Goal: Register for event/course

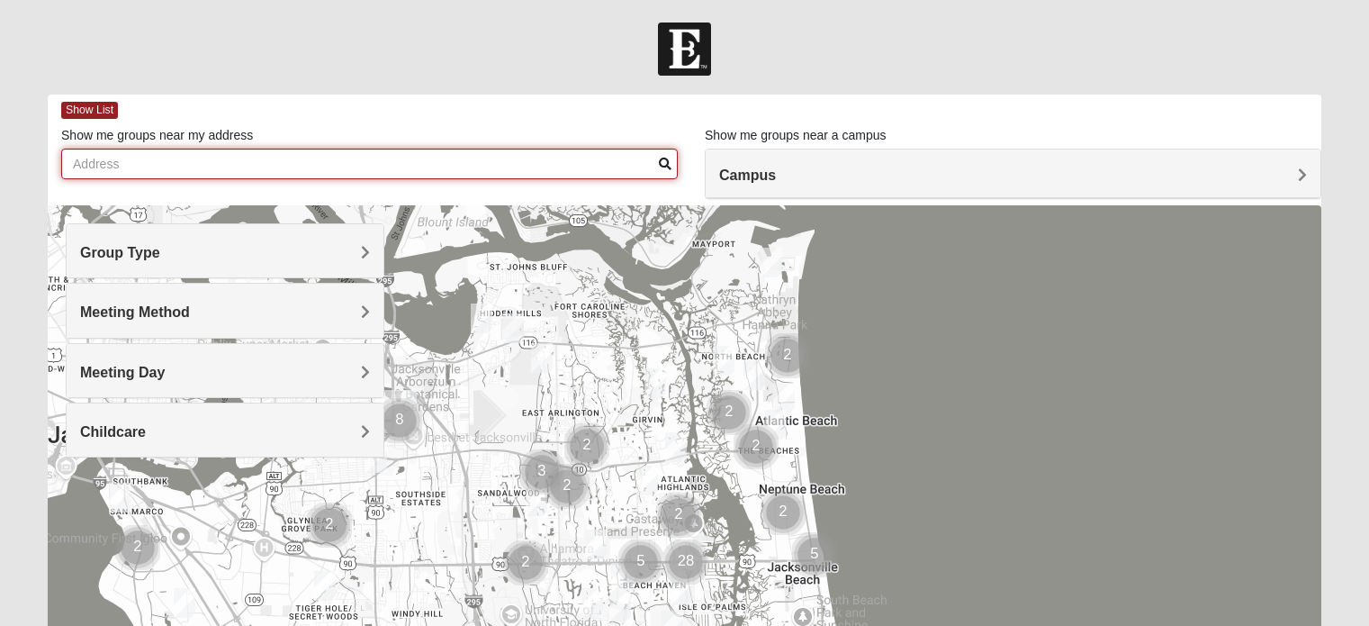
click at [361, 162] on input "Show me groups near my address" at bounding box center [369, 164] width 617 height 31
click at [667, 172] on input "32086" at bounding box center [369, 164] width 617 height 31
type input "32086"
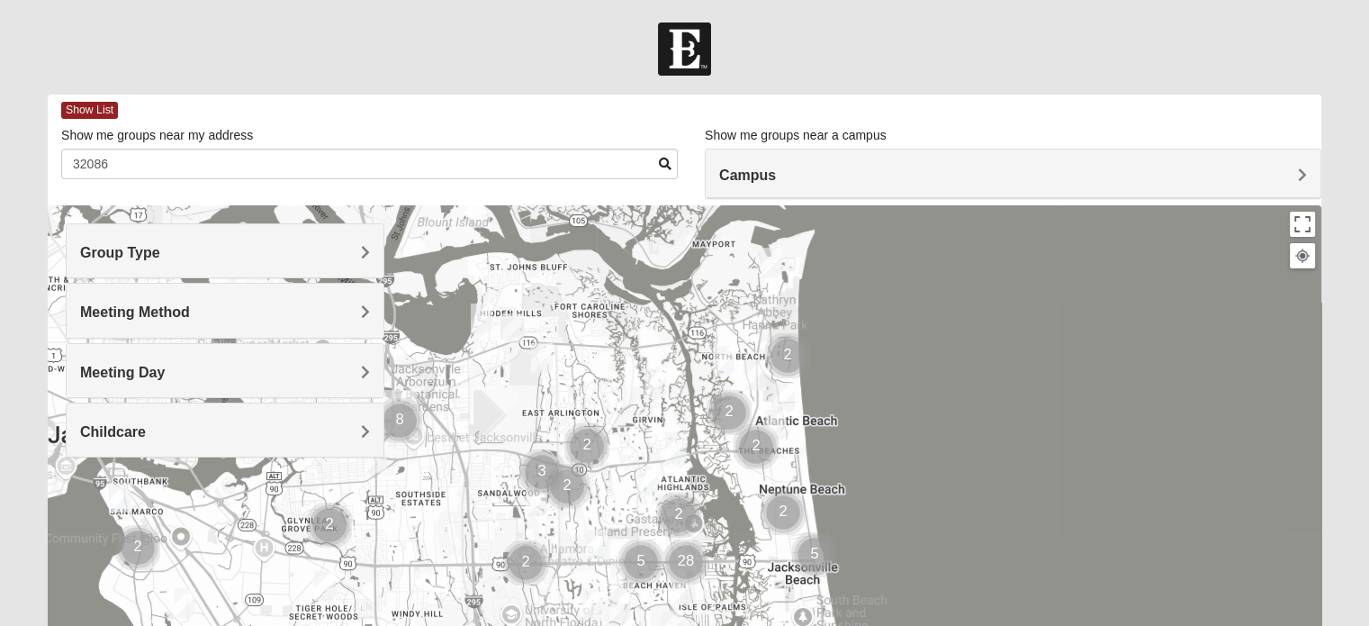
click at [666, 158] on span at bounding box center [665, 164] width 13 height 13
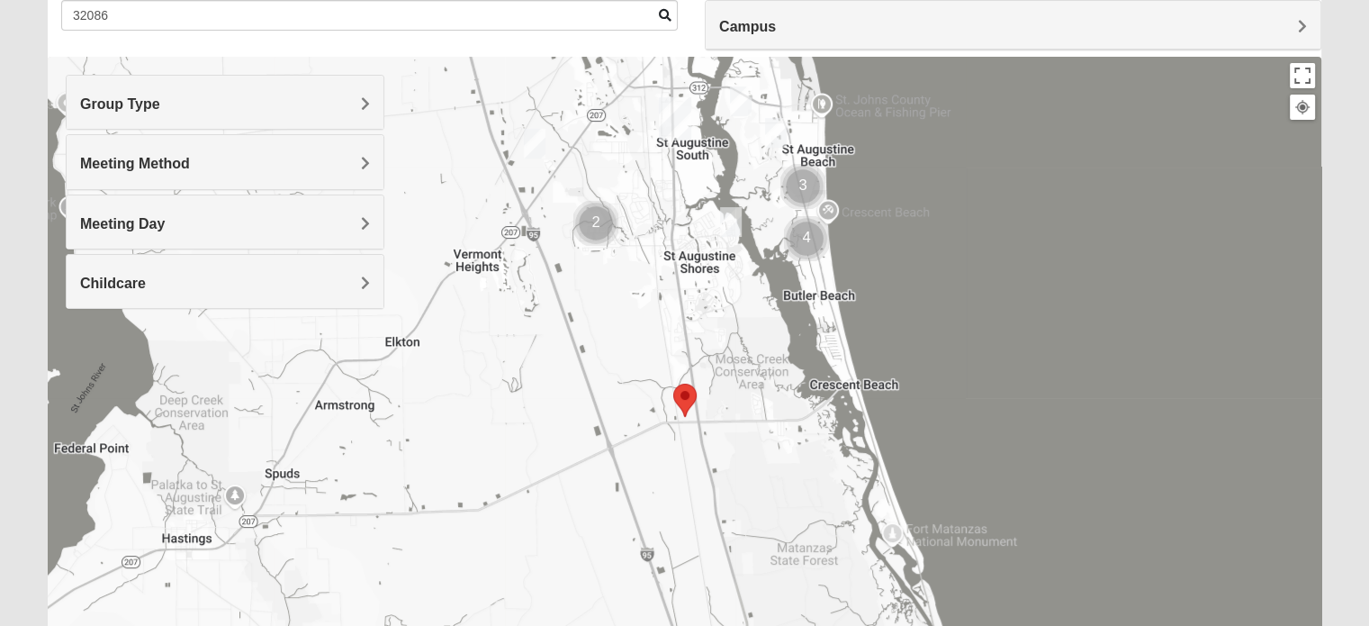
scroll to position [180, 0]
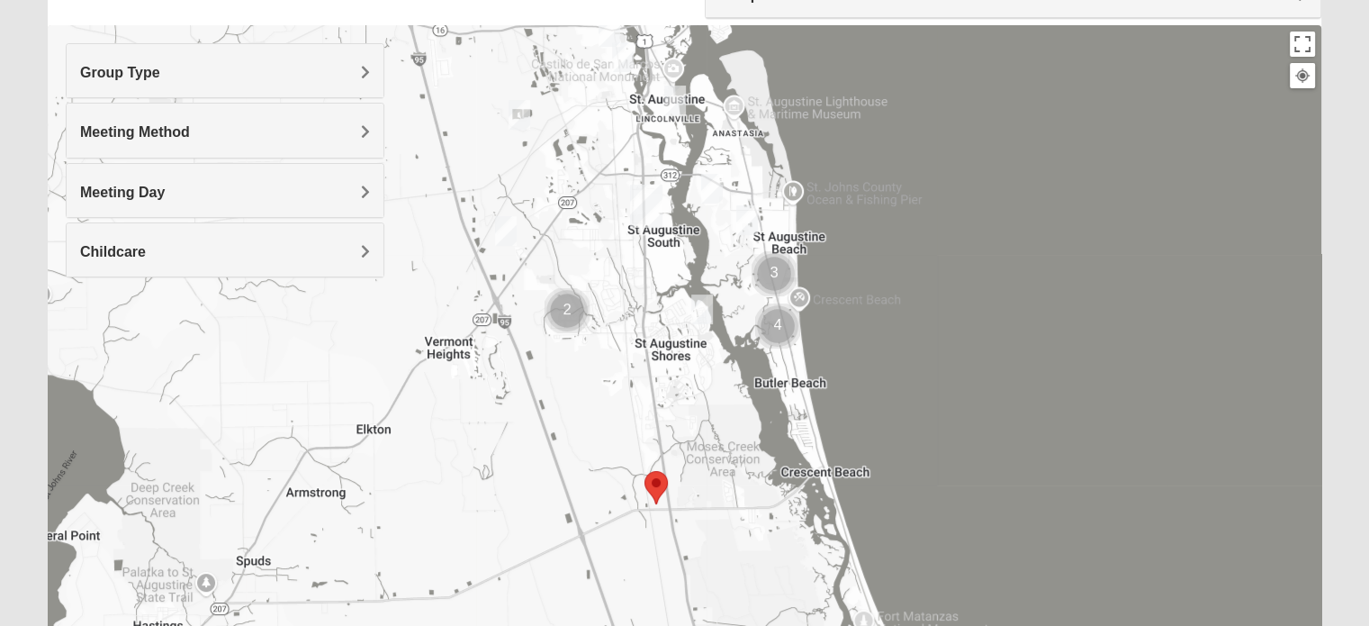
drag, startPoint x: 664, startPoint y: 241, endPoint x: 634, endPoint y: 369, distance: 131.3
click at [634, 369] on div at bounding box center [685, 385] width 1274 height 720
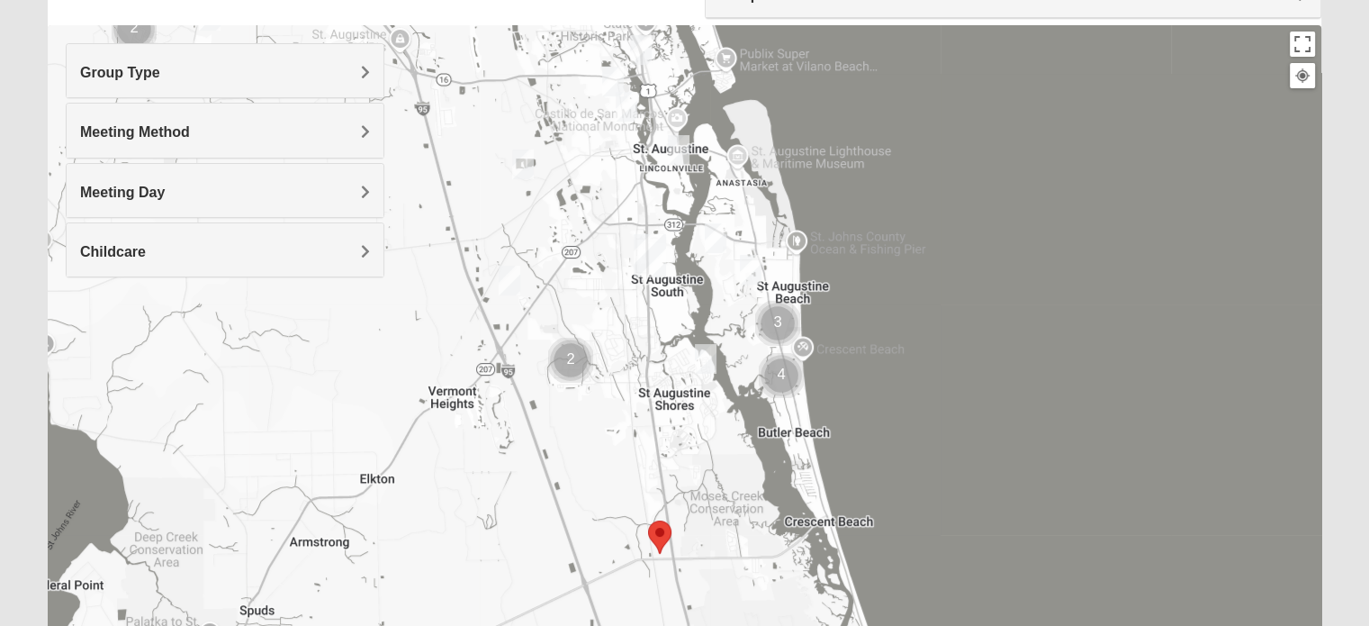
drag, startPoint x: 628, startPoint y: 301, endPoint x: 632, endPoint y: 352, distance: 51.4
click at [632, 352] on div at bounding box center [685, 385] width 1274 height 720
click at [700, 355] on img "Mixed McKeithen 32086" at bounding box center [706, 360] width 36 height 44
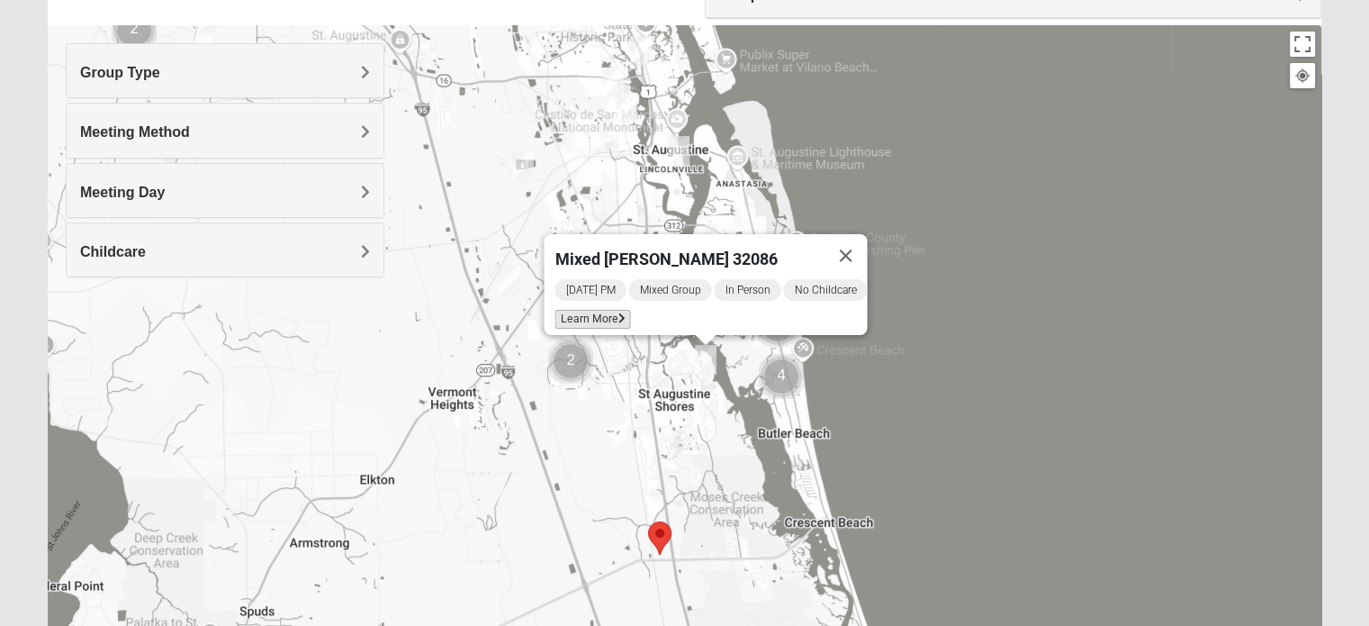
click at [592, 315] on span "Learn More" at bounding box center [593, 319] width 76 height 19
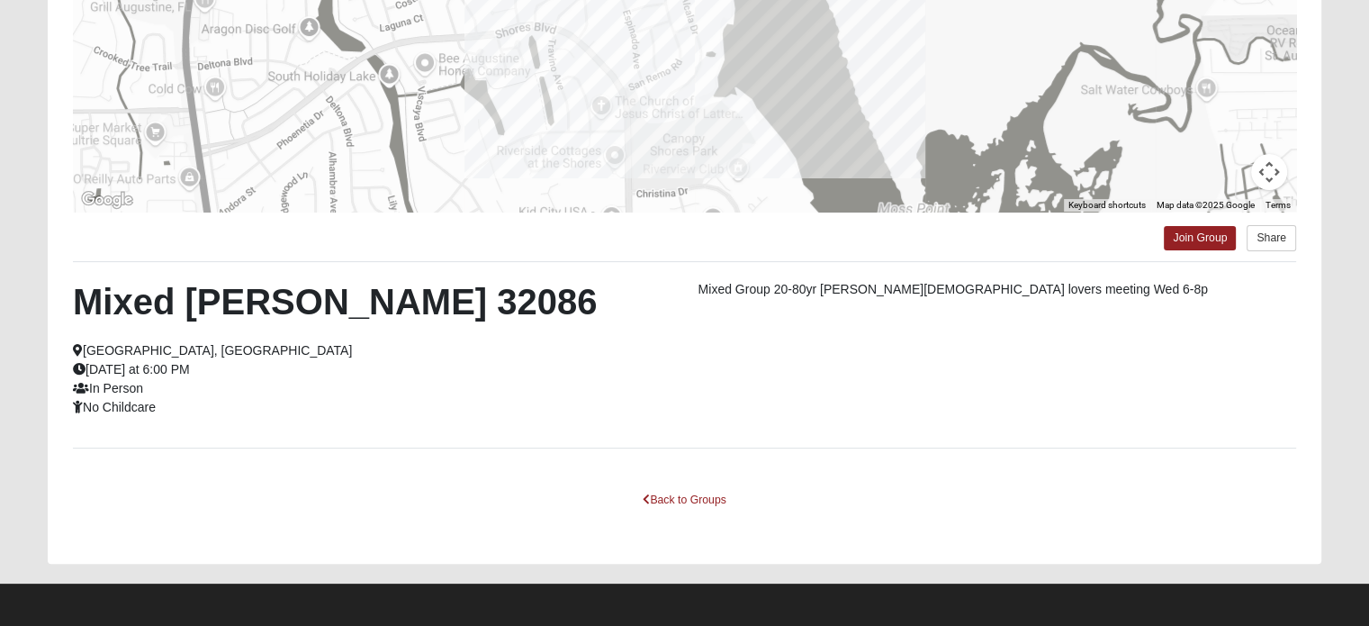
scroll to position [348, 0]
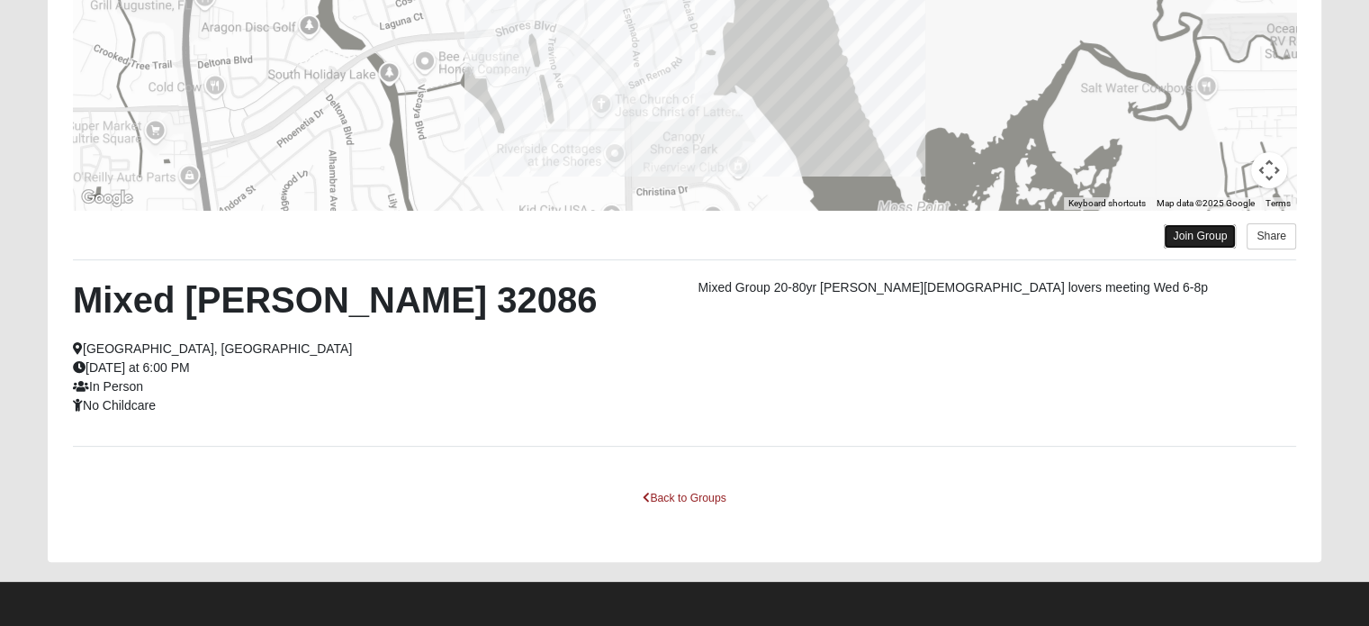
click at [1174, 234] on link "Join Group" at bounding box center [1200, 236] width 72 height 24
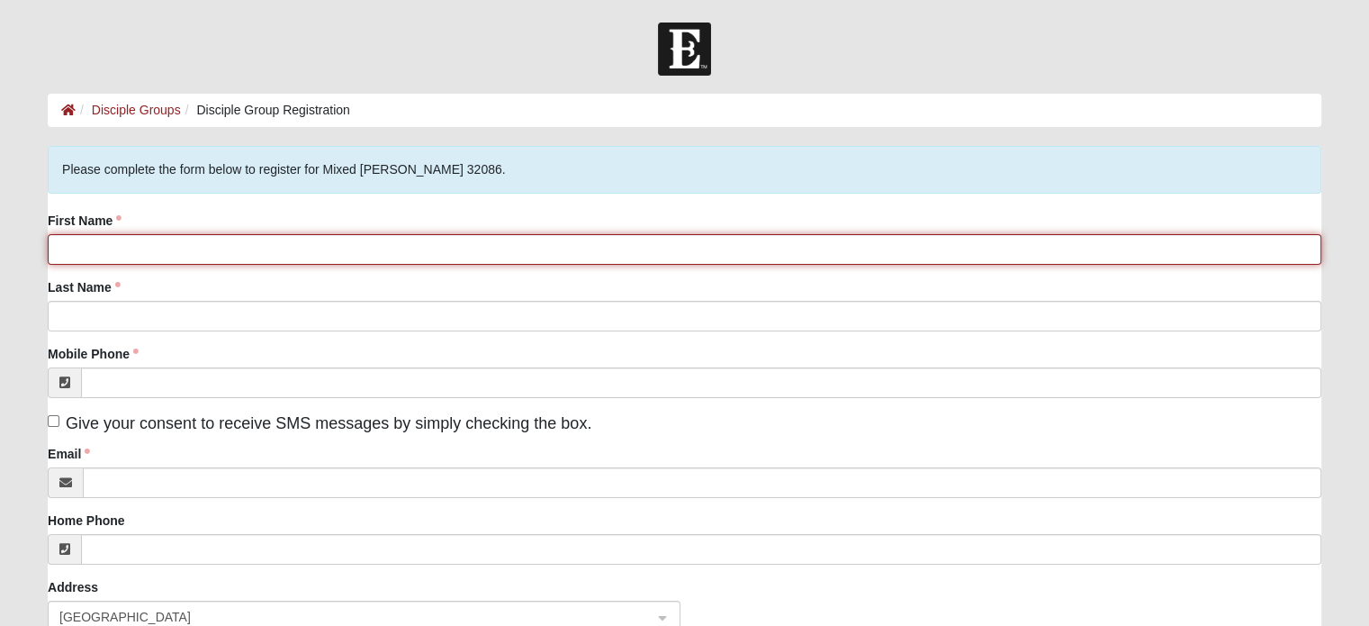
click at [356, 237] on input "First Name" at bounding box center [685, 249] width 1274 height 31
type input "Madison"
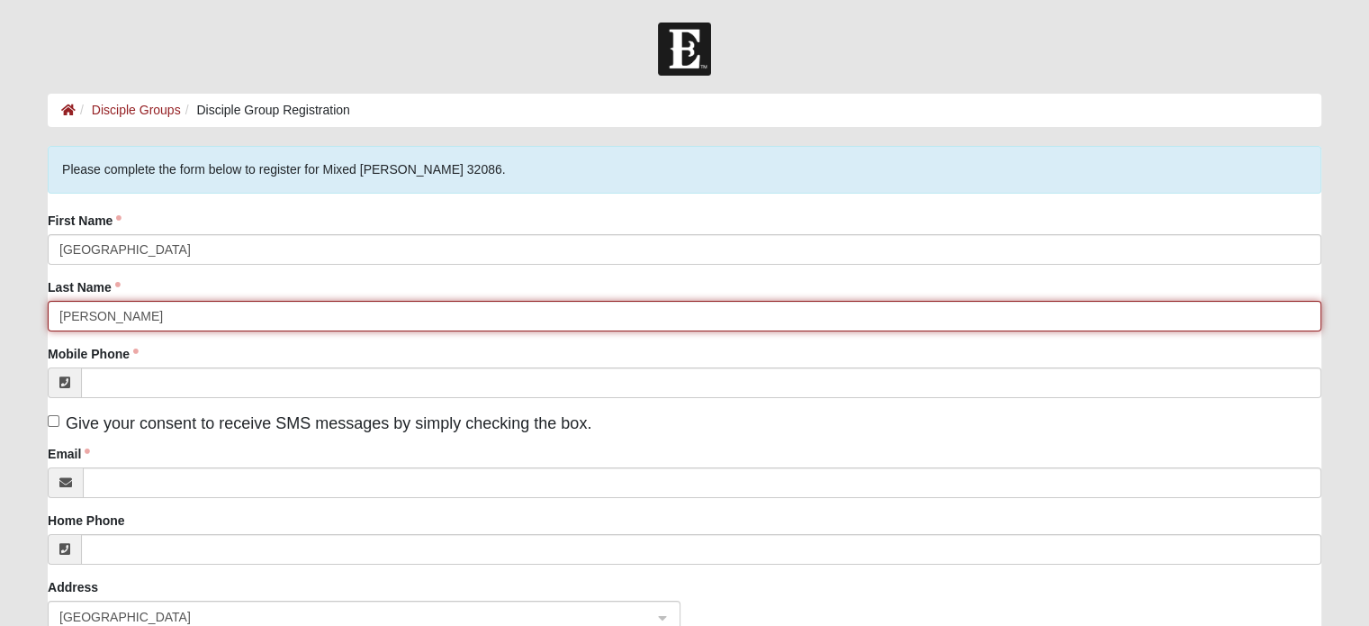
type input "Kenny"
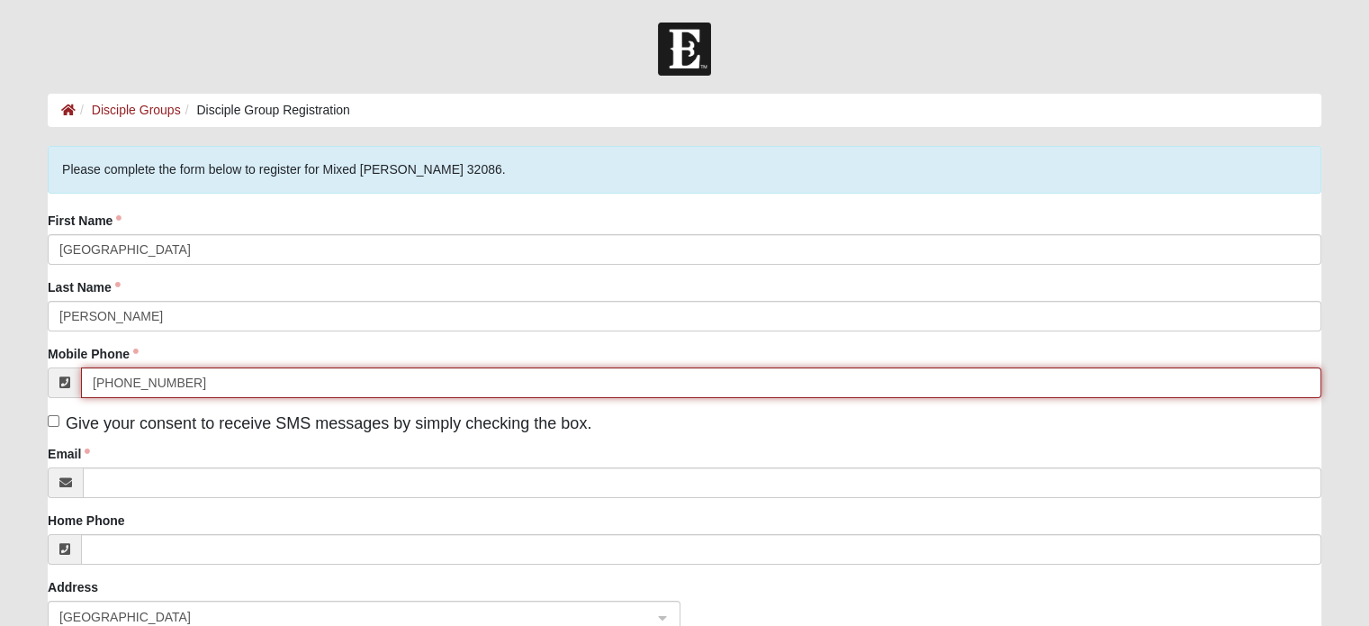
type input "(401) 533-6617"
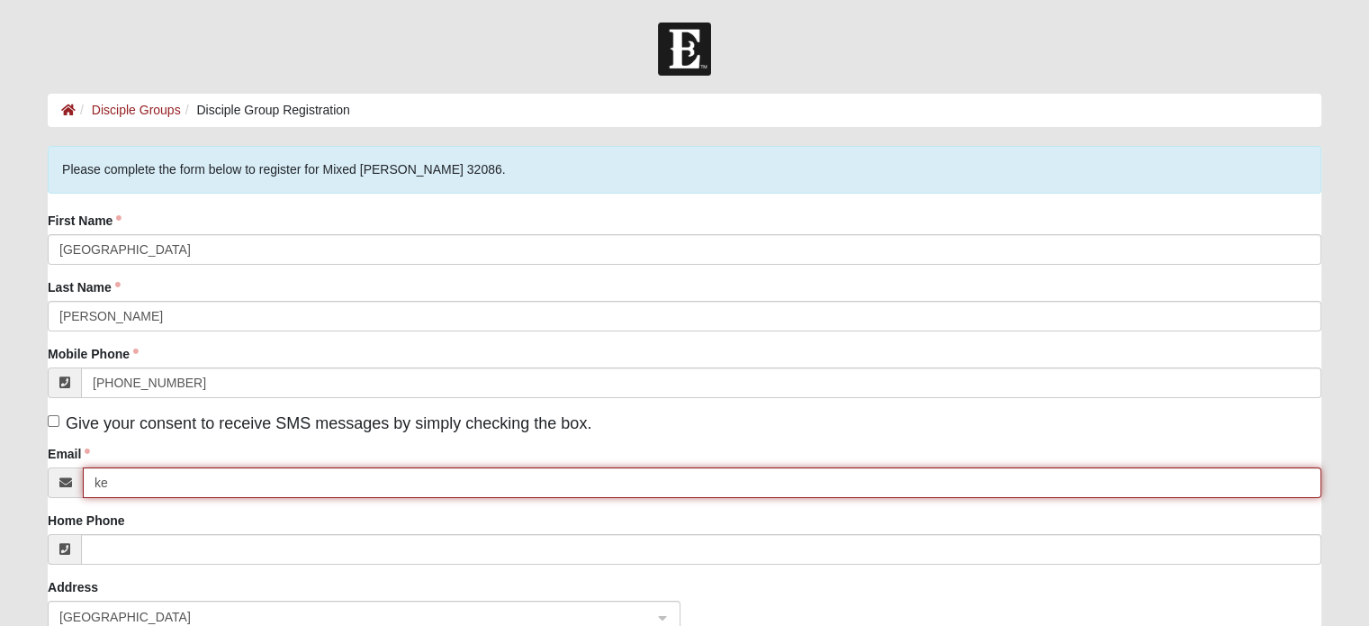
type input "k"
type input "madisonriccio628@gmail.com"
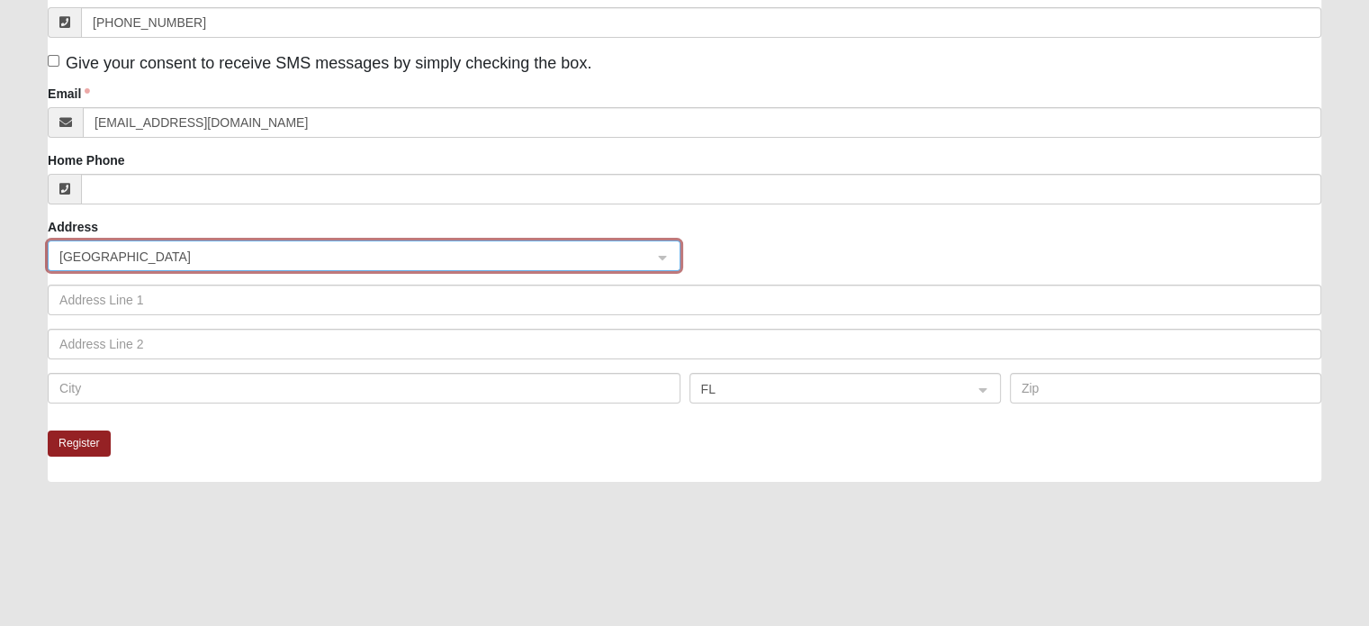
scroll to position [362, 0]
click at [281, 249] on span "United States" at bounding box center [347, 255] width 576 height 20
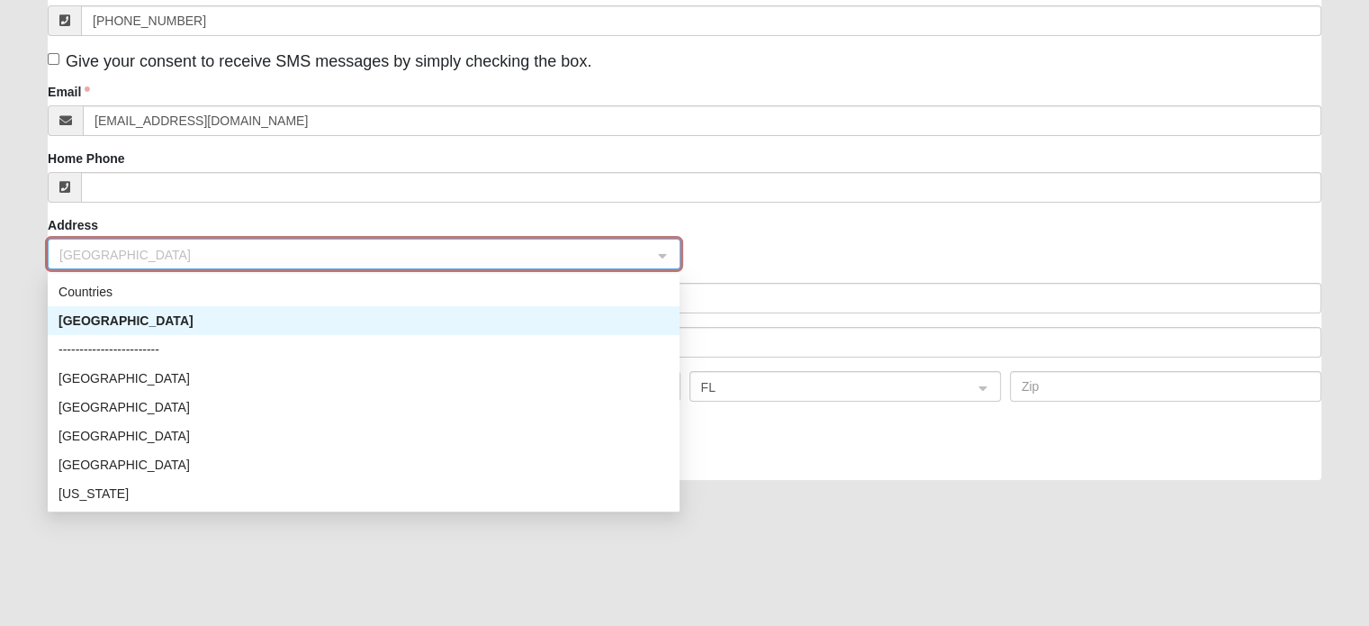
click at [250, 311] on div "United States" at bounding box center [364, 321] width 610 height 20
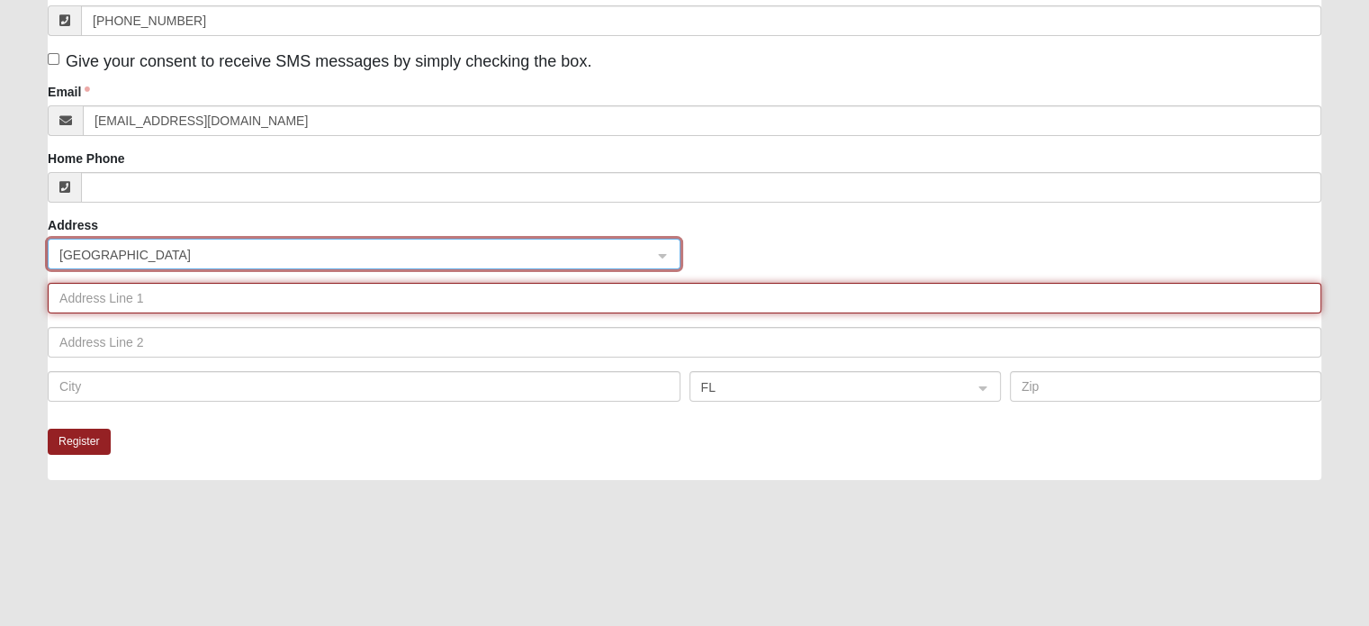
click at [222, 298] on input "text" at bounding box center [685, 298] width 1274 height 31
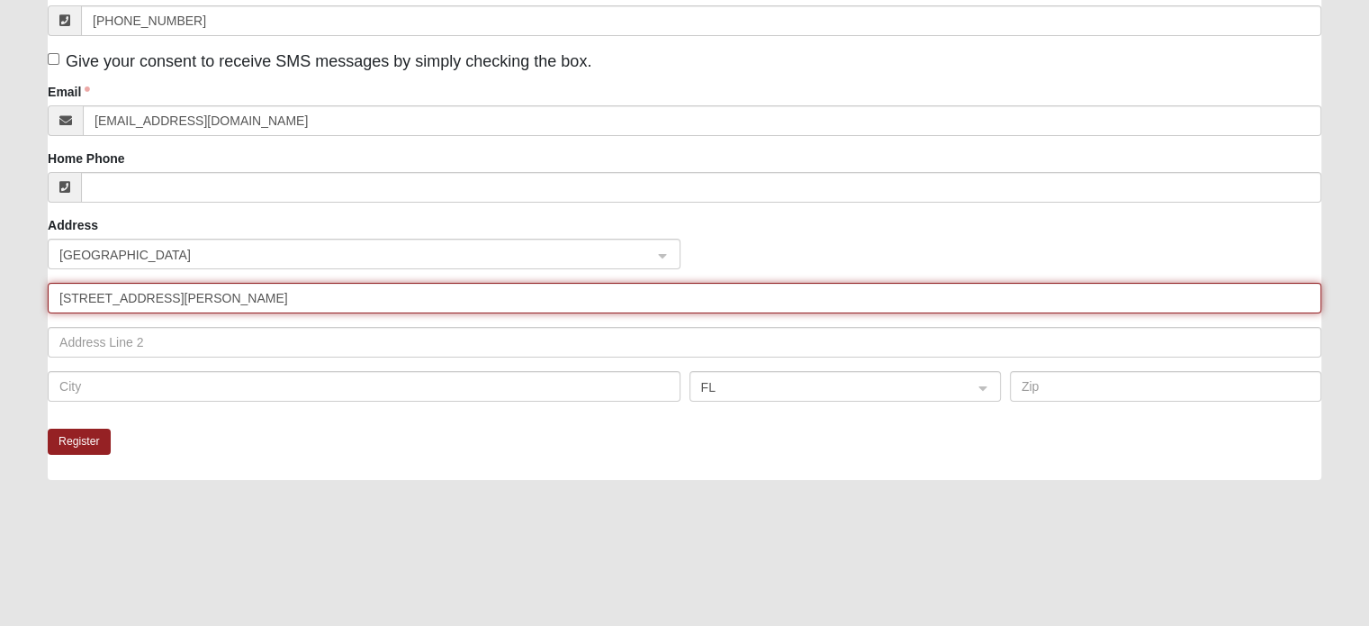
type input "242 Moultrie Village Lane"
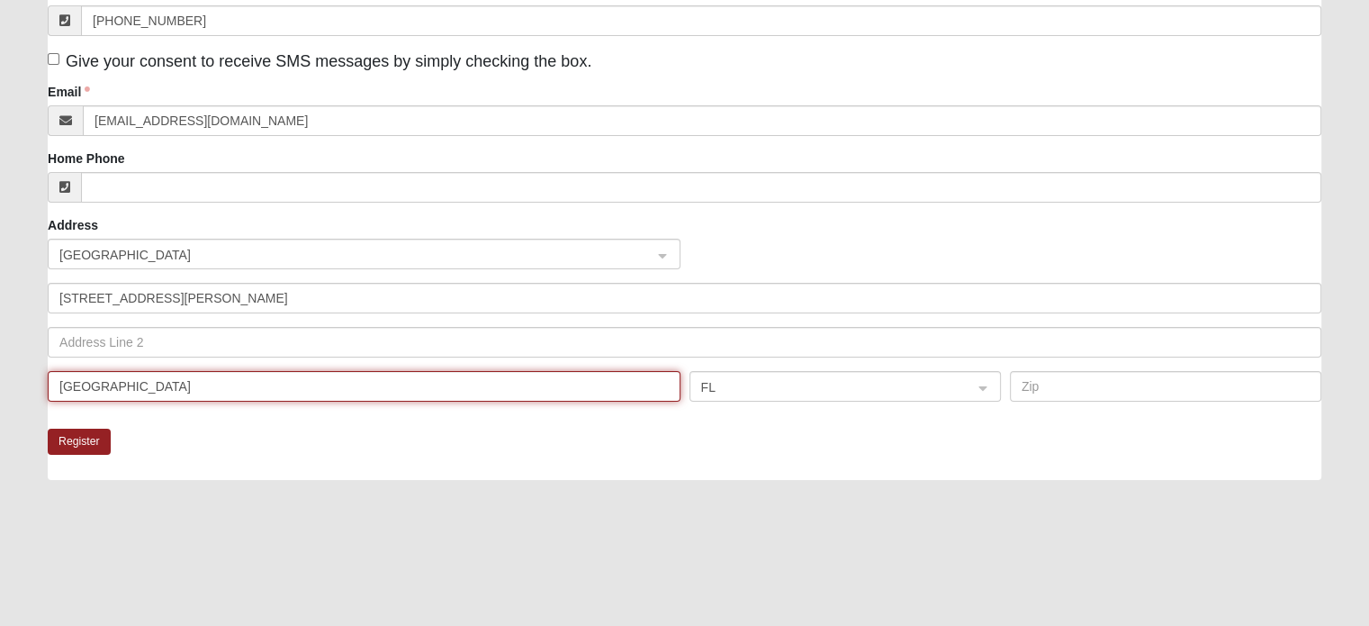
type input "St. Augustine"
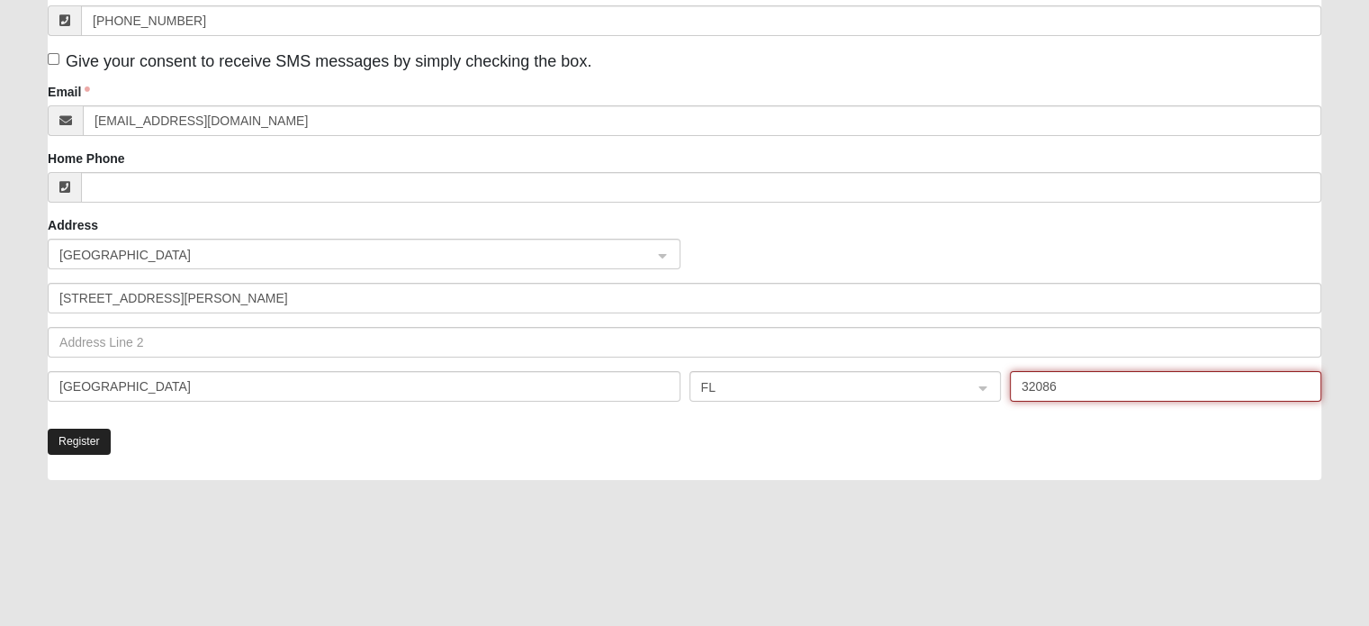
type input "32086"
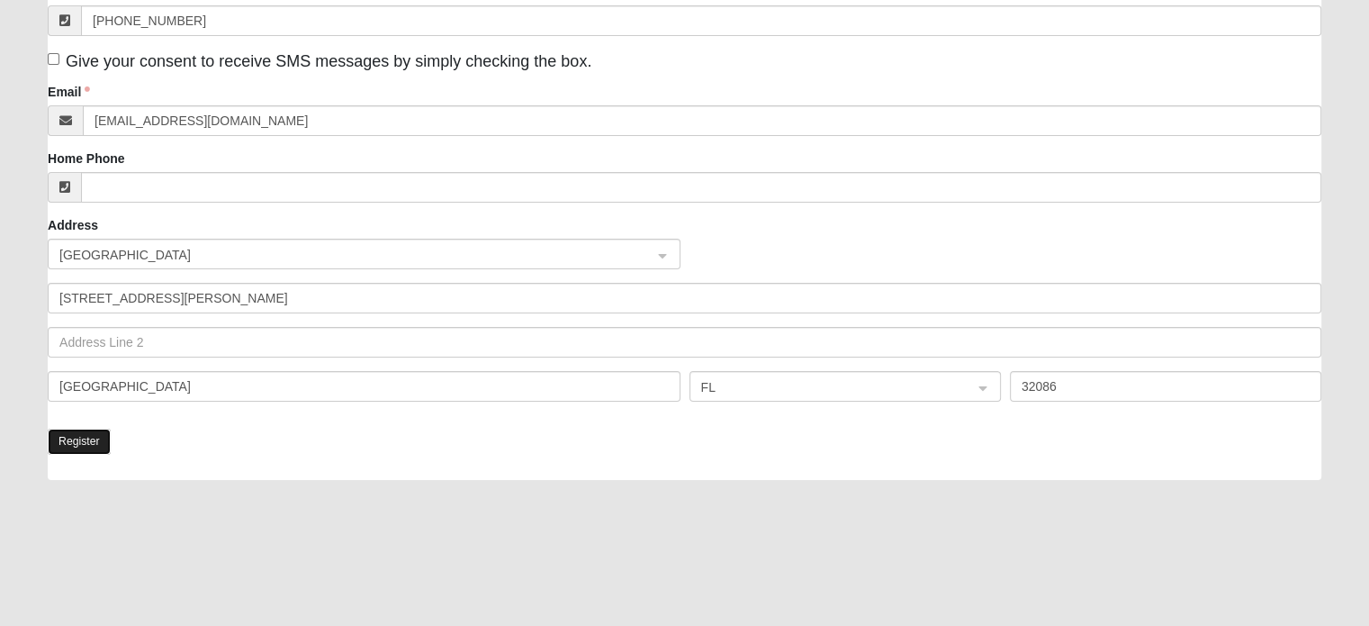
click at [69, 438] on button "Register" at bounding box center [79, 442] width 63 height 26
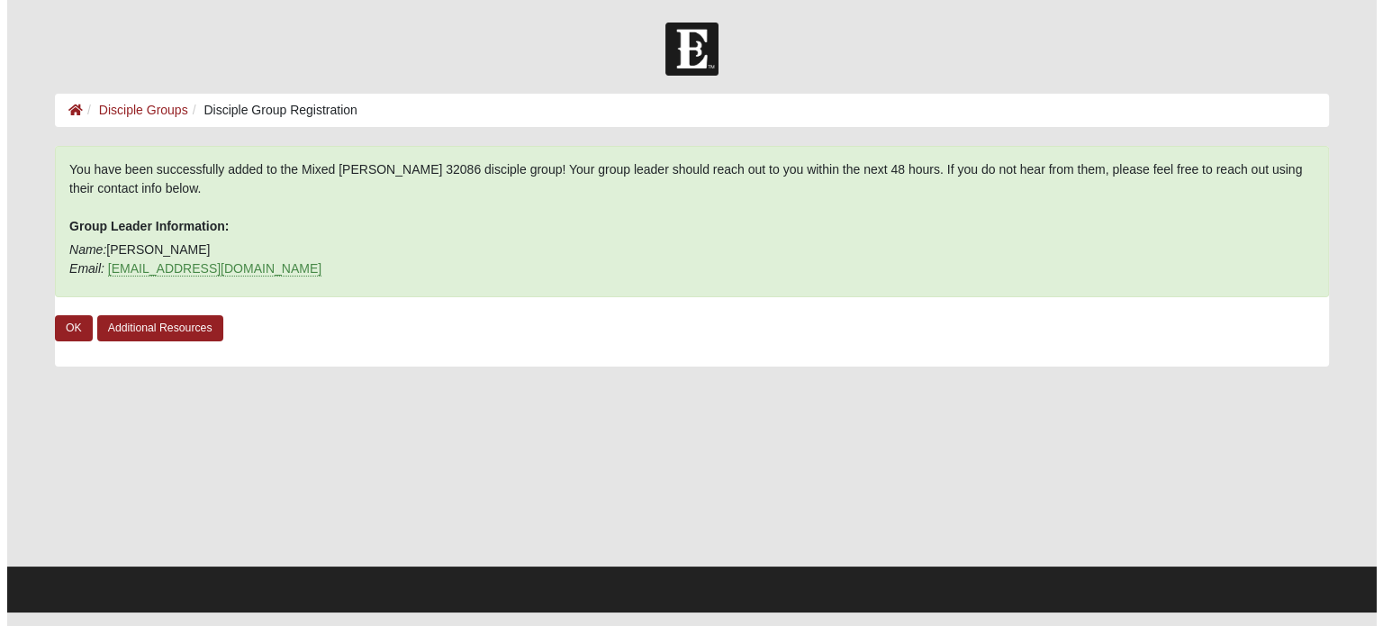
scroll to position [0, 0]
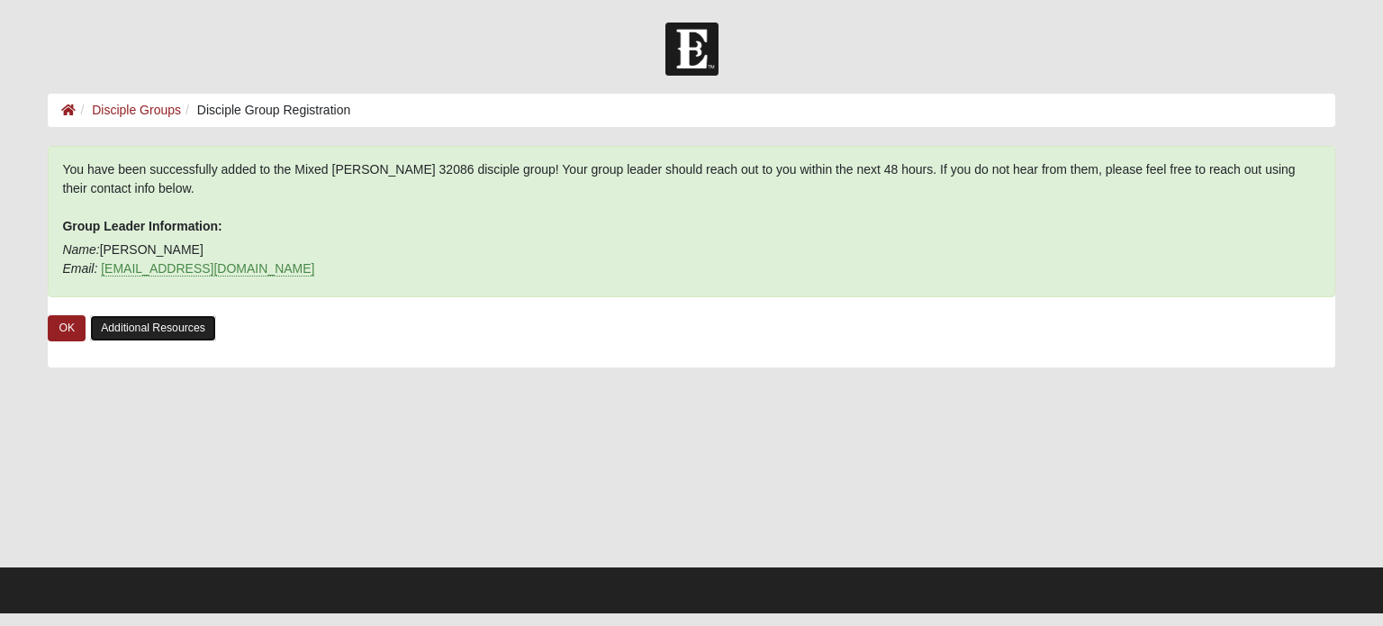
click at [130, 331] on link "Additional Resources" at bounding box center [153, 328] width 126 height 26
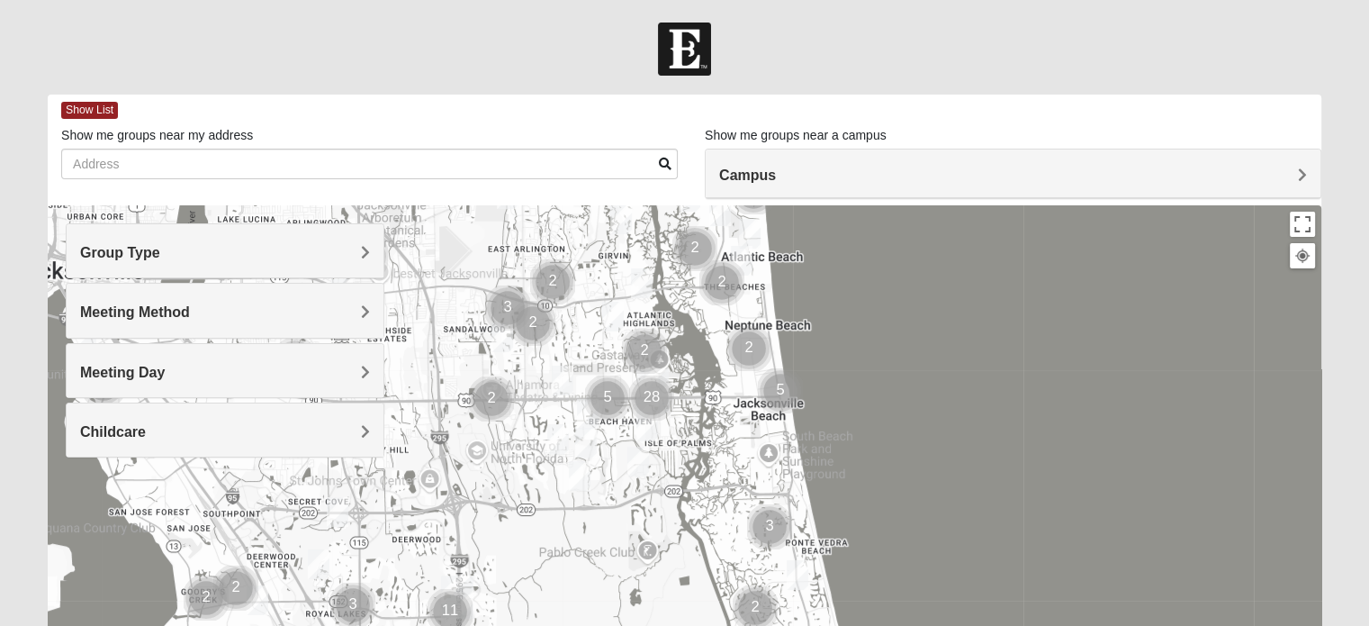
drag, startPoint x: 569, startPoint y: 483, endPoint x: 551, endPoint y: 312, distance: 172.0
click at [536, 312] on img "Cluster of 3 groups" at bounding box center [507, 307] width 59 height 59
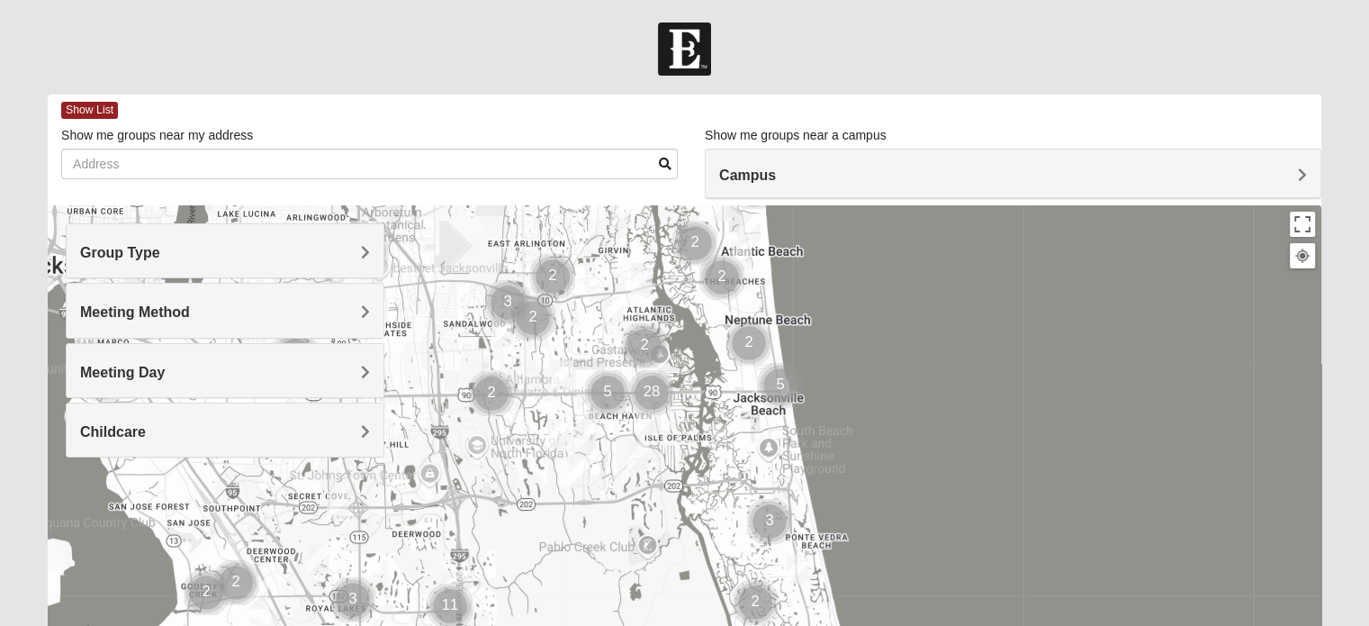
drag, startPoint x: 702, startPoint y: 492, endPoint x: 627, endPoint y: 235, distance: 268.4
click at [627, 235] on div at bounding box center [685, 565] width 1274 height 720
drag, startPoint x: 724, startPoint y: 471, endPoint x: 655, endPoint y: 204, distance: 275.4
click at [655, 204] on div "Show List Loading Groups Keywords Filter Additional Filters Campus Arlington Ba…" at bounding box center [685, 510] width 1274 height 831
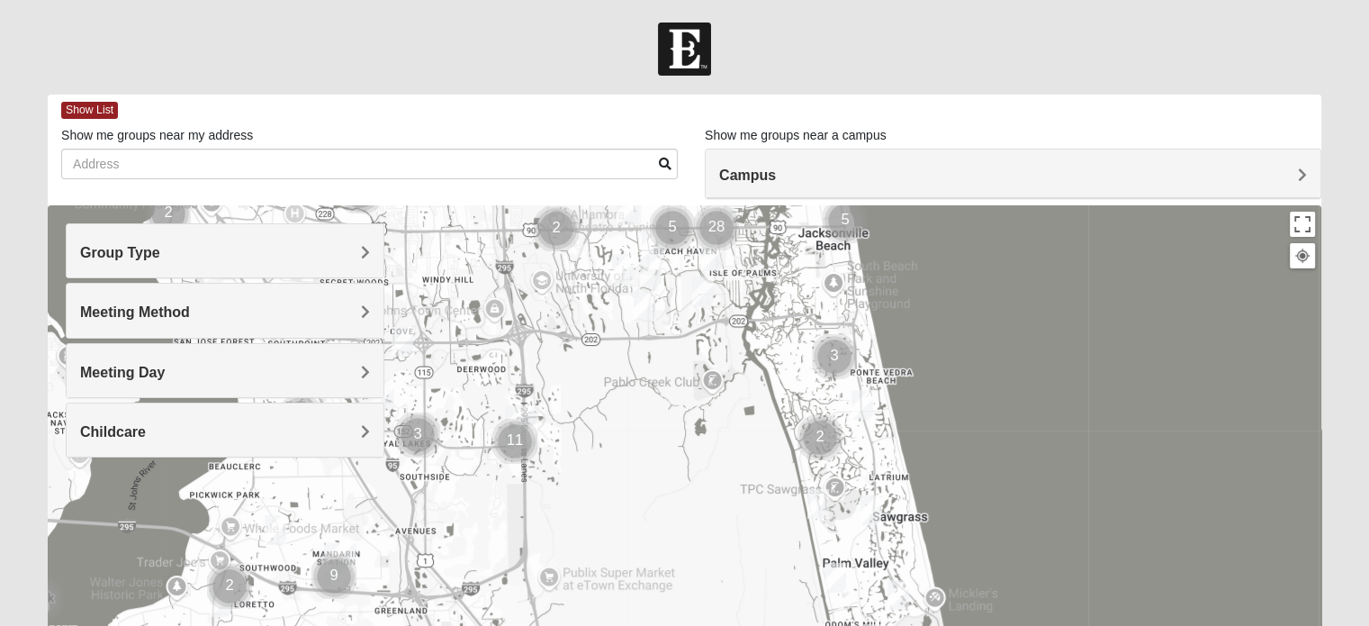
drag, startPoint x: 640, startPoint y: 477, endPoint x: 718, endPoint y: 232, distance: 256.8
click at [718, 269] on img "Mens Schell 32224" at bounding box center [703, 291] width 36 height 44
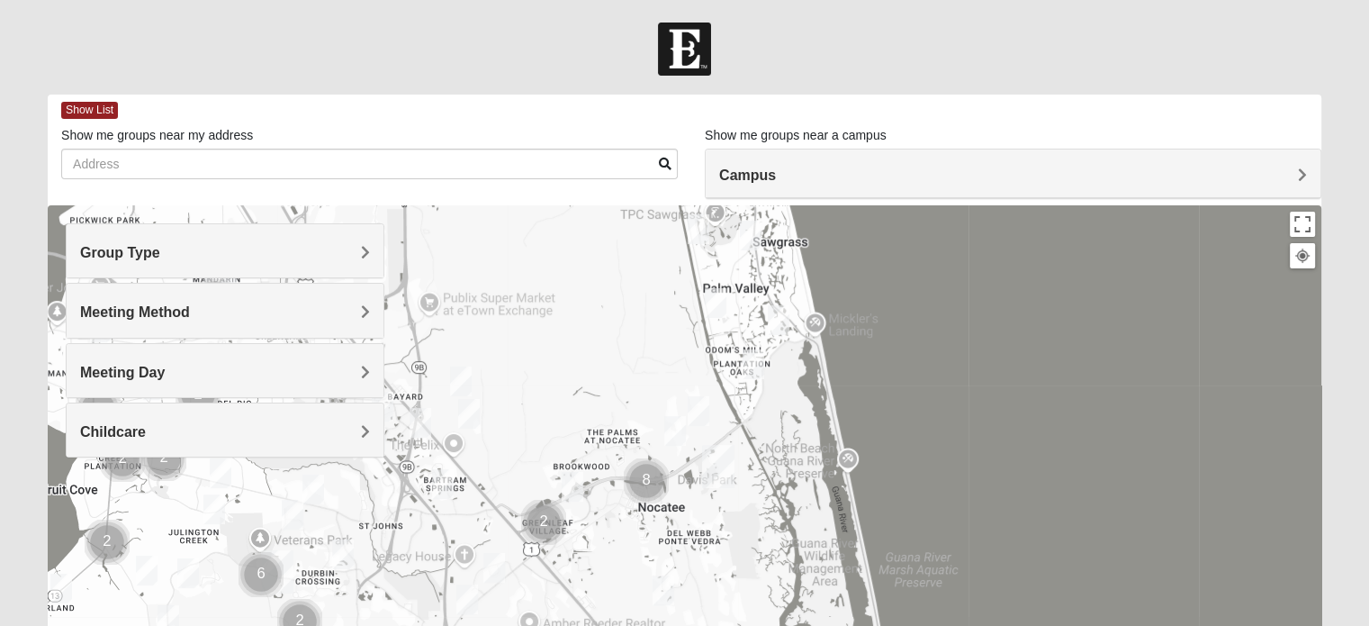
drag, startPoint x: 751, startPoint y: 422, endPoint x: 617, endPoint y: 232, distance: 232.6
click at [618, 230] on div at bounding box center [685, 565] width 1274 height 720
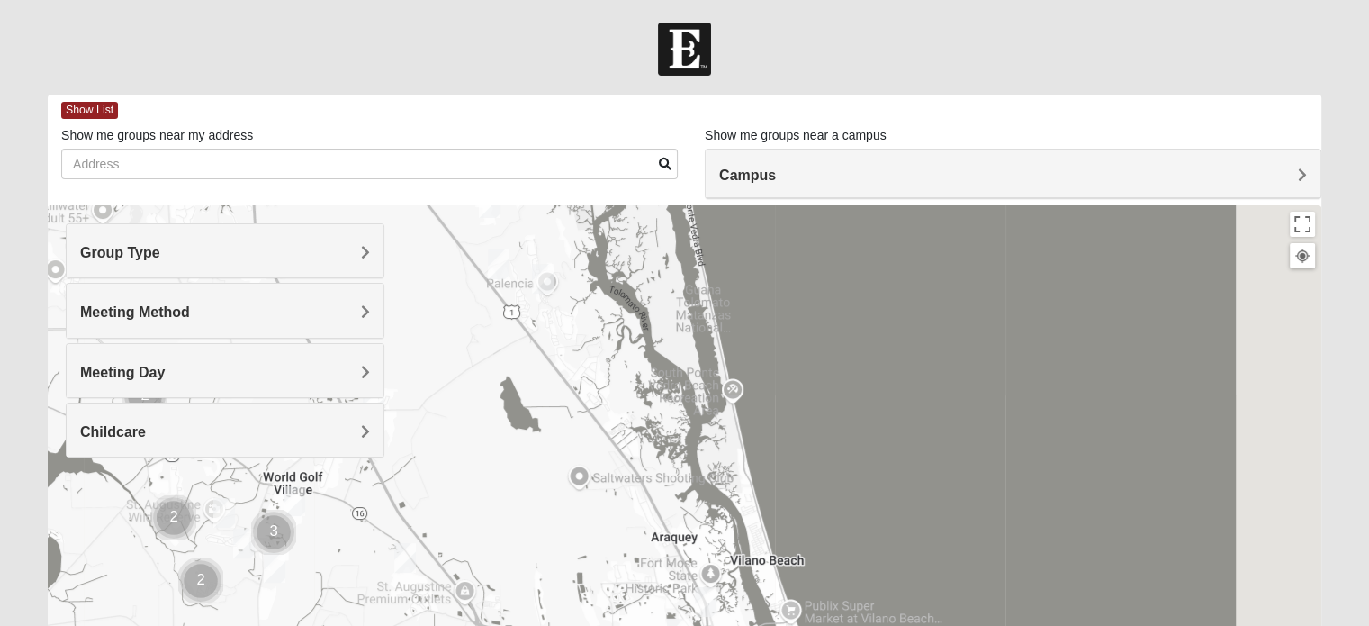
drag, startPoint x: 650, startPoint y: 465, endPoint x: 475, endPoint y: 46, distance: 454.5
click at [475, 46] on form "Log In Find A Group Error Show List Loading Groups" at bounding box center [684, 507] width 1369 height 969
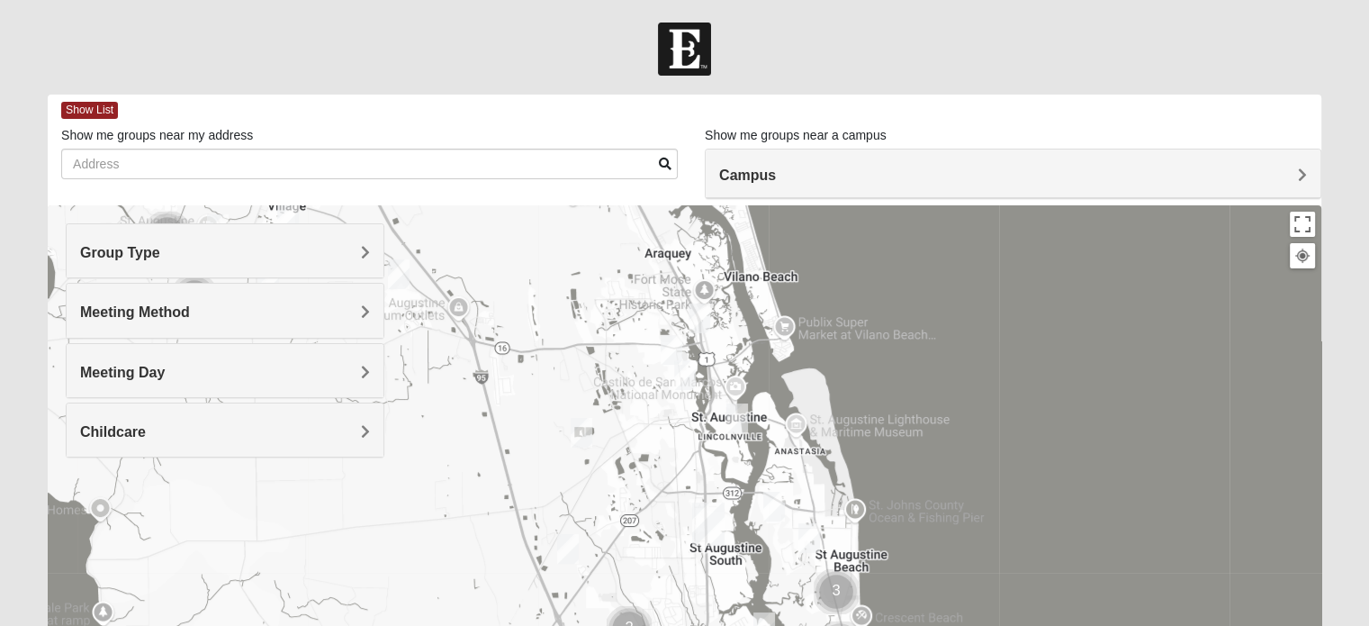
drag, startPoint x: 709, startPoint y: 514, endPoint x: 705, endPoint y: 235, distance: 279.1
click at [705, 235] on div at bounding box center [685, 565] width 1274 height 720
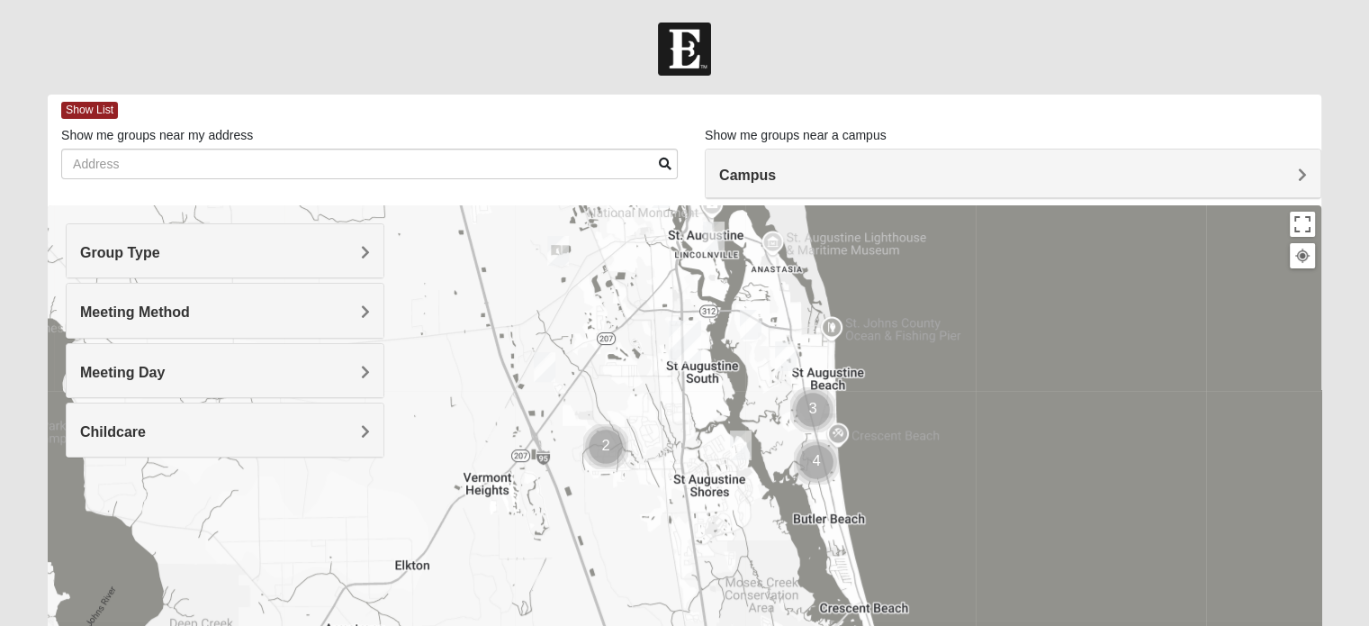
drag, startPoint x: 701, startPoint y: 477, endPoint x: 680, endPoint y: 305, distance: 173.3
click at [680, 305] on div "To navigate, press the arrow keys." at bounding box center [685, 565] width 1274 height 720
click at [789, 366] on img "Mixed Caple 32080" at bounding box center [786, 356] width 36 height 44
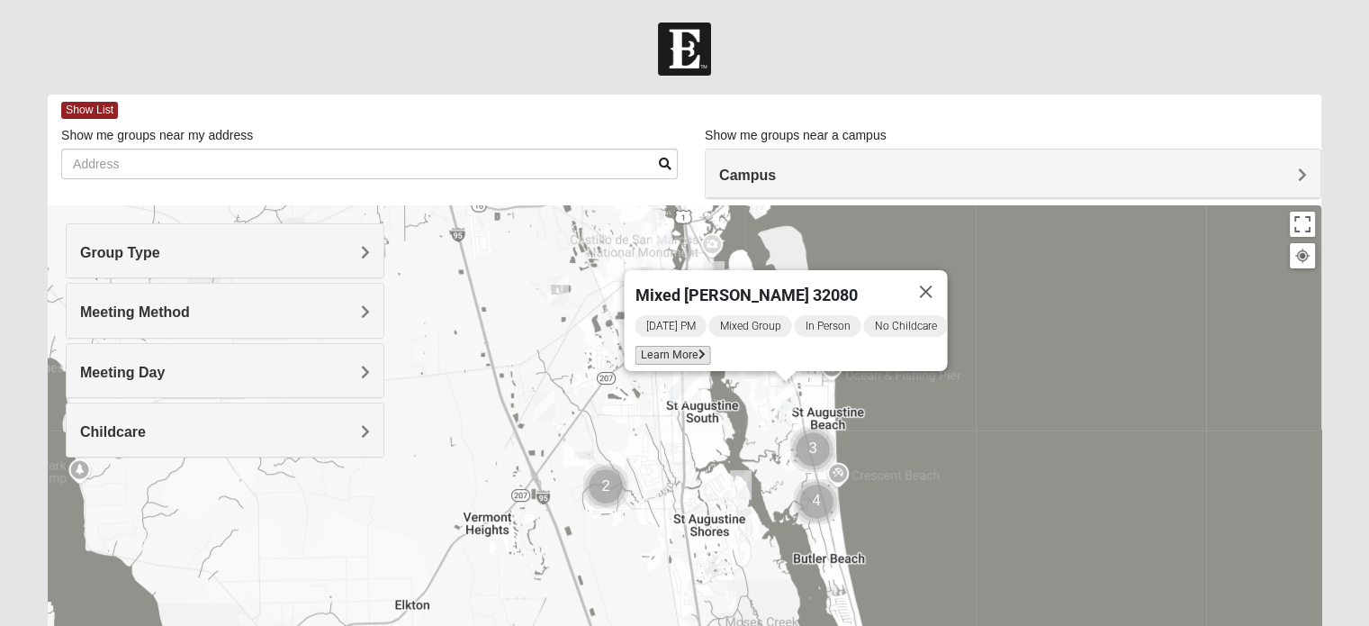
click at [682, 346] on span "Learn More" at bounding box center [673, 355] width 76 height 19
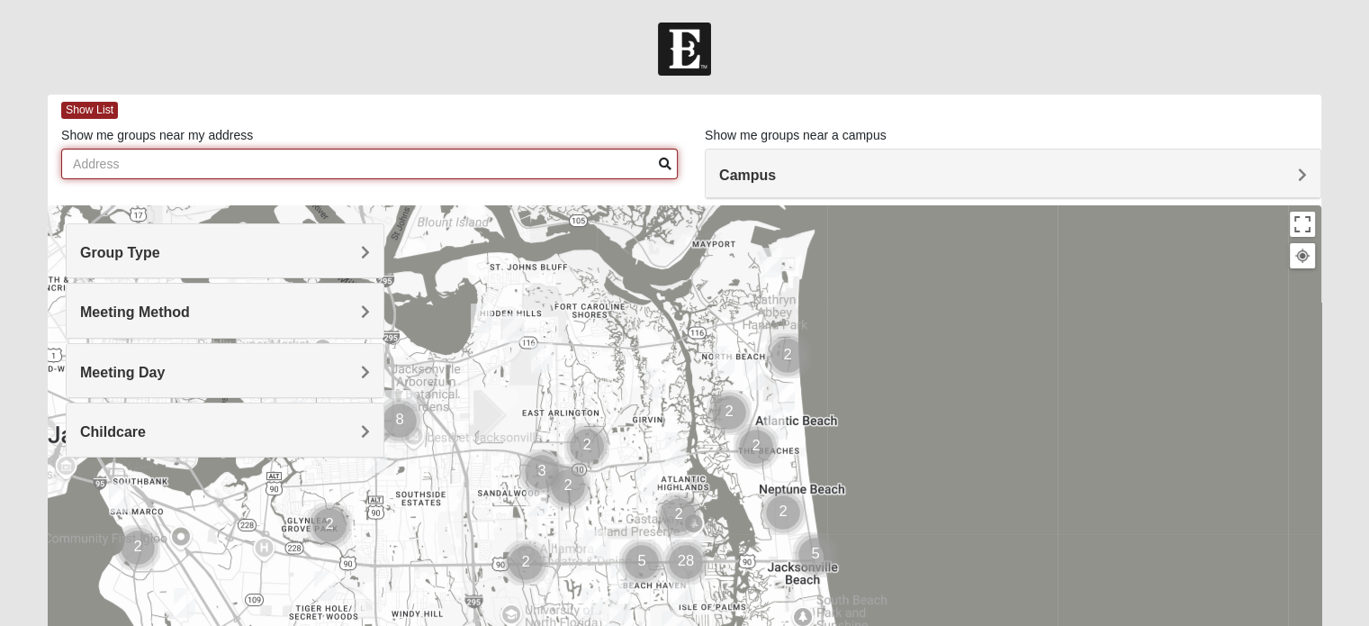
click at [230, 168] on input "Show me groups near my address" at bounding box center [369, 164] width 617 height 31
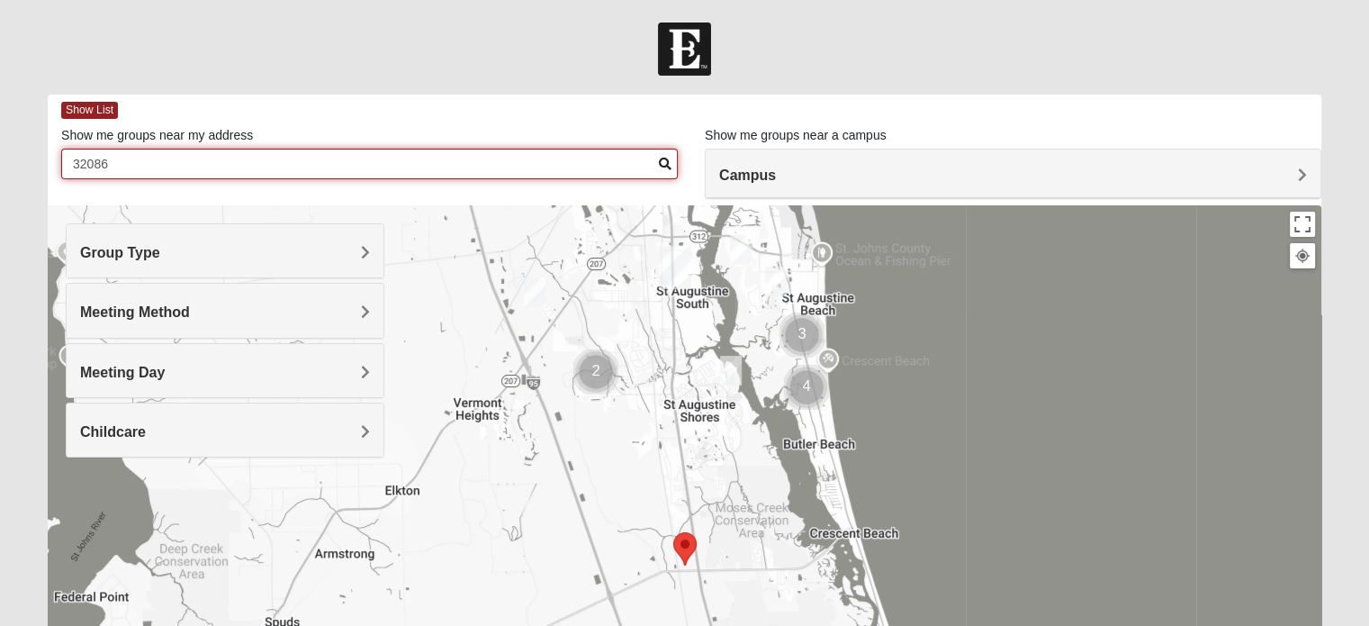
type input "32086"
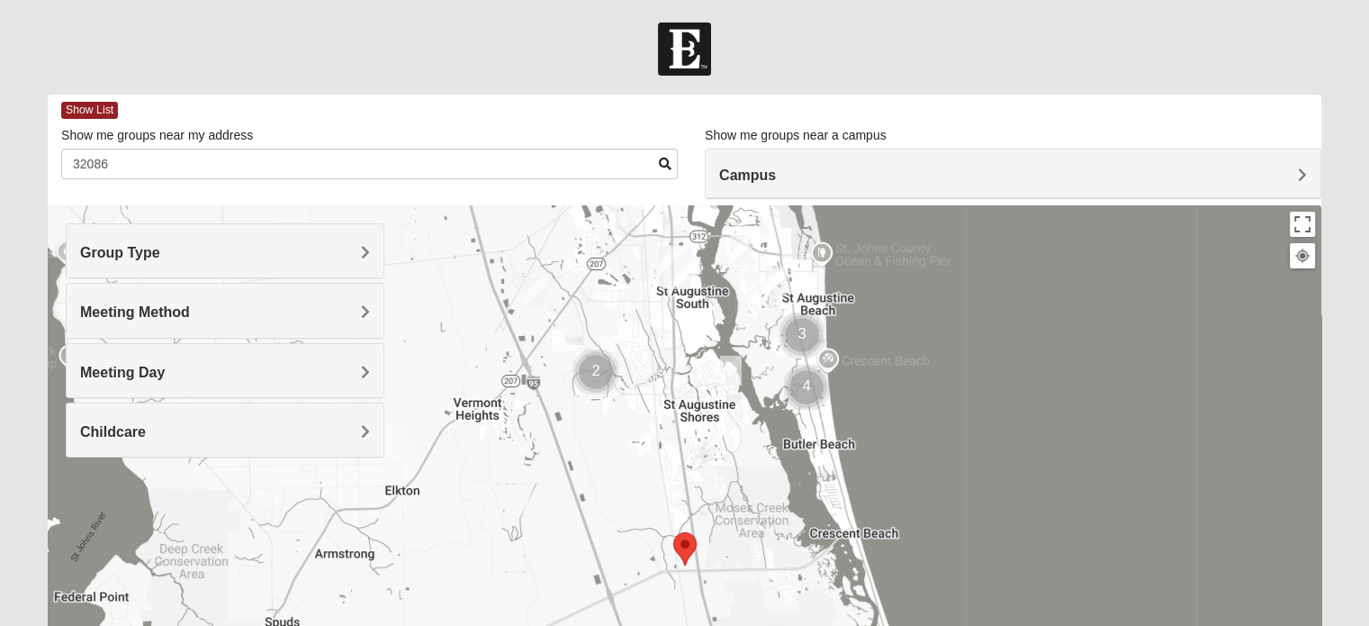
drag, startPoint x: 732, startPoint y: 424, endPoint x: 726, endPoint y: 565, distance: 140.6
click at [726, 565] on div at bounding box center [685, 565] width 1274 height 720
click at [537, 294] on img "Mixed Noteware 32084" at bounding box center [535, 292] width 36 height 44
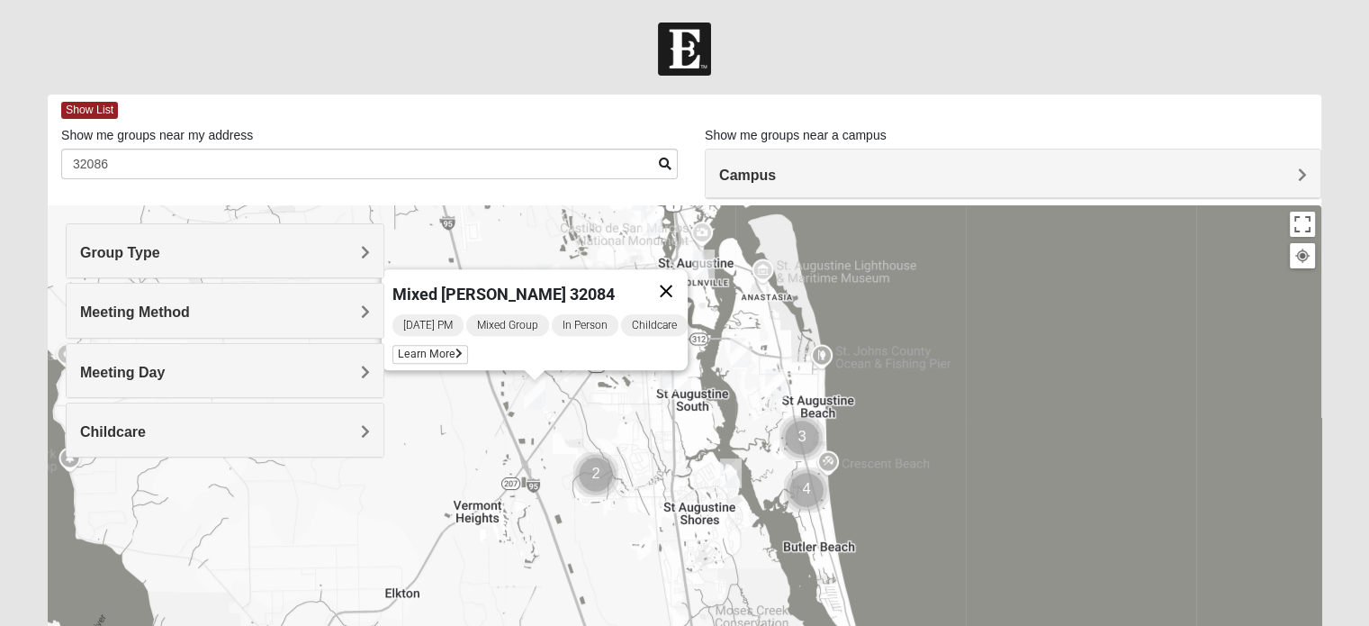
click at [666, 282] on button "Close" at bounding box center [666, 290] width 43 height 43
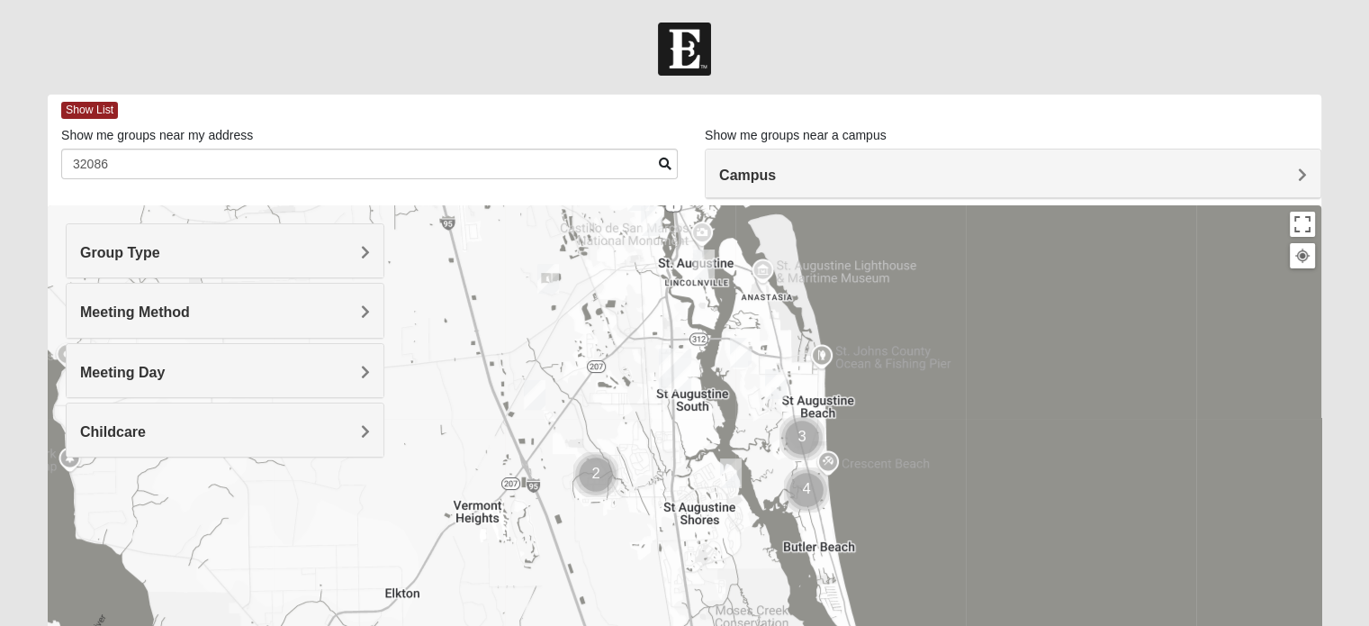
click at [772, 383] on img "Mixed Caple 32080" at bounding box center [776, 384] width 36 height 44
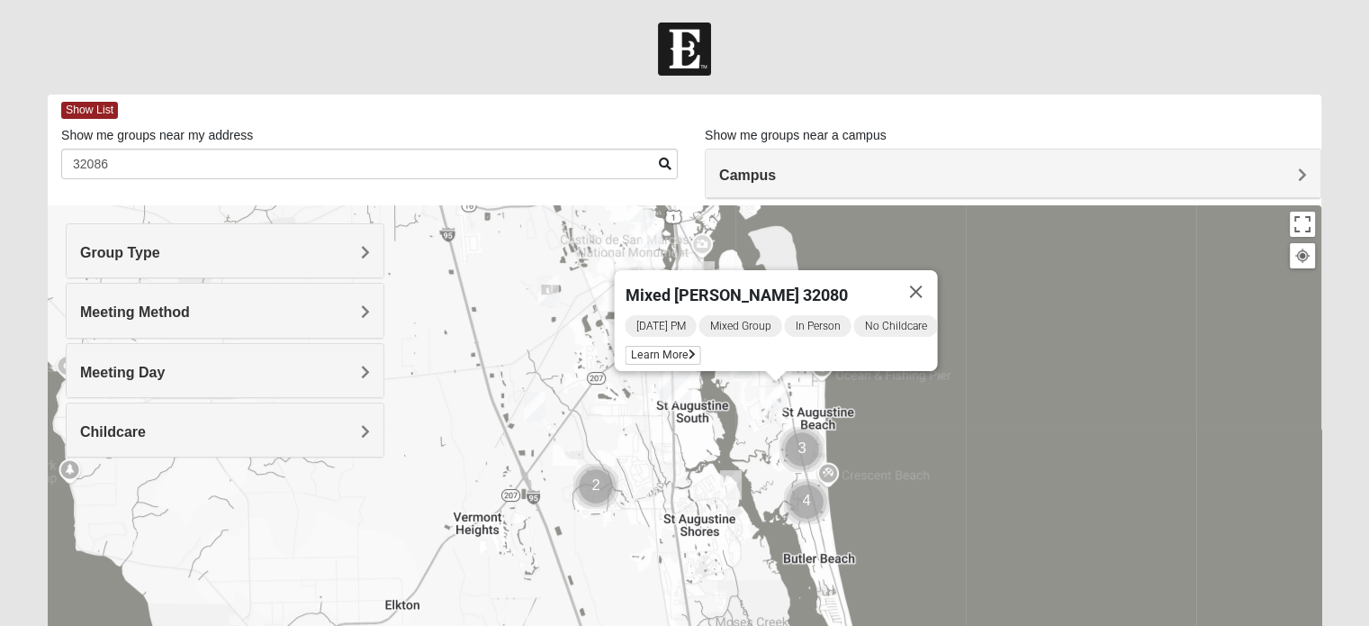
click at [723, 482] on img "Mixed McKeithen 32086" at bounding box center [731, 485] width 36 height 44
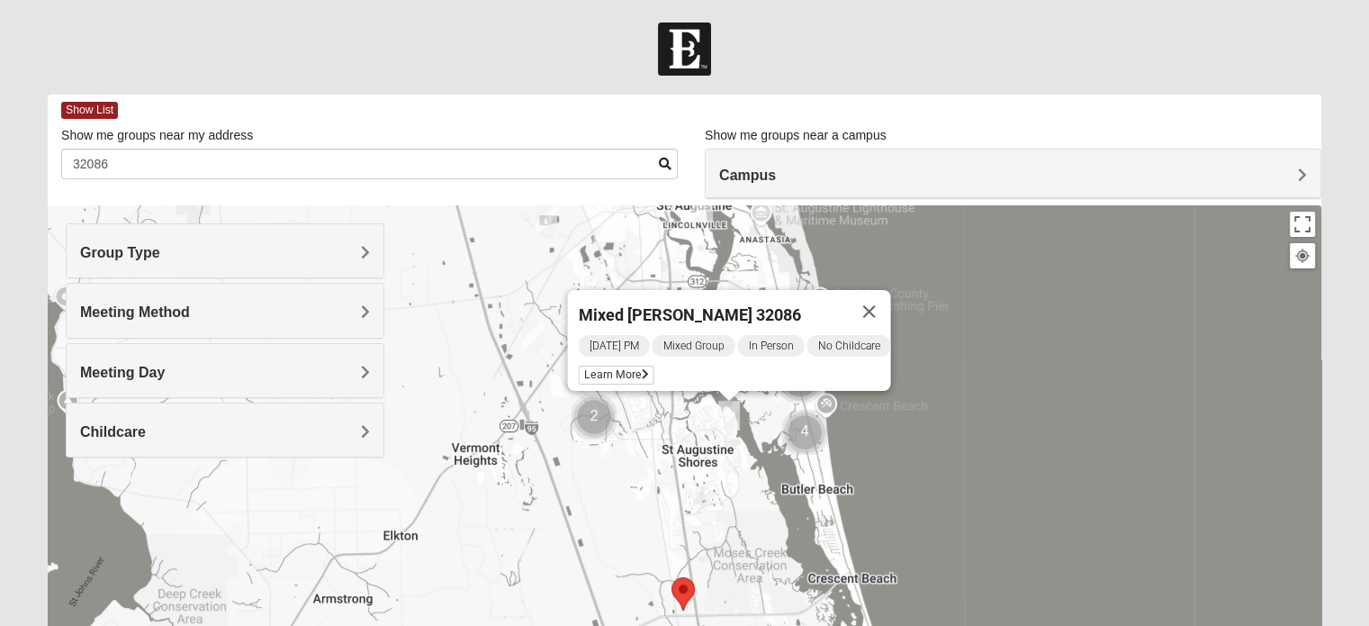
drag, startPoint x: 684, startPoint y: 533, endPoint x: 682, endPoint y: 458, distance: 74.8
click at [682, 458] on div "Mixed [PERSON_NAME] 32086 [DATE] PM Mixed Group In Person No Childcare Learn Mo…" at bounding box center [685, 565] width 1274 height 720
click at [597, 420] on img "Cluster of 2 groups" at bounding box center [593, 415] width 59 height 59
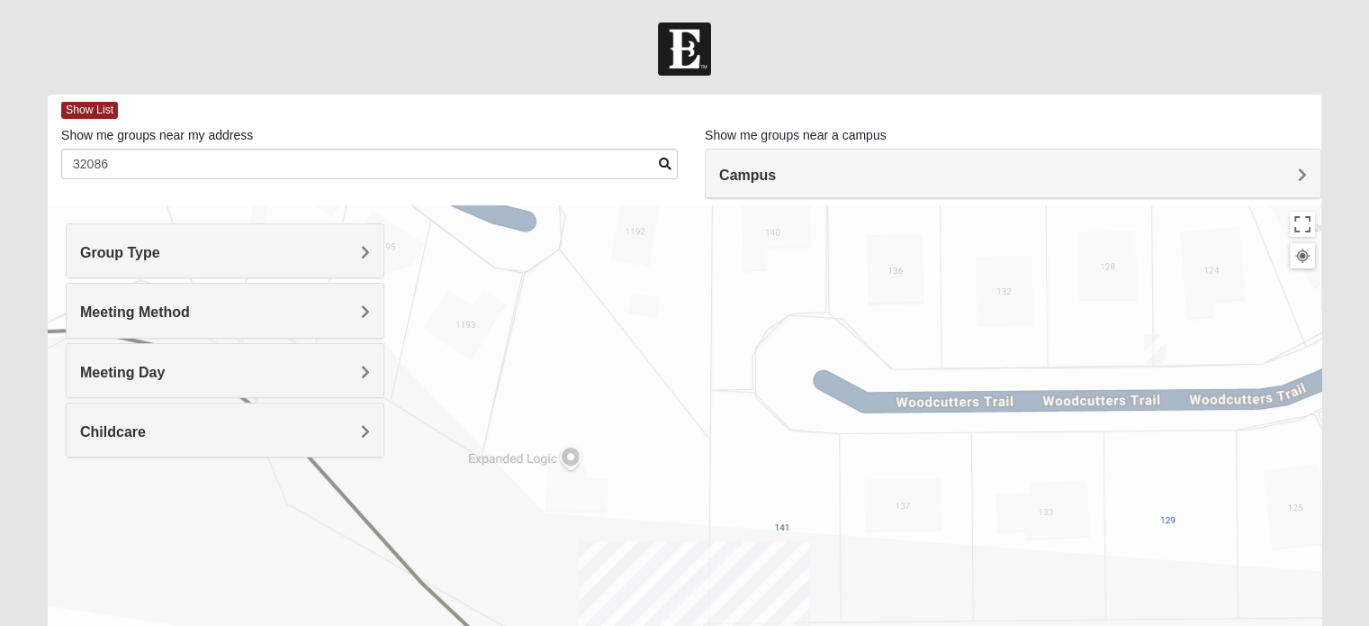
click at [1153, 352] on img "Womens Lee 32086" at bounding box center [1155, 349] width 36 height 44
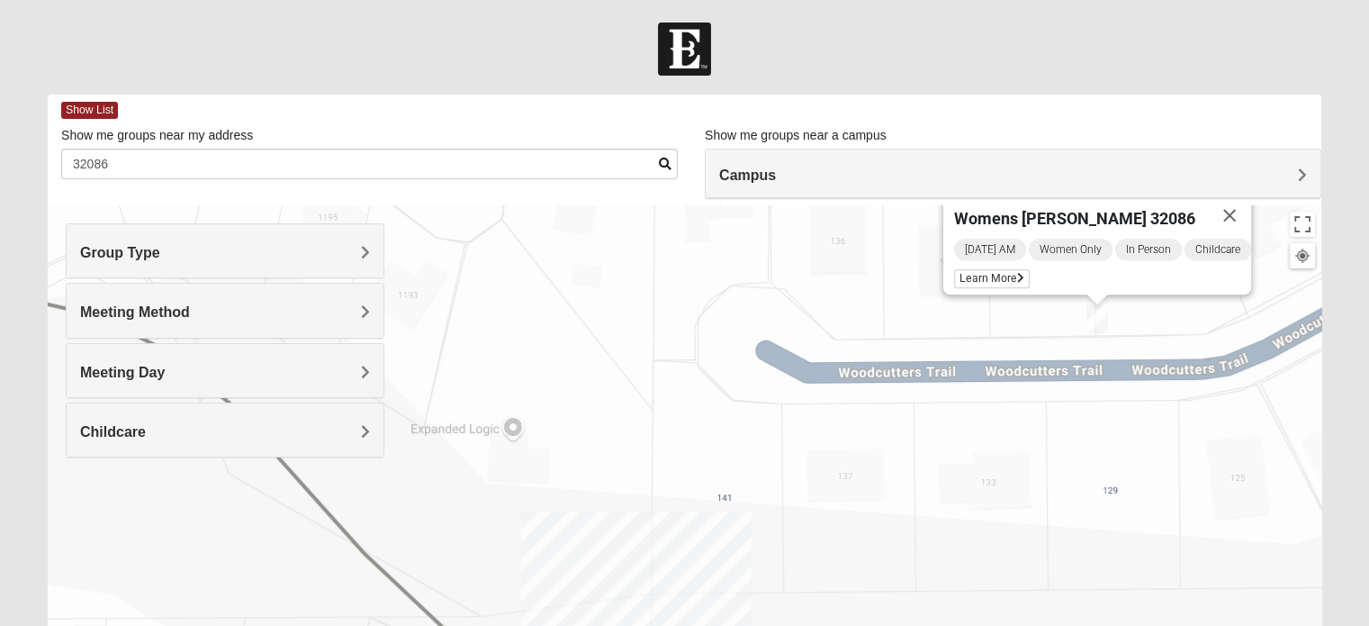
drag, startPoint x: 946, startPoint y: 431, endPoint x: 929, endPoint y: 348, distance: 85.5
click at [929, 348] on div "Womens Lee 32086 Friday AM Women Only In Person Childcare Learn More" at bounding box center [685, 565] width 1274 height 720
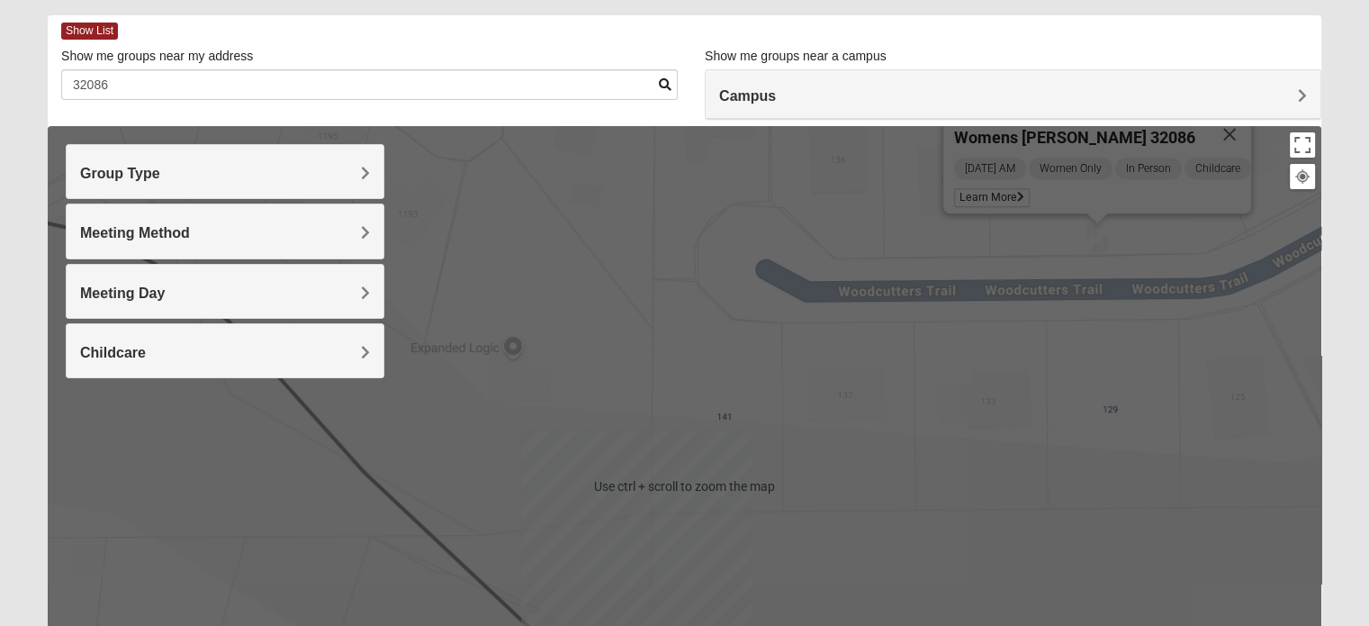
scroll to position [180, 0]
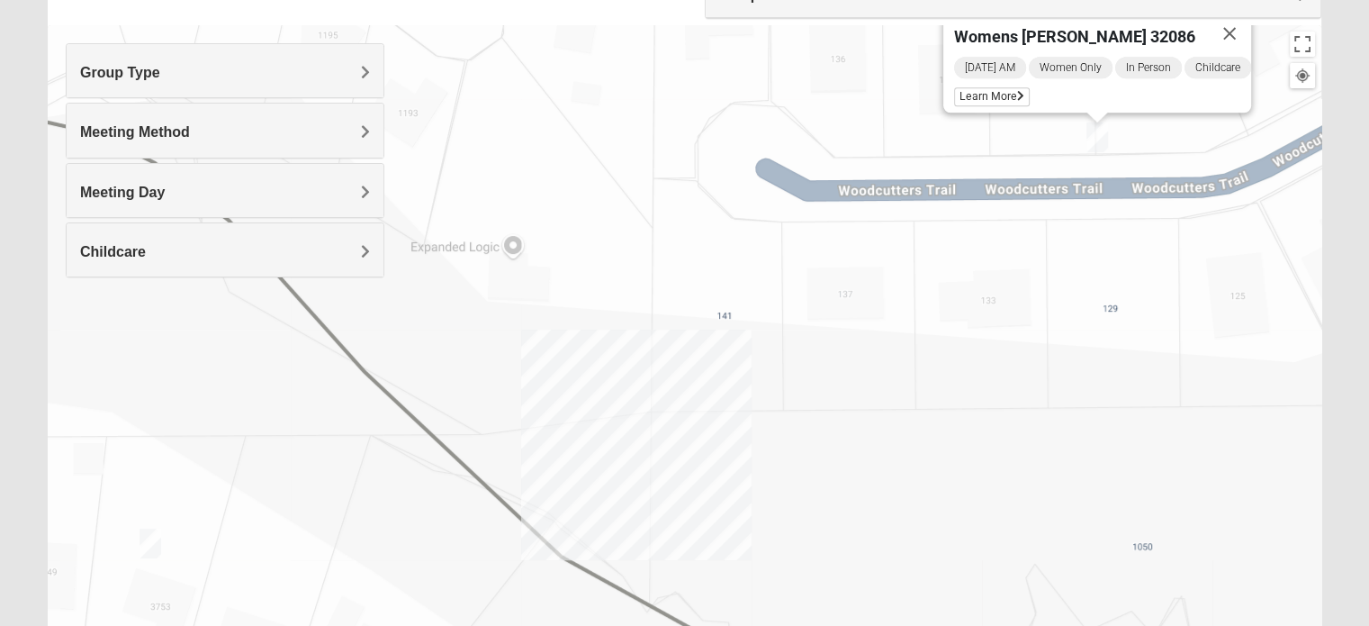
click at [158, 545] on img "Mixed McClellan 32086" at bounding box center [150, 543] width 36 height 44
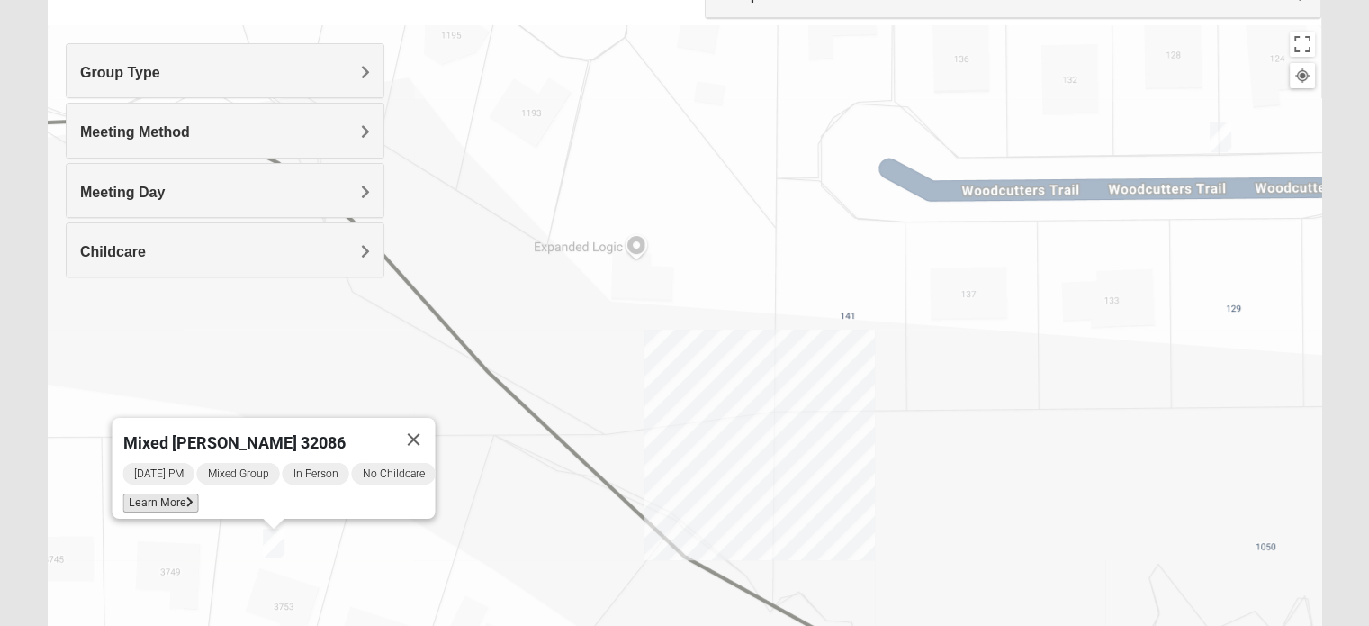
click at [162, 494] on span "Learn More" at bounding box center [160, 502] width 76 height 19
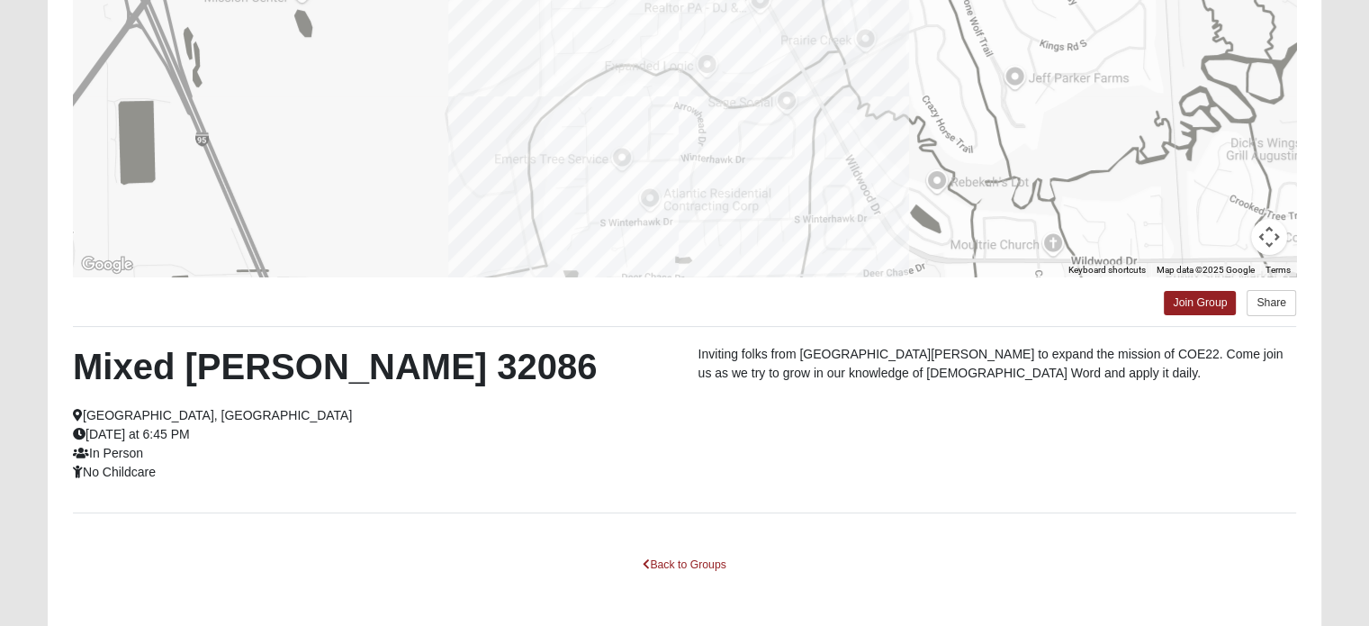
scroll to position [348, 0]
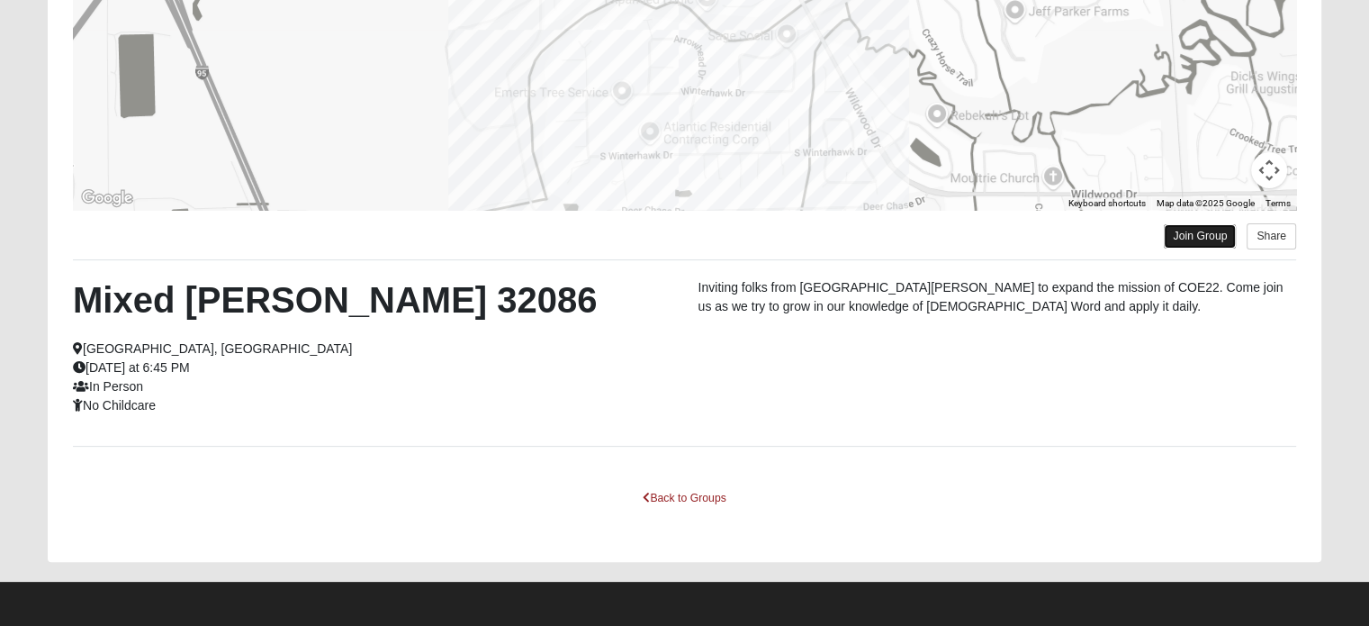
click at [1221, 240] on link "Join Group" at bounding box center [1200, 236] width 72 height 24
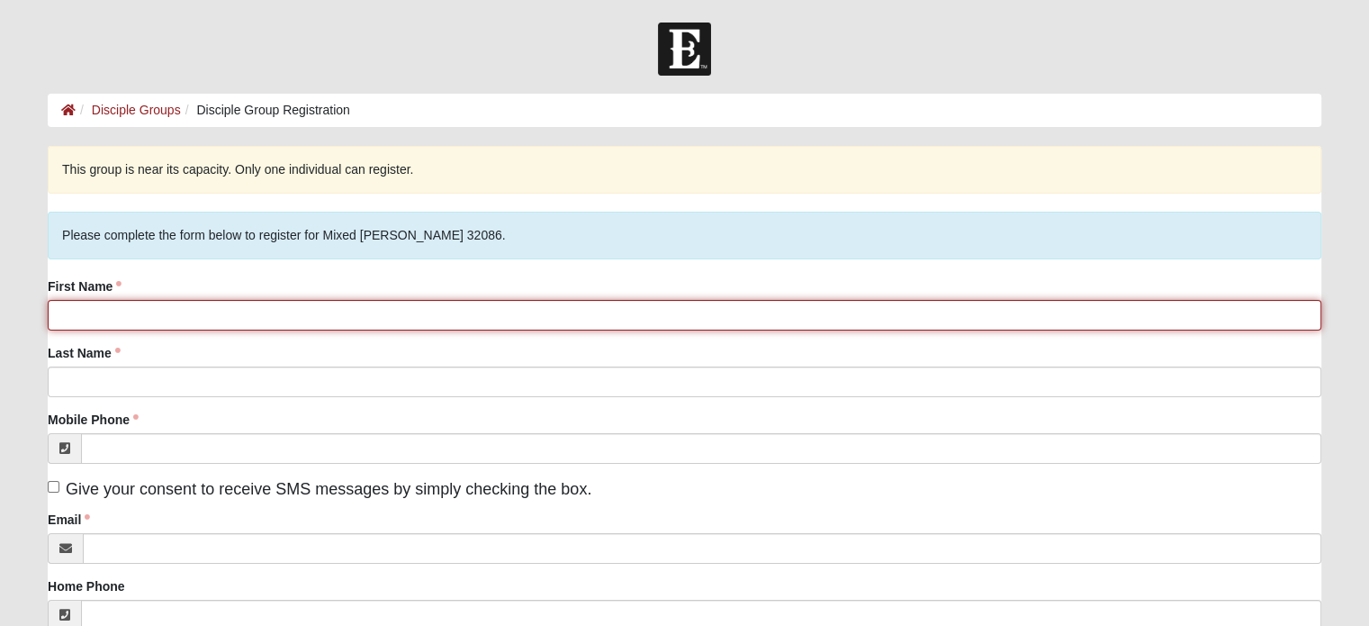
click at [357, 312] on input "First Name" at bounding box center [685, 315] width 1274 height 31
type input "[GEOGRAPHIC_DATA]"
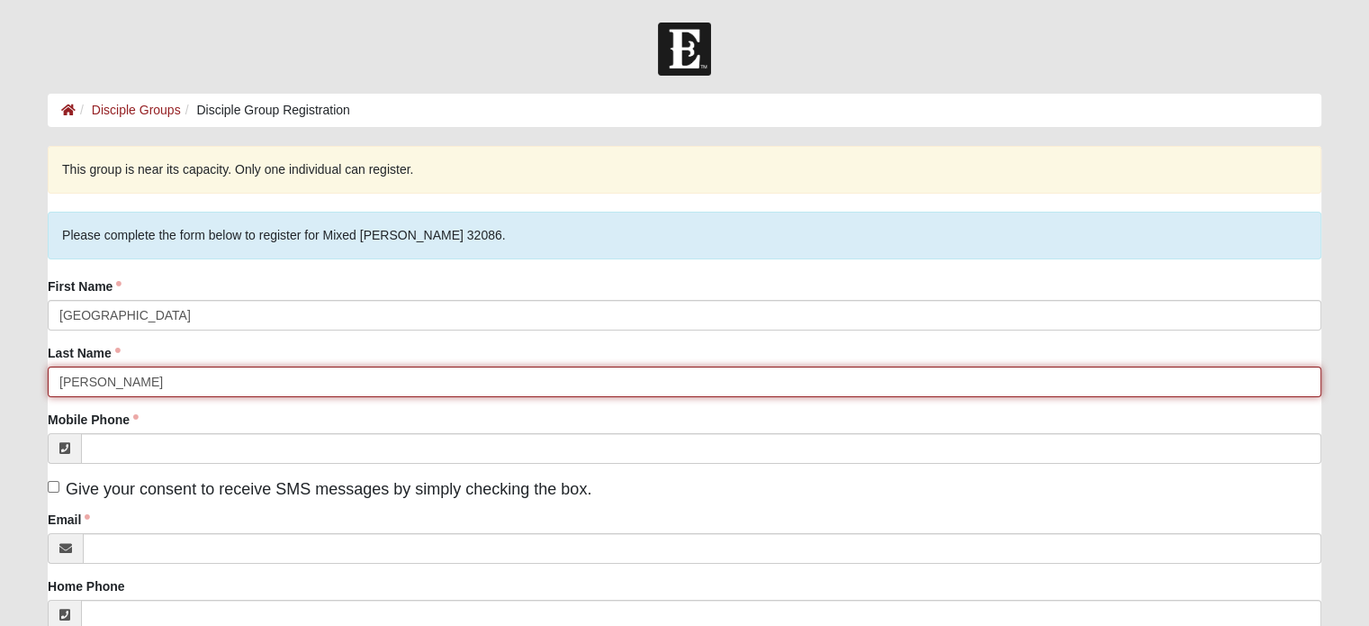
type input "[PERSON_NAME]"
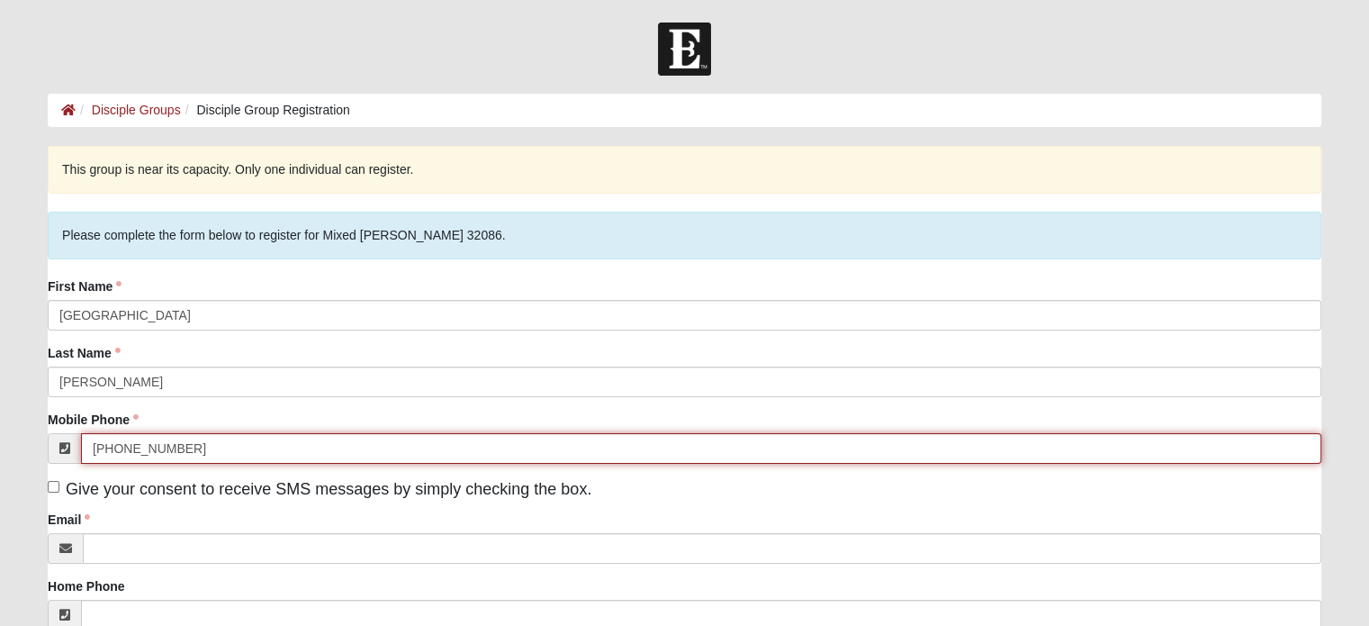
type input "[PHONE_NUMBER]"
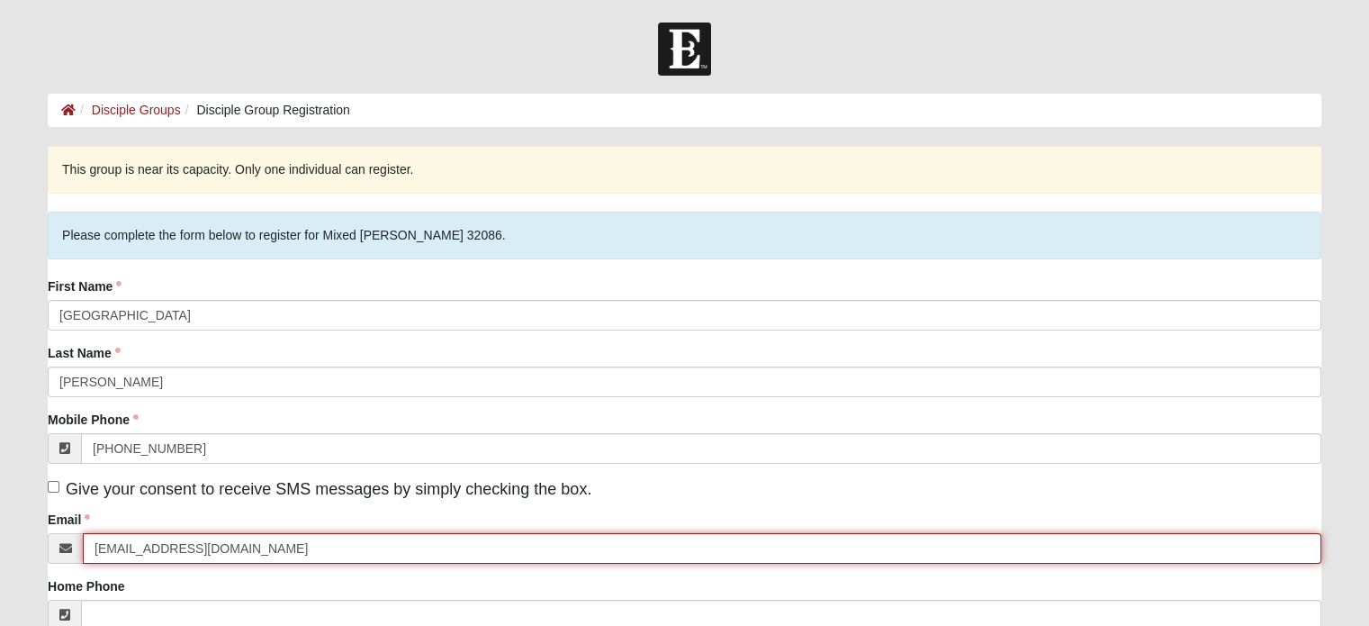
type input "[EMAIL_ADDRESS][DOMAIN_NAME]"
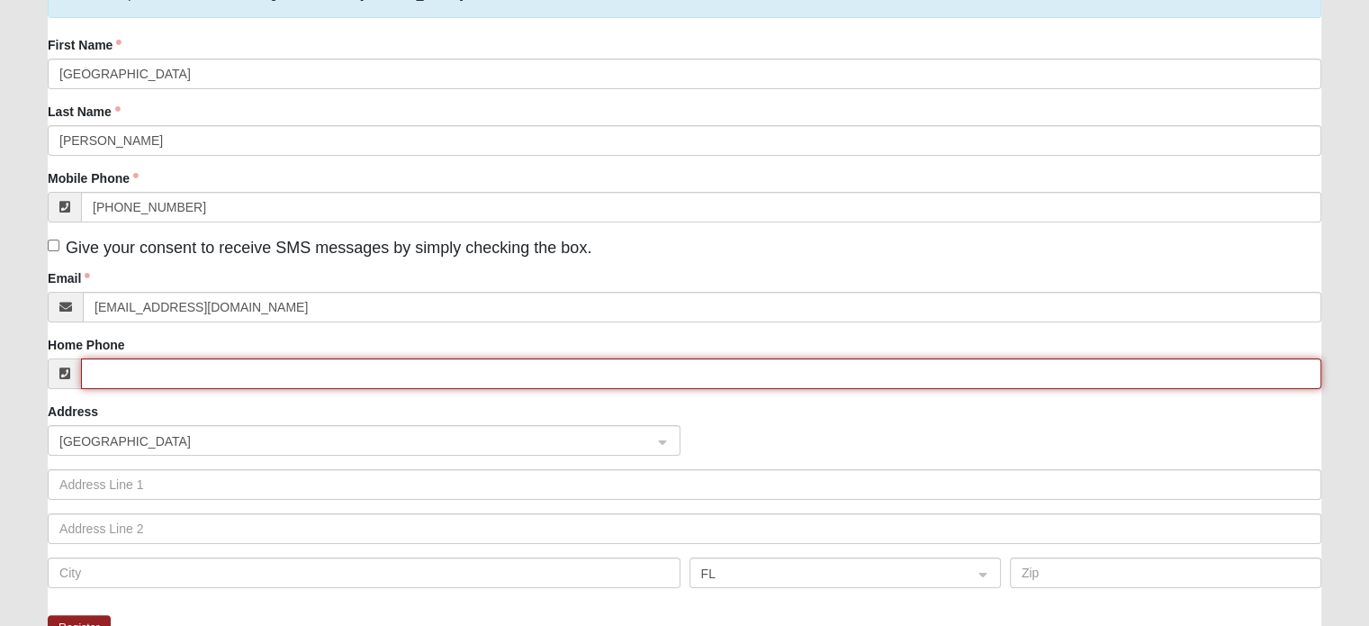
scroll to position [274, 0]
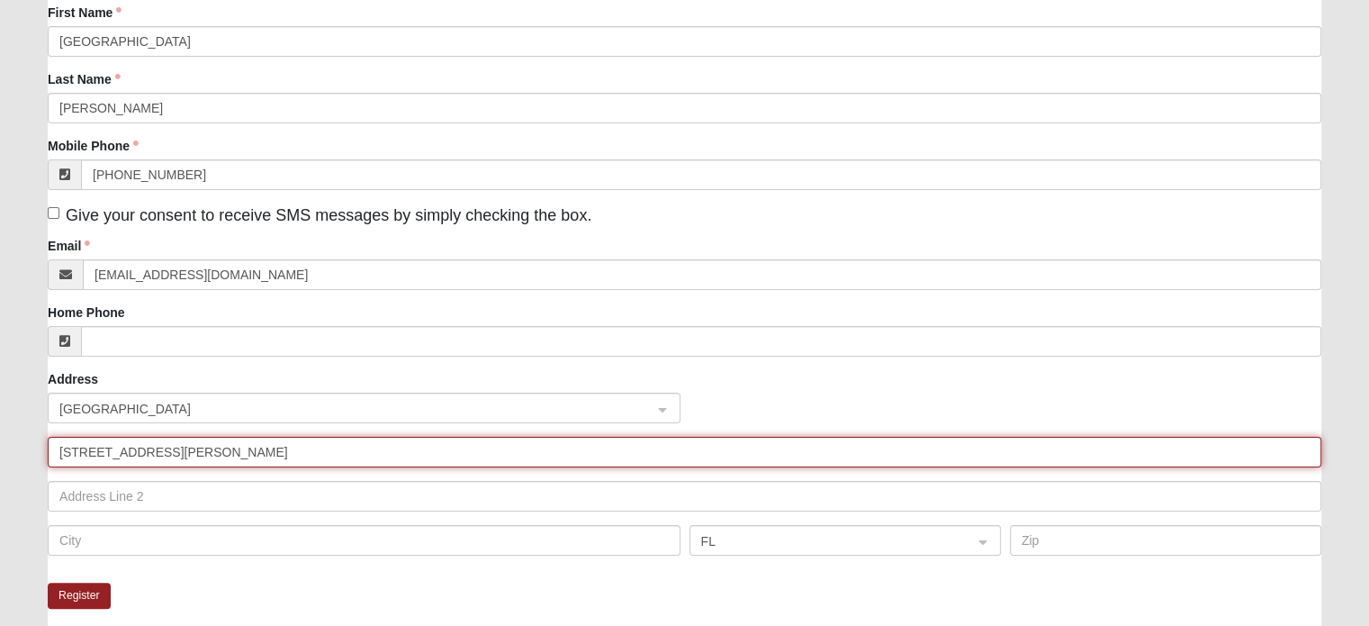
type input "[STREET_ADDRESS][PERSON_NAME]"
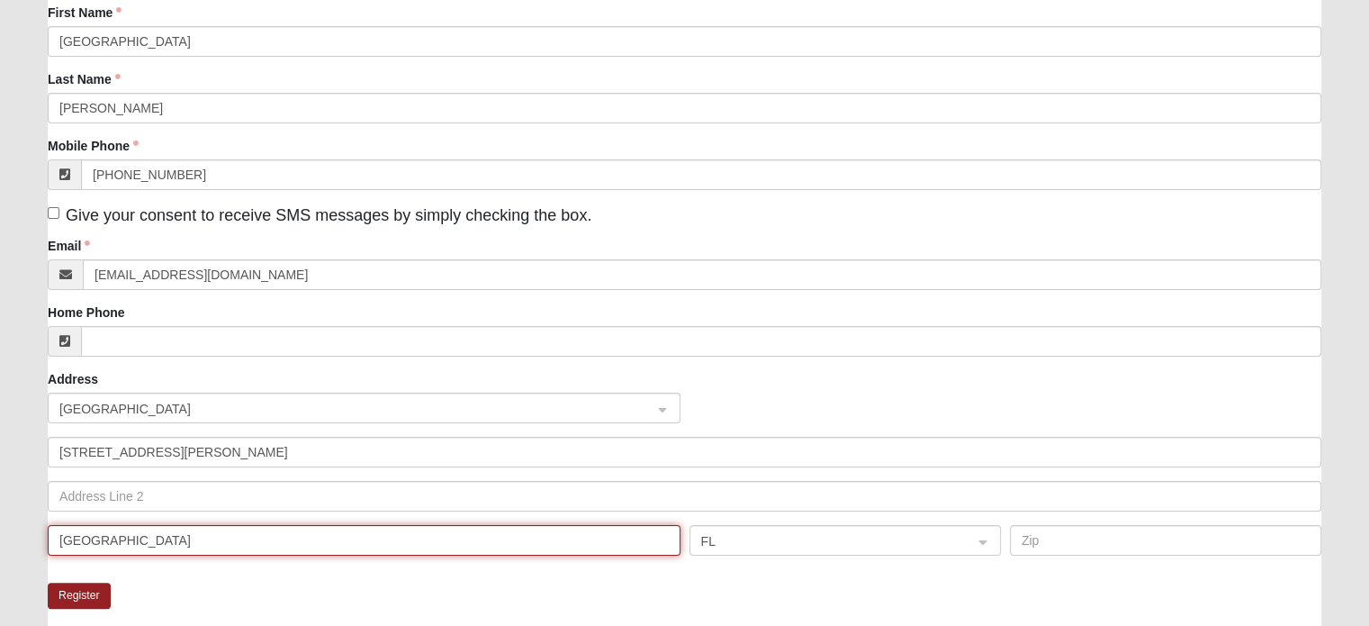
type input "[GEOGRAPHIC_DATA]"
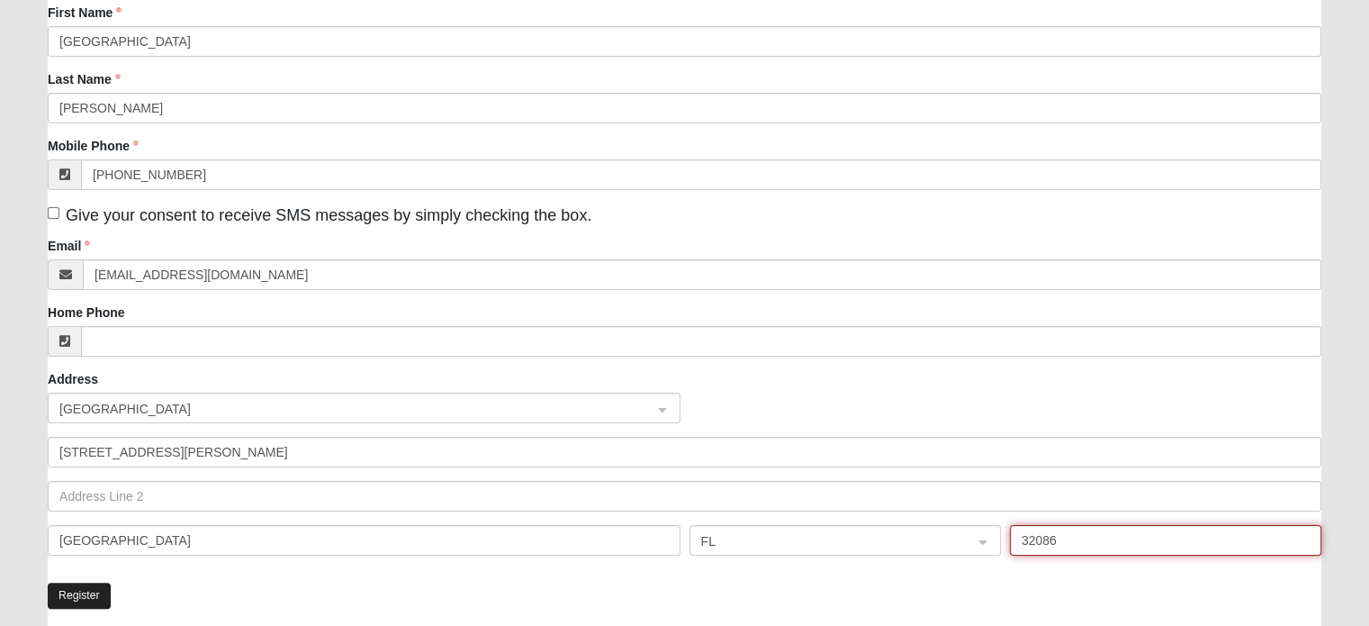
type input "32086"
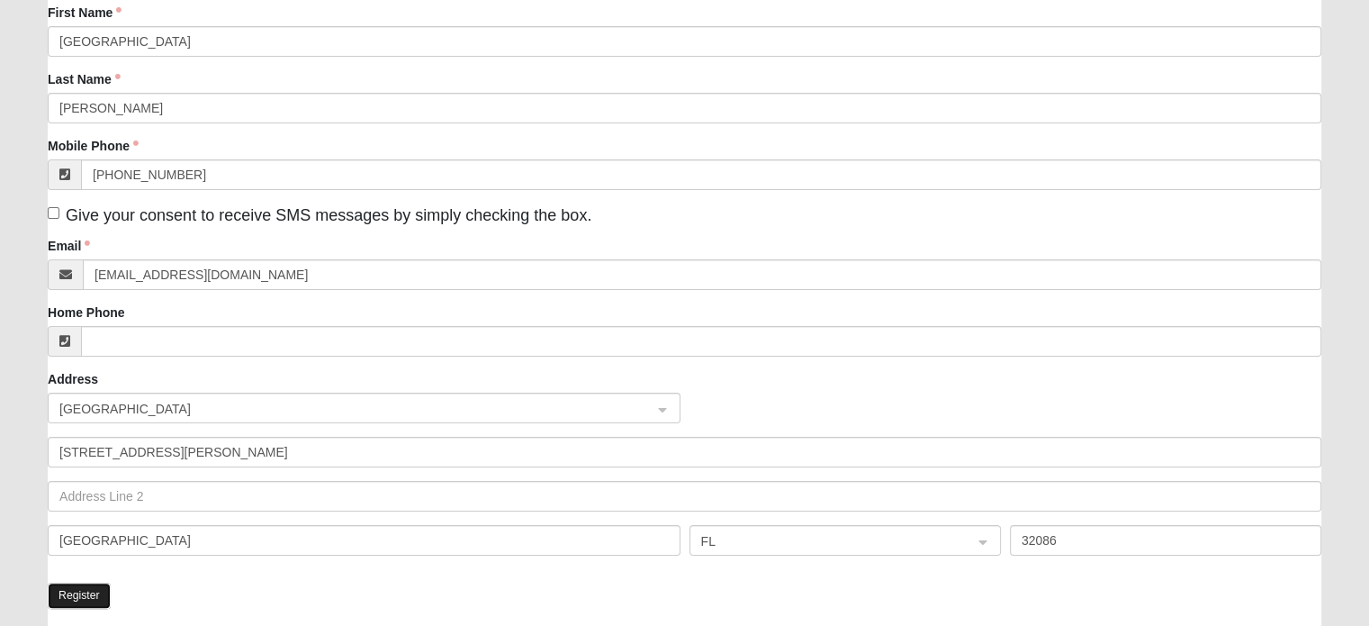
click at [74, 600] on button "Register" at bounding box center [79, 596] width 63 height 26
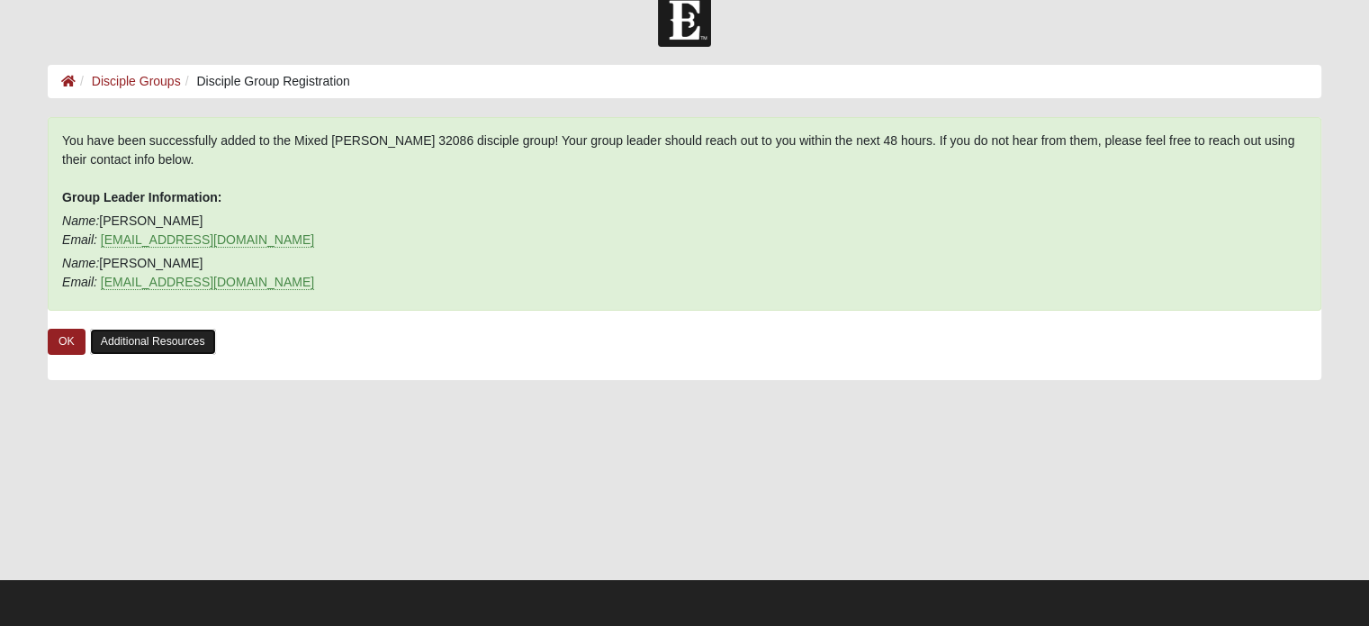
click at [137, 341] on link "Additional Resources" at bounding box center [153, 342] width 126 height 26
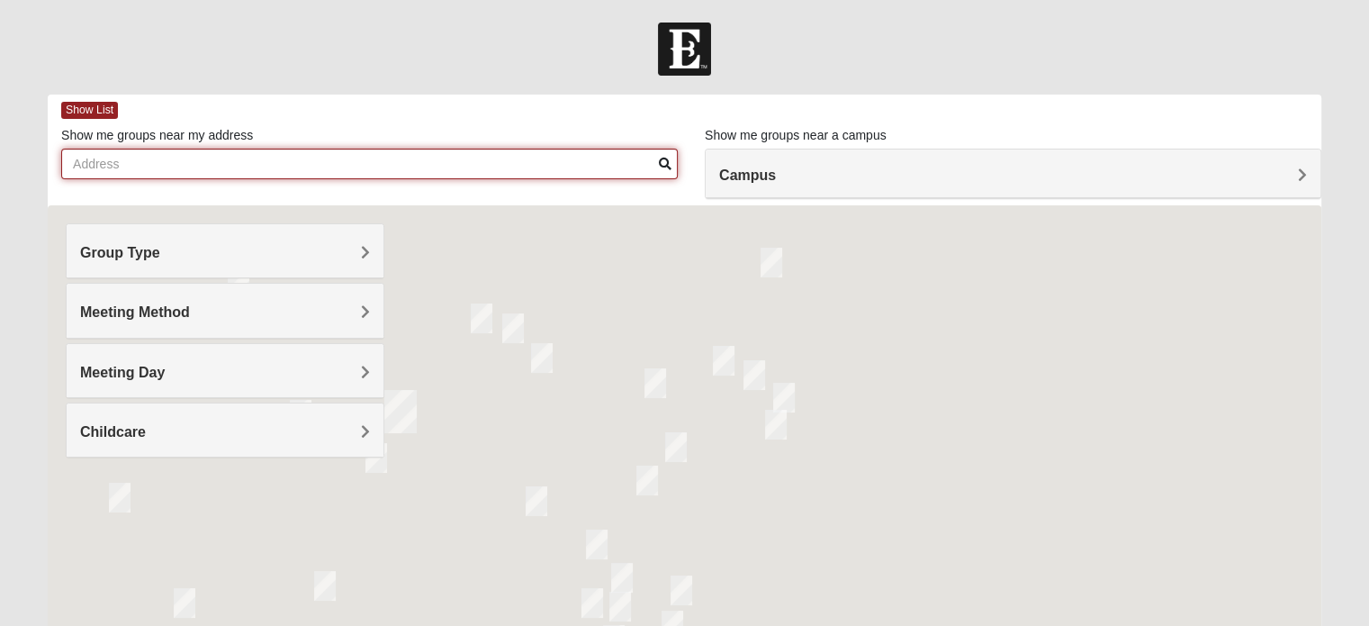
click at [456, 163] on input "Show me groups near my address" at bounding box center [369, 164] width 617 height 31
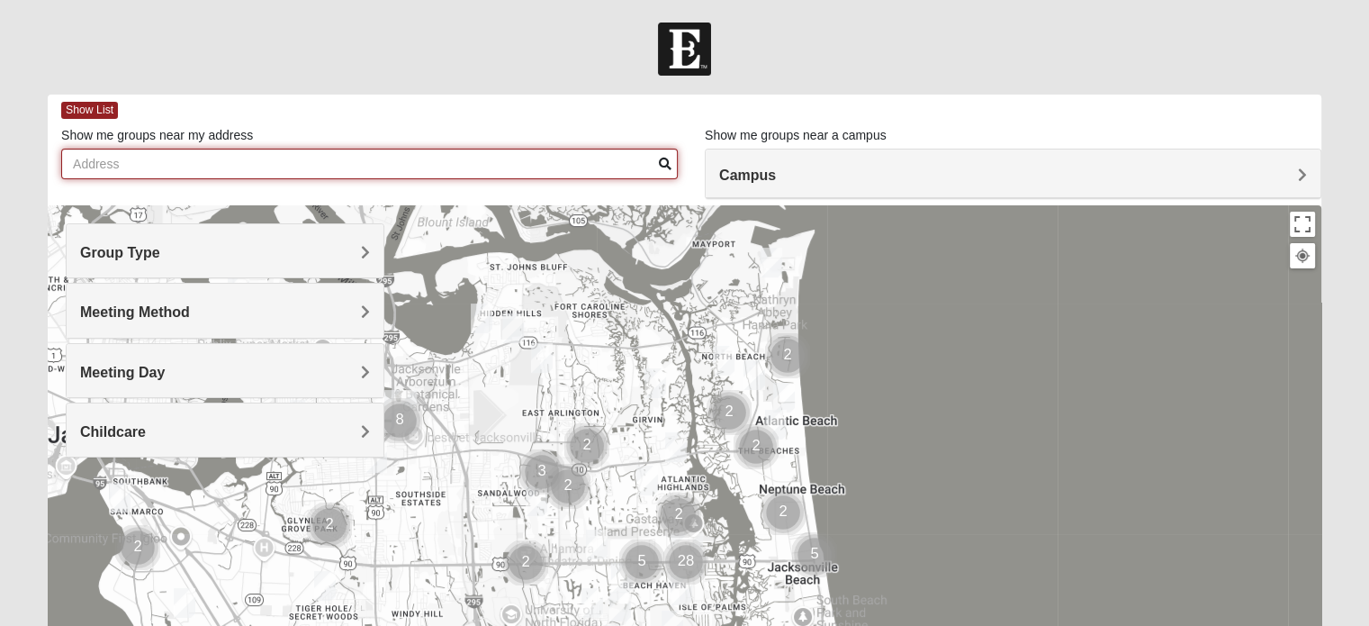
type input "32086"
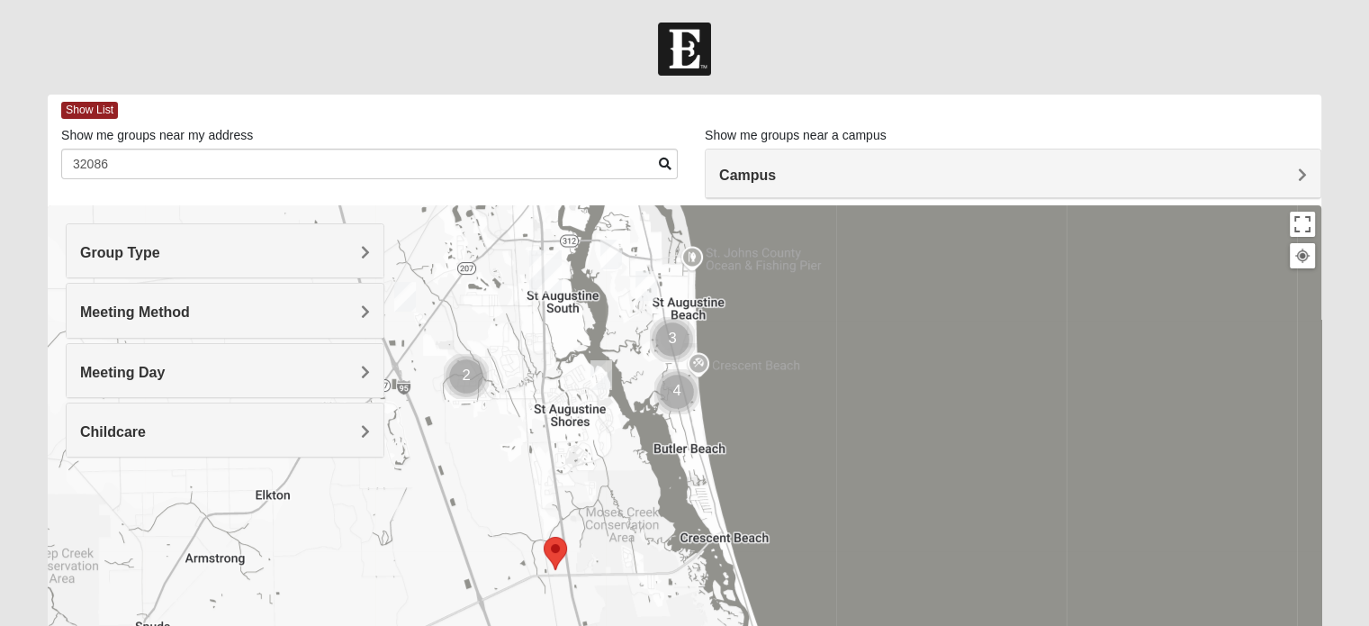
drag, startPoint x: 709, startPoint y: 399, endPoint x: 638, endPoint y: 403, distance: 70.4
click at [638, 403] on div at bounding box center [685, 565] width 1274 height 720
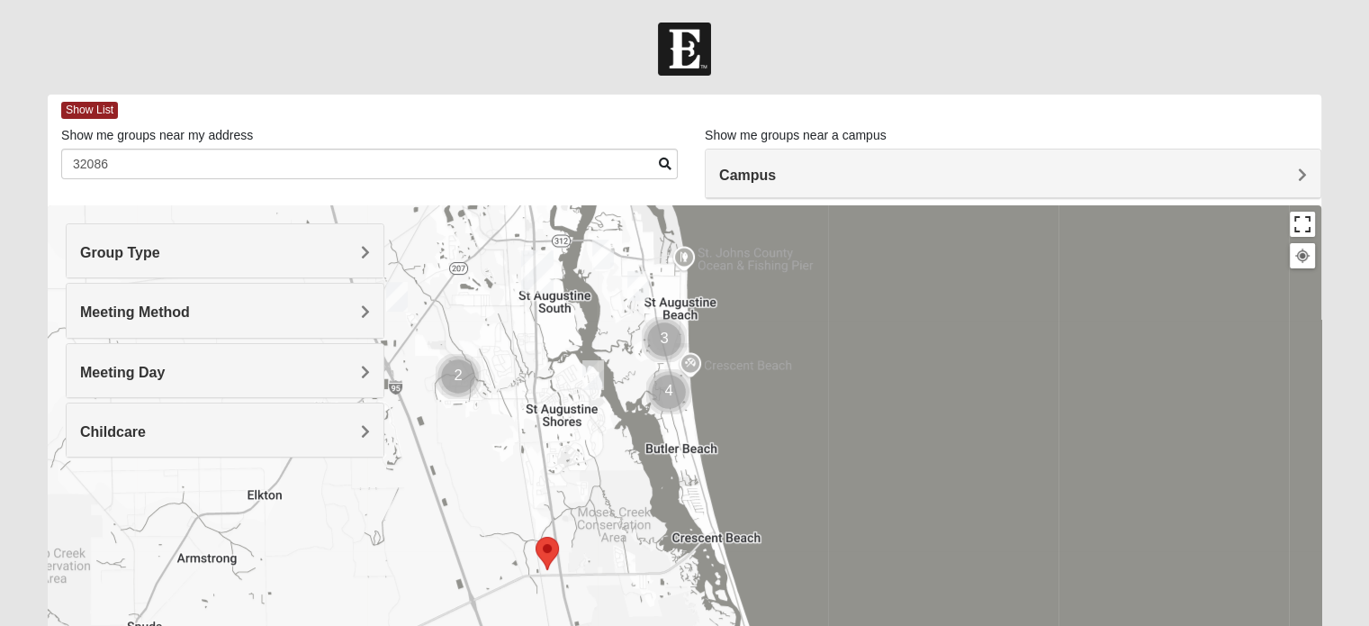
click at [1300, 227] on button "Toggle fullscreen view" at bounding box center [1302, 224] width 25 height 25
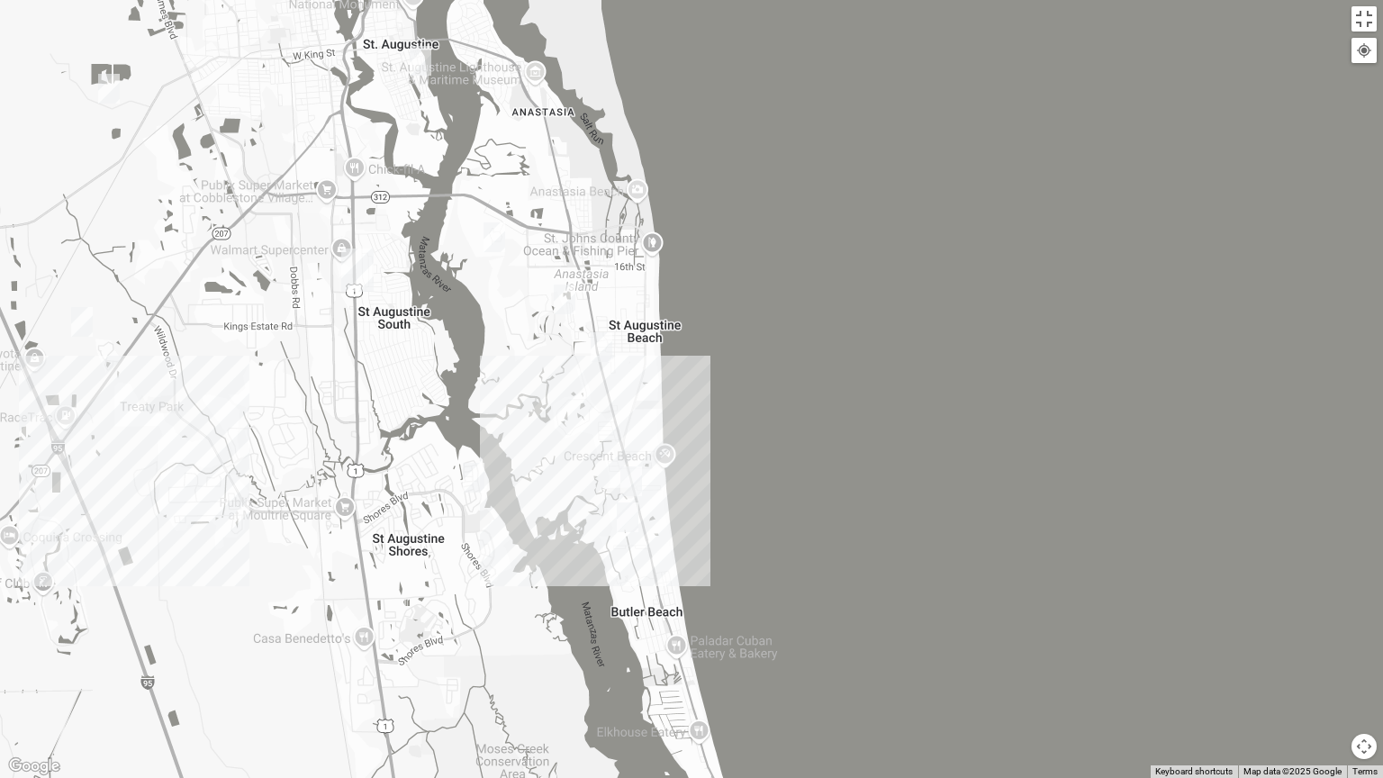
drag, startPoint x: 649, startPoint y: 220, endPoint x: 555, endPoint y: 633, distance: 423.9
click at [555, 625] on div at bounding box center [691, 389] width 1383 height 778
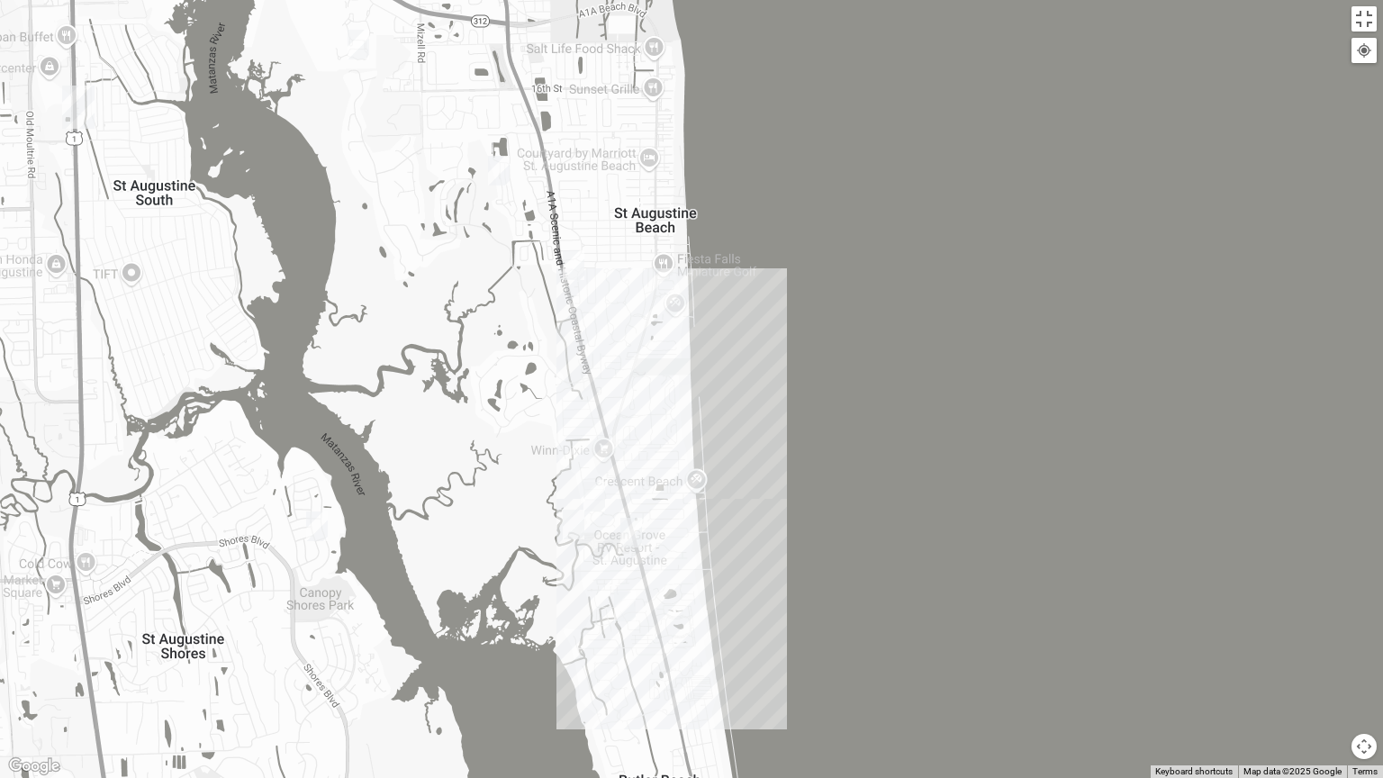
click at [594, 492] on img "WILDASIN/GUNDERSON MIXED" at bounding box center [594, 496] width 36 height 44
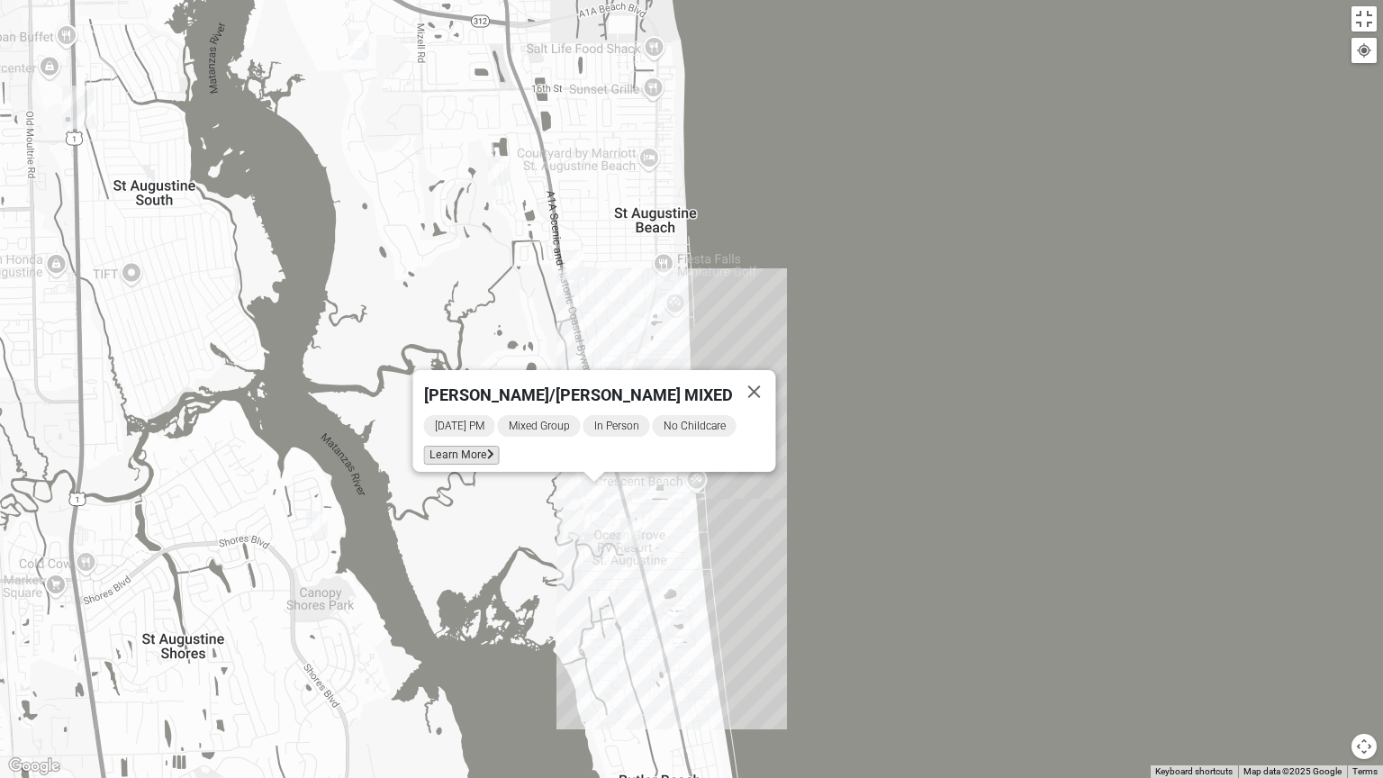
click at [486, 446] on span "Learn More" at bounding box center [462, 455] width 76 height 19
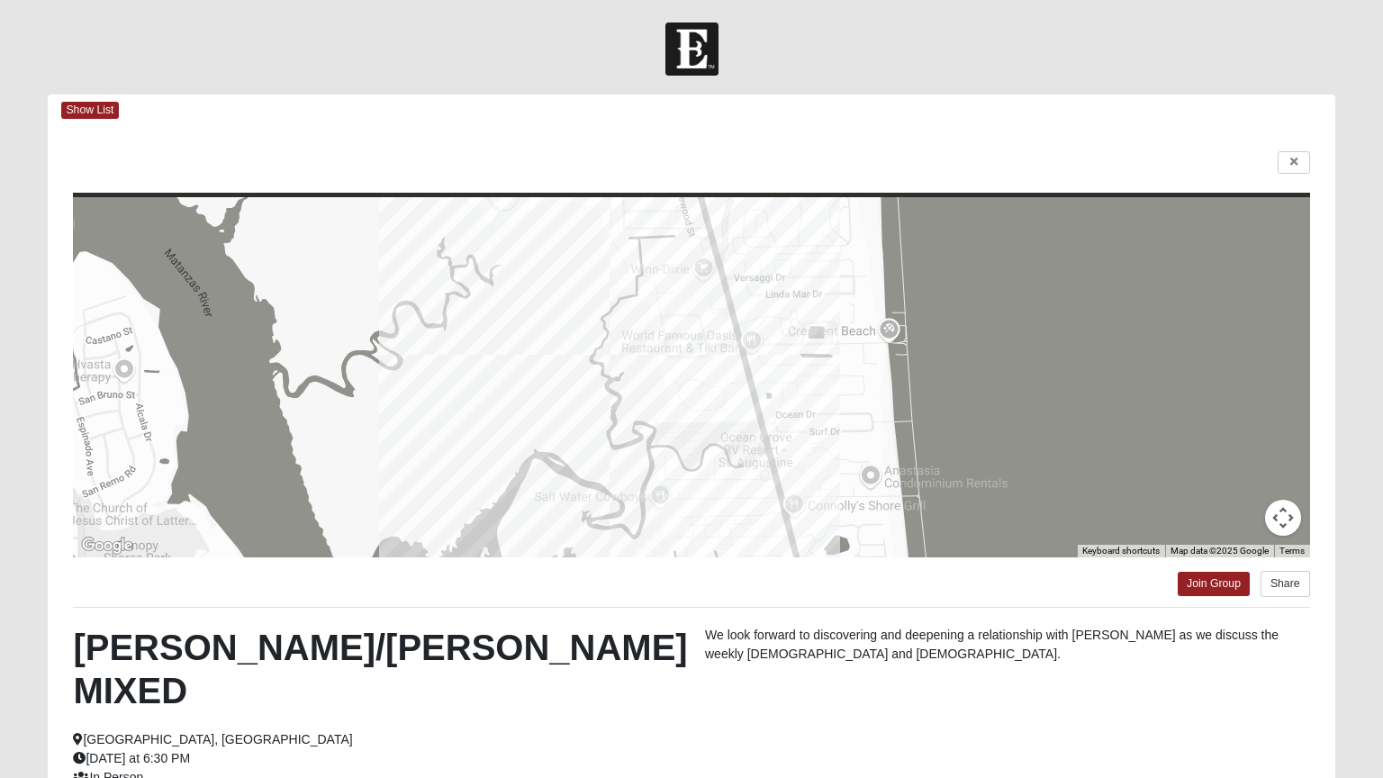
click at [105, 112] on html "Log In Find A Group Error Show List Loading Groups" at bounding box center [691, 509] width 1383 height 1019
click at [1282, 510] on html "Log In Find A Group Error Show List Loading Groups" at bounding box center [691, 509] width 1383 height 1019
click at [1288, 164] on html "Log In Find A Group Error Show List Loading Groups" at bounding box center [691, 509] width 1383 height 1019
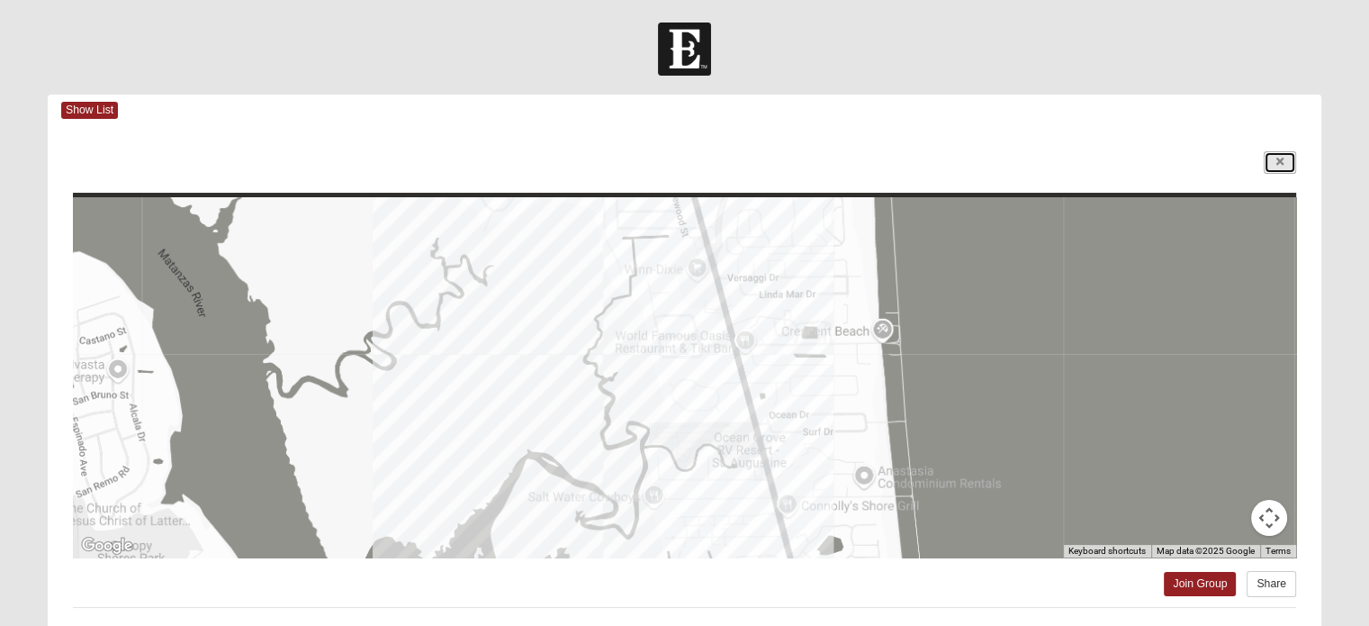
click at [1271, 160] on link at bounding box center [1280, 162] width 32 height 23
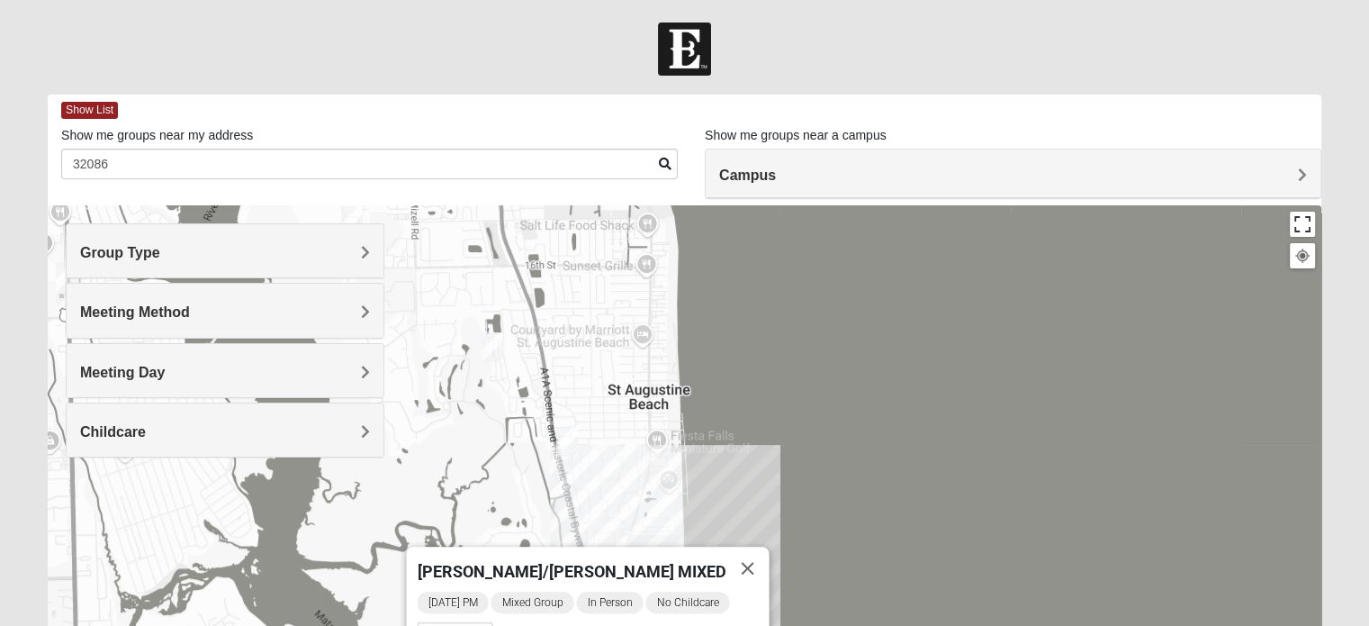
click at [1303, 222] on button "Toggle fullscreen view" at bounding box center [1302, 224] width 25 height 25
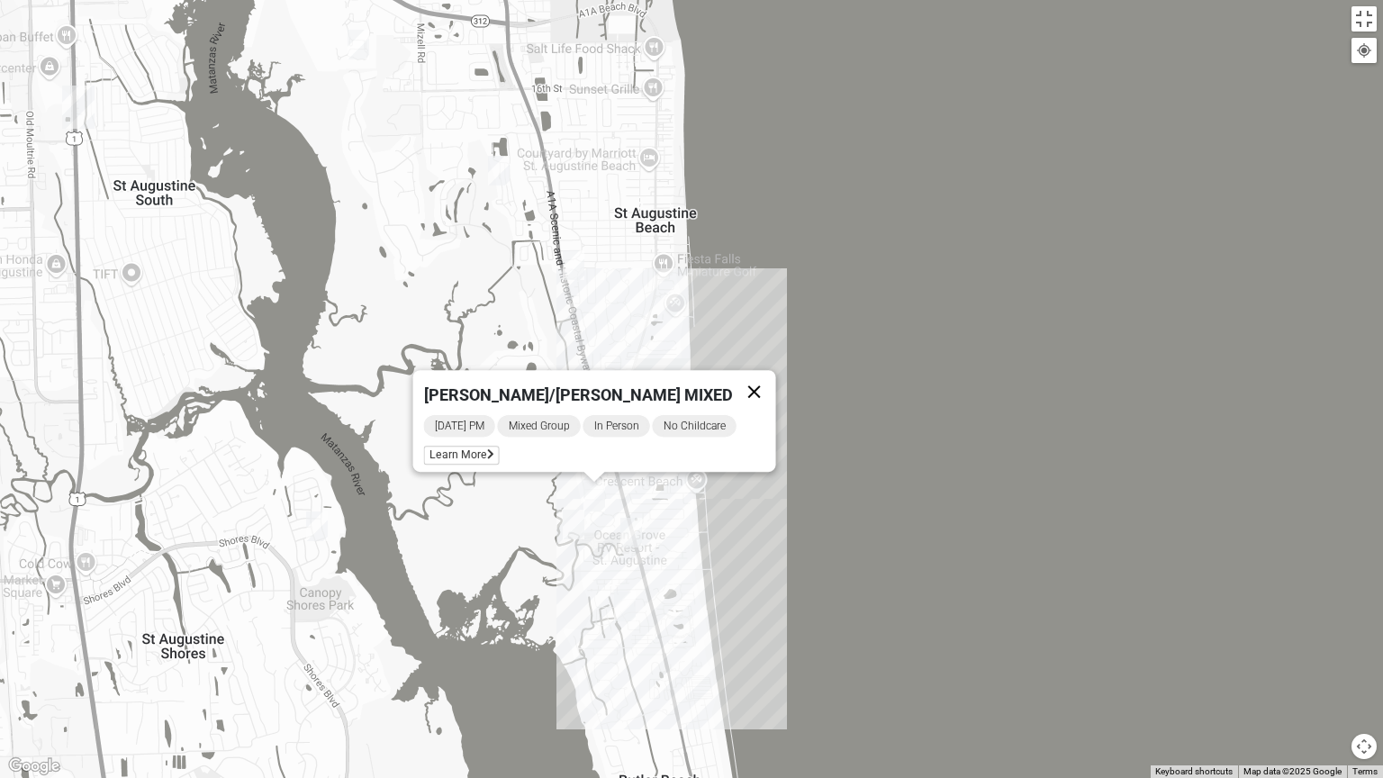
click at [751, 379] on button "Close" at bounding box center [754, 391] width 43 height 43
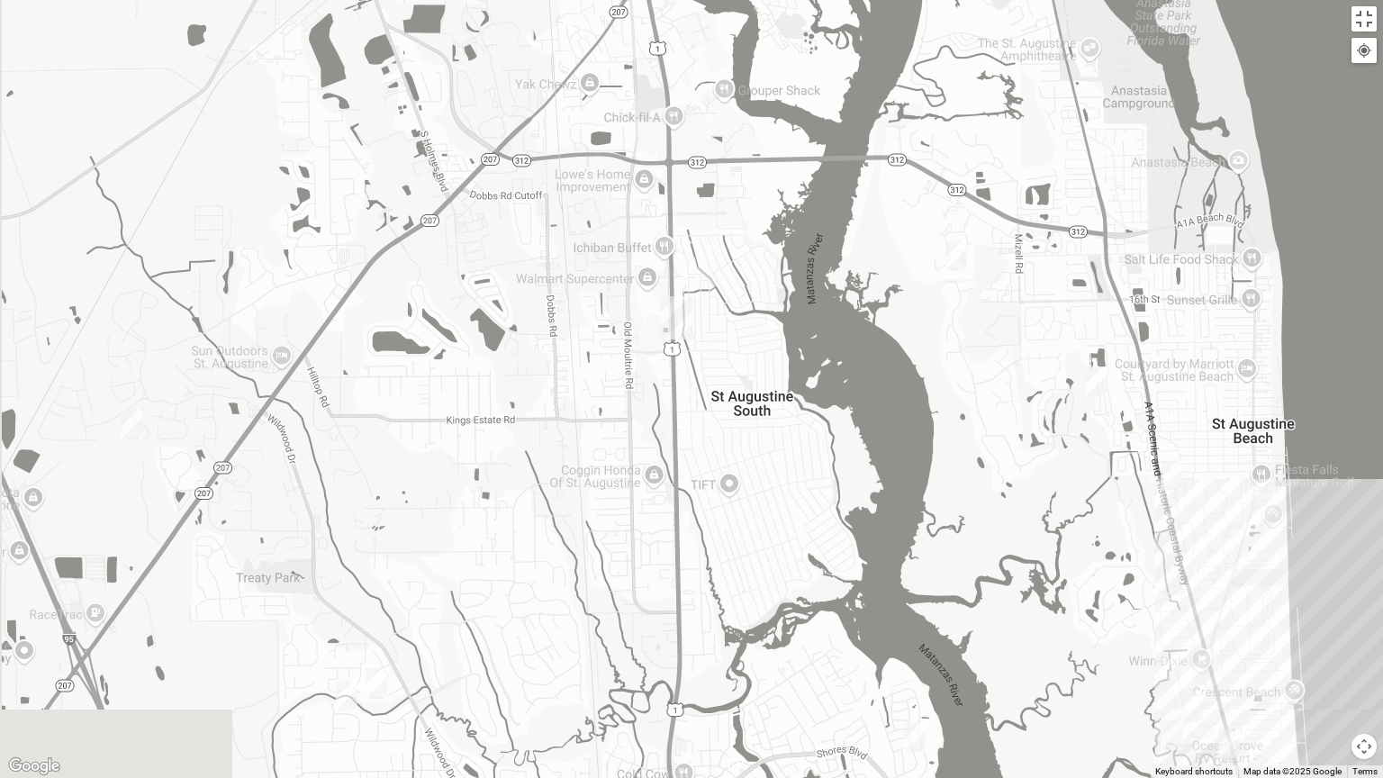
drag, startPoint x: 587, startPoint y: 338, endPoint x: 1185, endPoint y: 551, distance: 634.8
click at [1185, 551] on div at bounding box center [691, 389] width 1383 height 778
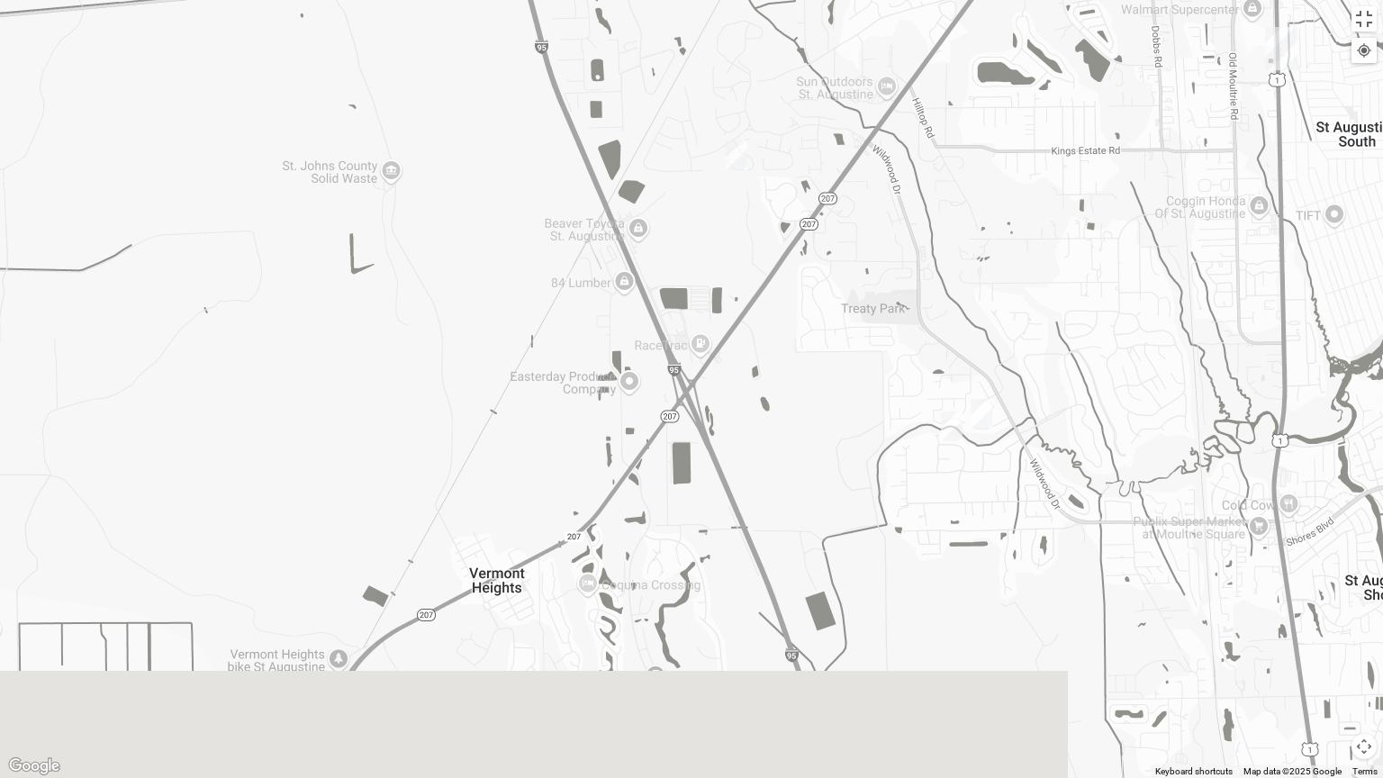
drag, startPoint x: 414, startPoint y: 436, endPoint x: 768, endPoint y: 74, distance: 506.2
click at [768, 74] on div at bounding box center [691, 389] width 1383 height 778
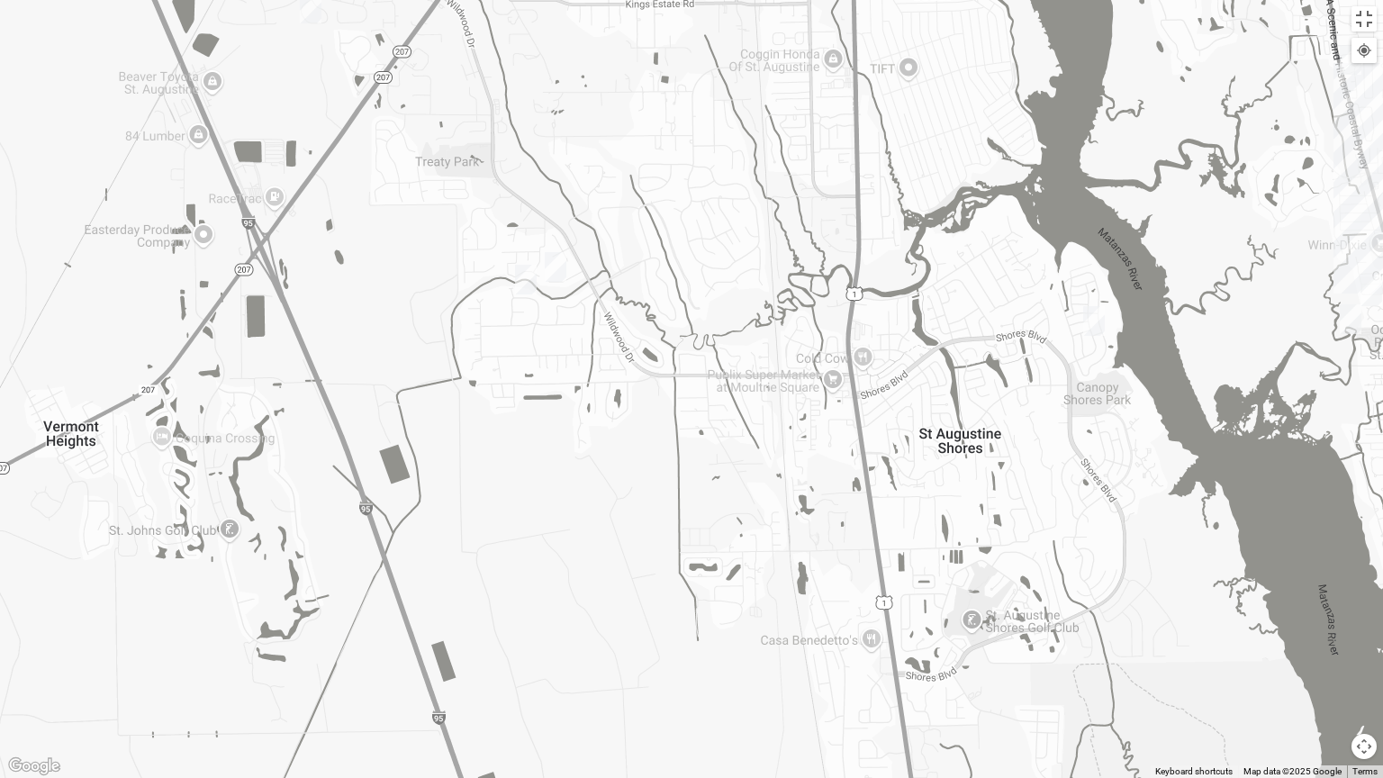
click at [555, 264] on img "Womens Lee 32086" at bounding box center [556, 267] width 36 height 44
click at [1091, 317] on img "Mixed McKeithen 32086" at bounding box center [1094, 321] width 36 height 44
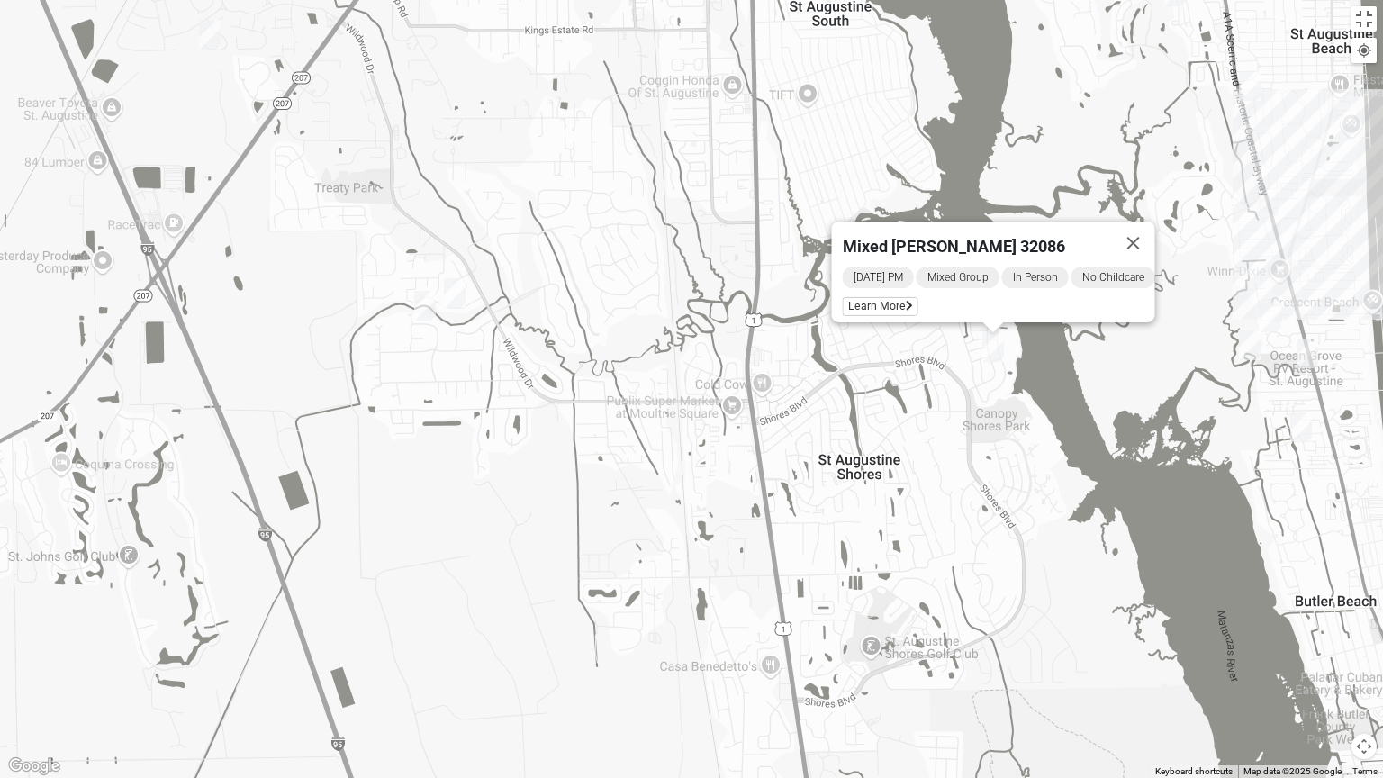
drag, startPoint x: 984, startPoint y: 384, endPoint x: 915, endPoint y: 399, distance: 71.0
click at [915, 399] on div "Mixed McKeithen 32086 Wednesday PM Mixed Group In Person No Childcare Learn More" at bounding box center [691, 389] width 1383 height 778
click at [421, 313] on img "Mixed McClellan 32086" at bounding box center [424, 307] width 36 height 44
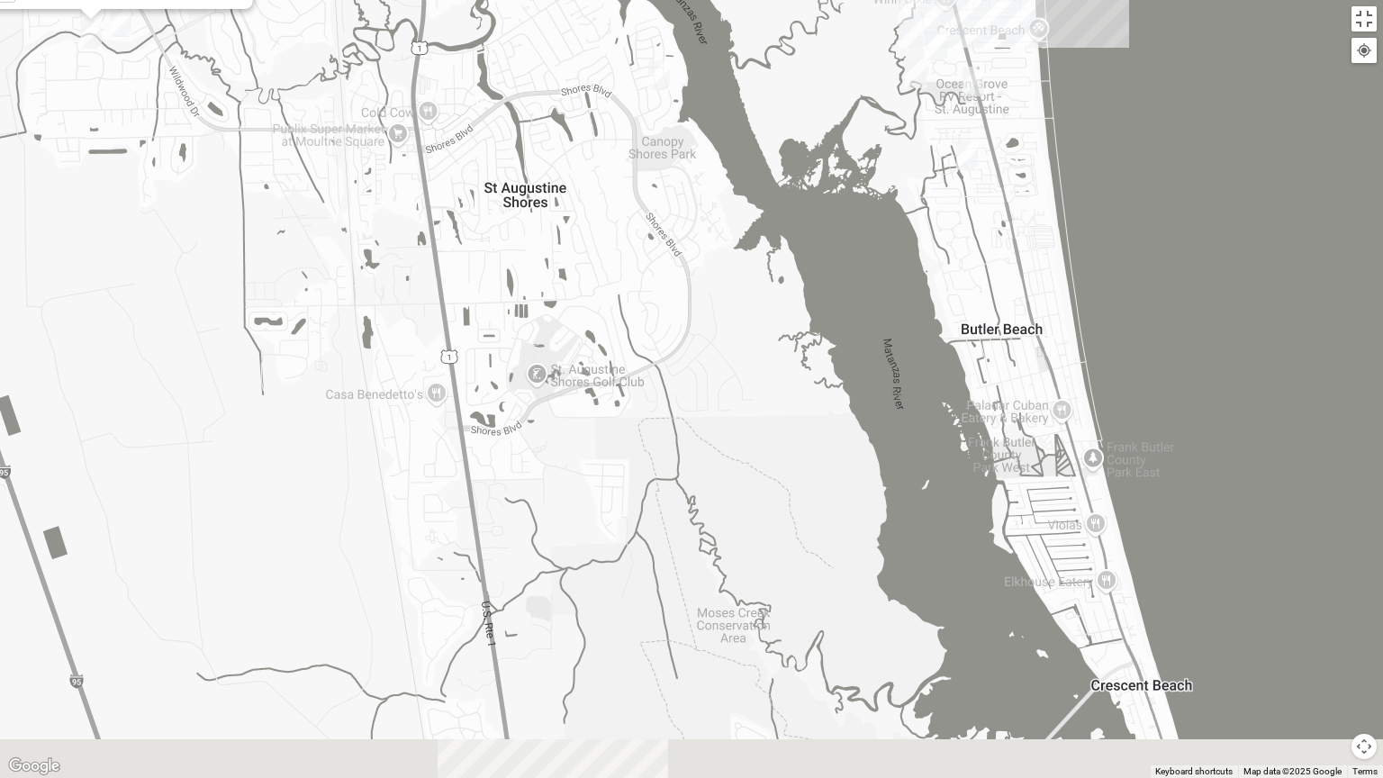
drag, startPoint x: 596, startPoint y: 391, endPoint x: 568, endPoint y: 195, distance: 197.4
click at [565, 198] on div "Mixed McClellan 32086 Tuesday PM Mixed Group In Person No Childcare Learn More" at bounding box center [691, 389] width 1383 height 778
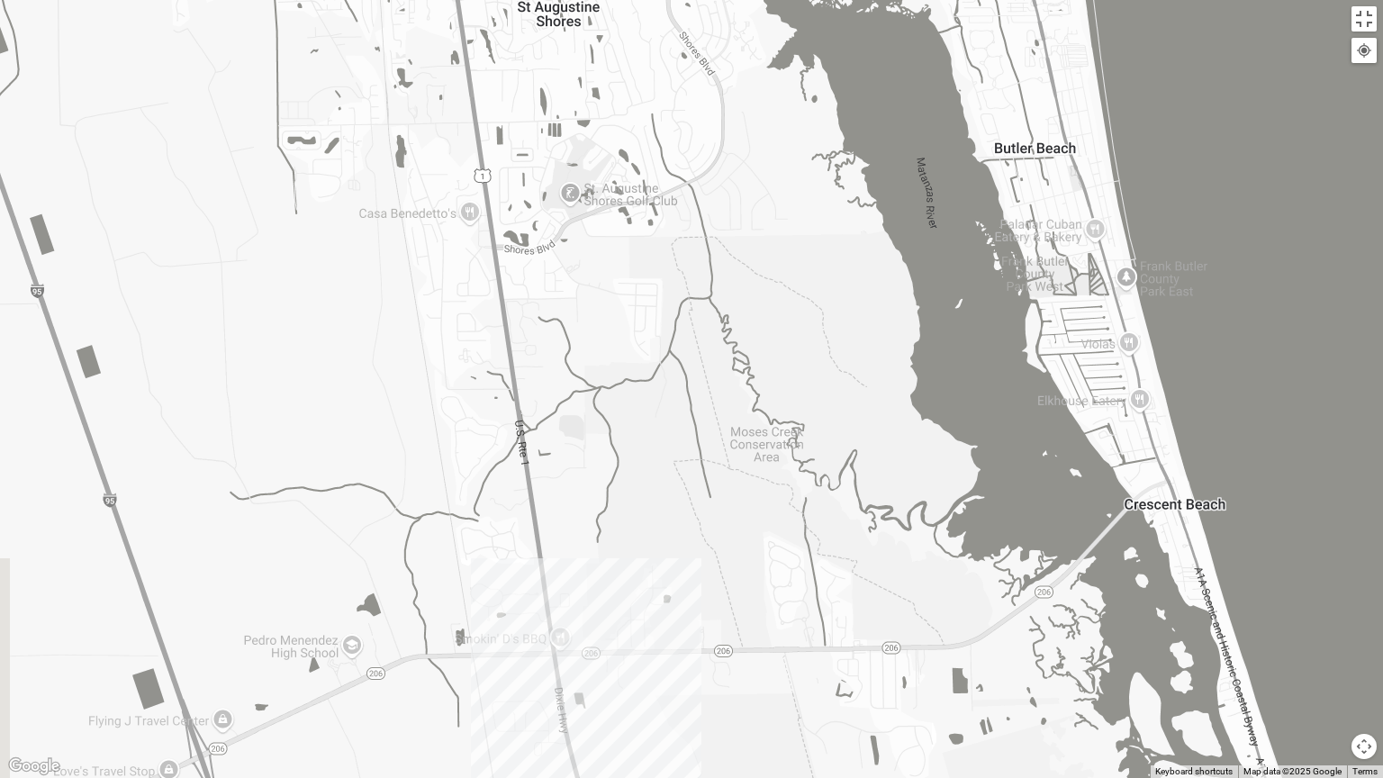
drag, startPoint x: 555, startPoint y: 238, endPoint x: 562, endPoint y: 207, distance: 31.4
click at [562, 207] on div "Mixed McClellan 32086 Tuesday PM Mixed Group In Person No Childcare Learn More" at bounding box center [691, 389] width 1383 height 778
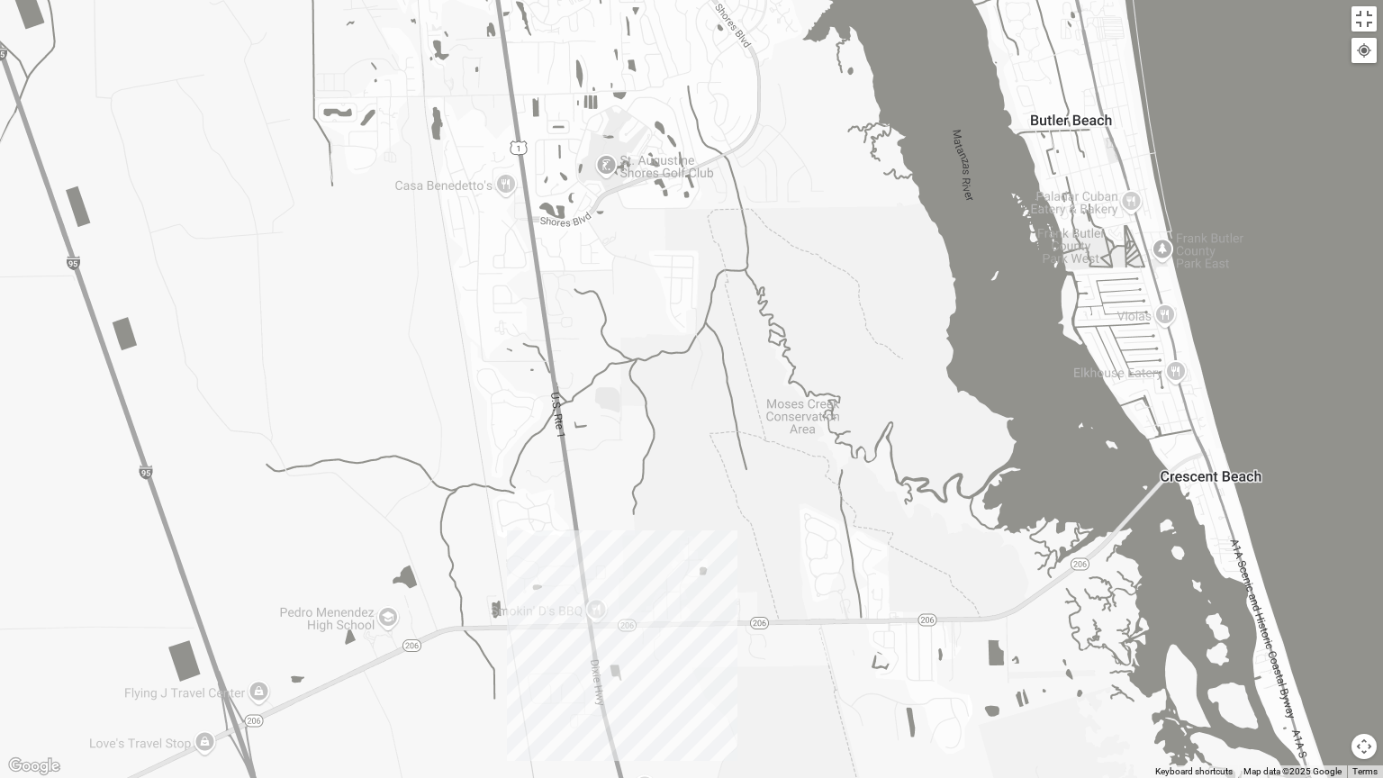
drag, startPoint x: 540, startPoint y: 413, endPoint x: 576, endPoint y: 399, distance: 38.8
click at [576, 399] on div "Mixed McClellan 32086 Tuesday PM Mixed Group In Person No Childcare Learn More" at bounding box center [691, 389] width 1383 height 778
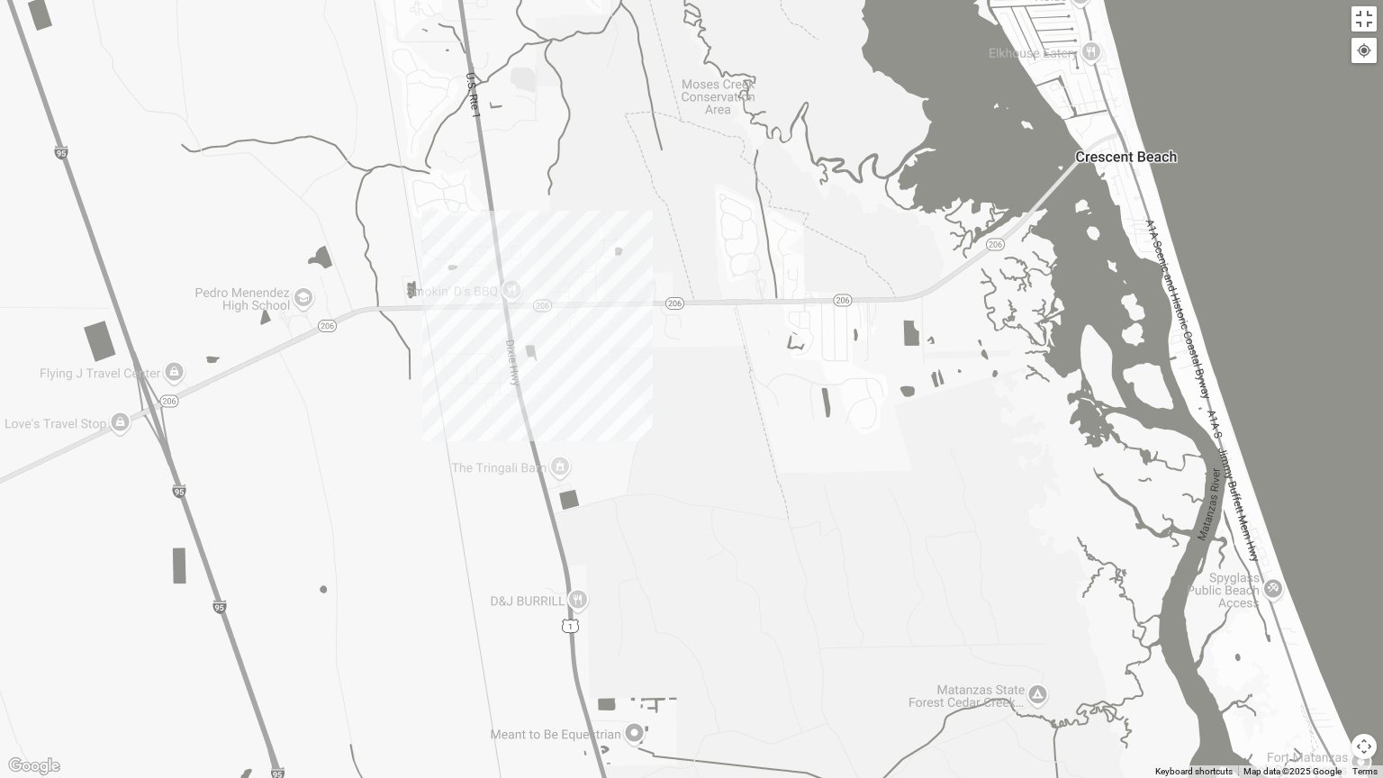
drag, startPoint x: 576, startPoint y: 317, endPoint x: 558, endPoint y: 250, distance: 69.0
click at [558, 250] on div "Mixed McClellan 32086 Tuesday PM Mixed Group In Person No Childcare Learn More" at bounding box center [691, 389] width 1383 height 778
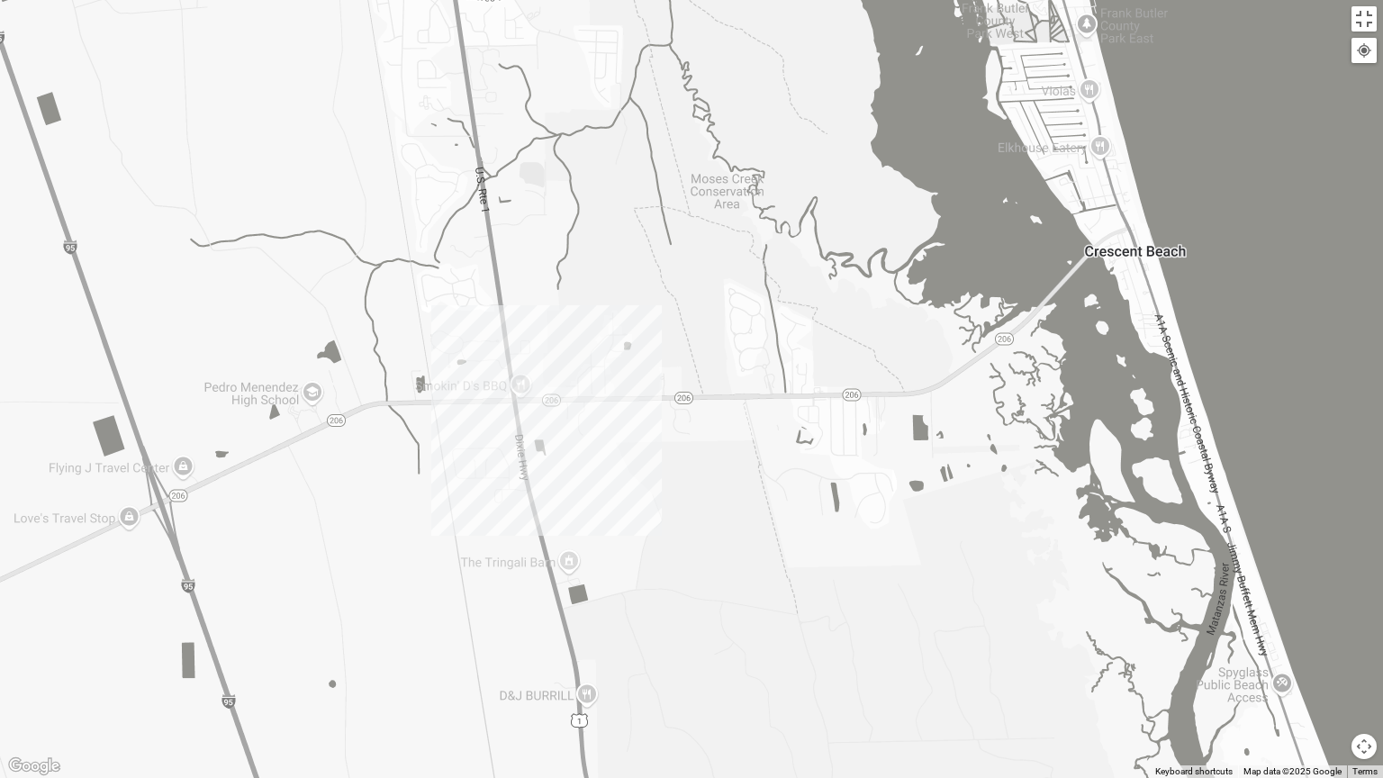
drag, startPoint x: 576, startPoint y: 399, endPoint x: 594, endPoint y: 538, distance: 140.7
click at [594, 538] on div "Mixed McClellan 32086 Tuesday PM Mixed Group In Person No Childcare Learn More" at bounding box center [691, 389] width 1383 height 778
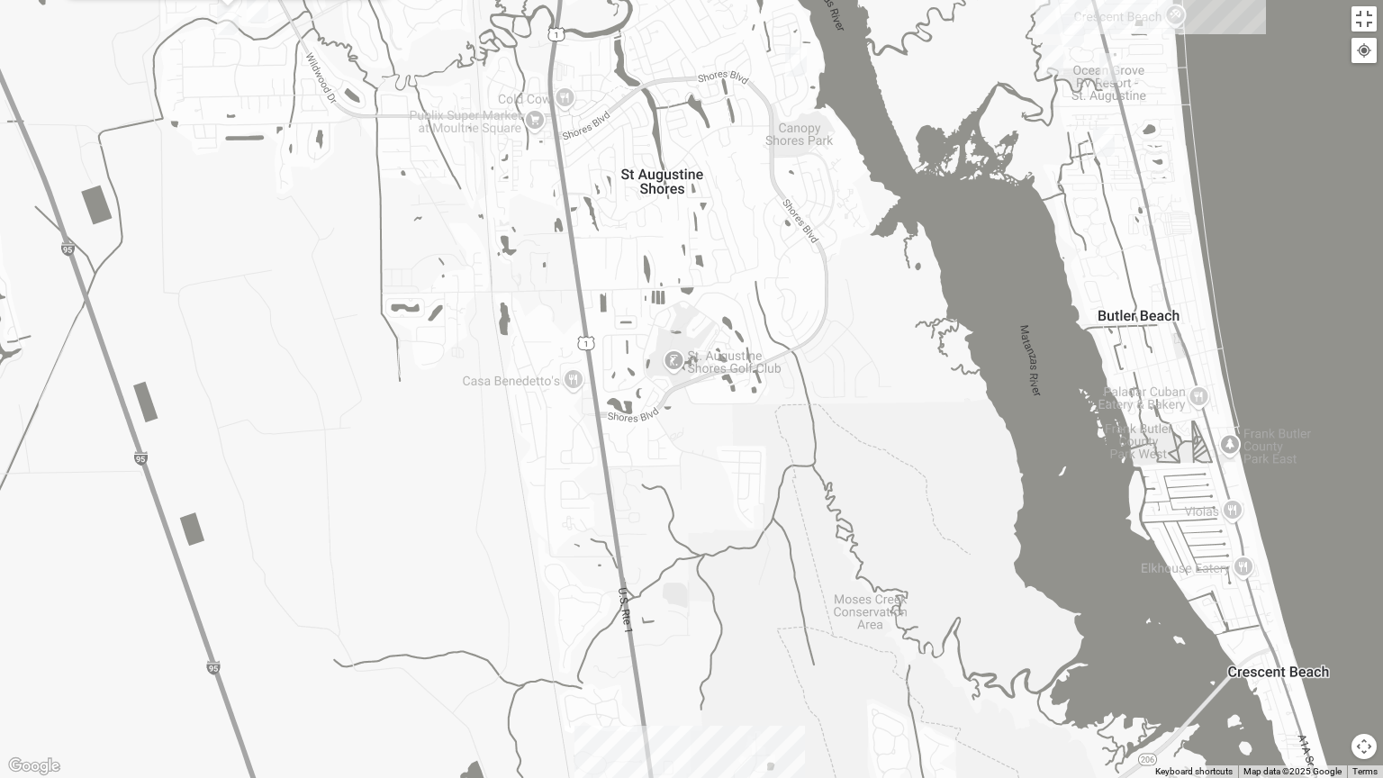
drag, startPoint x: 484, startPoint y: 210, endPoint x: 619, endPoint y: 594, distance: 407.2
click at [619, 594] on div "Mixed McClellan 32086 Tuesday PM Mixed Group In Person No Childcare Learn More" at bounding box center [691, 389] width 1383 height 778
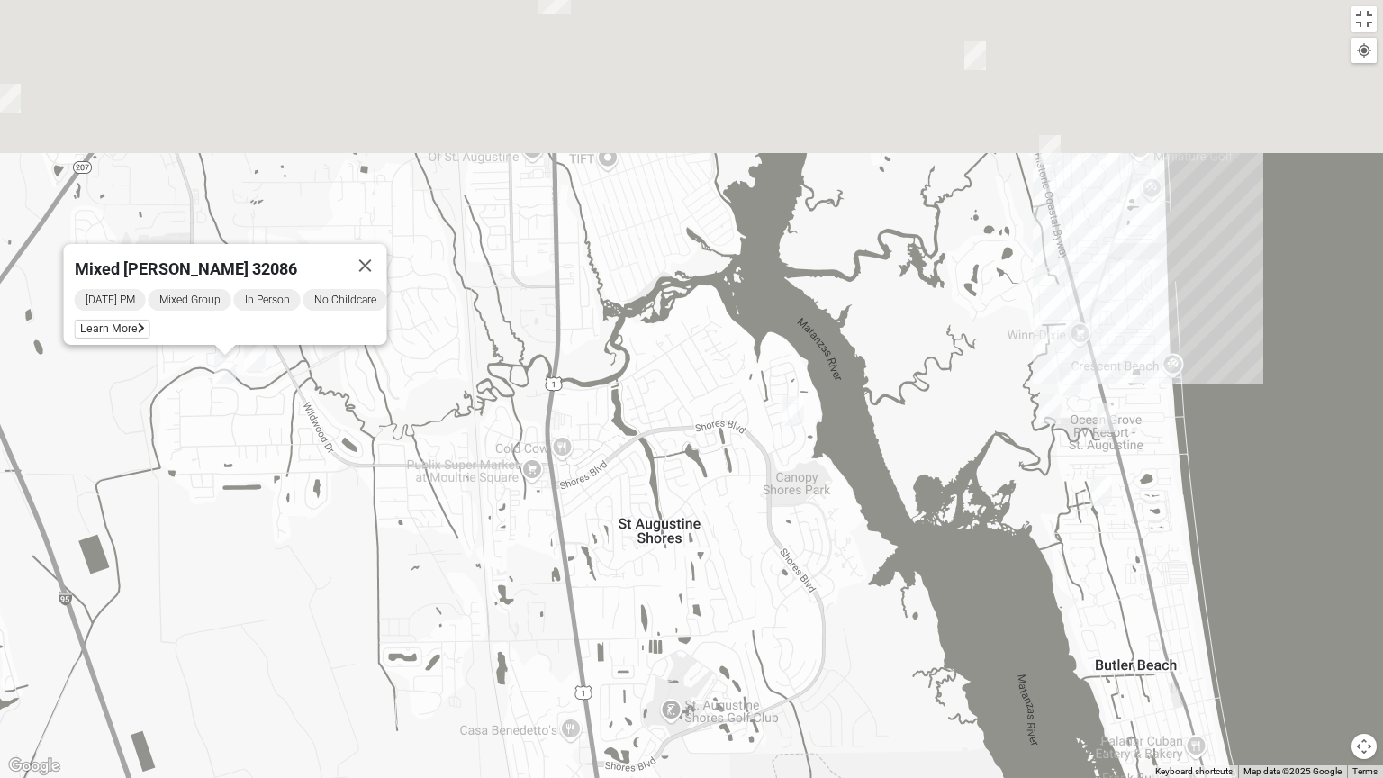
drag, startPoint x: 534, startPoint y: 639, endPoint x: 533, endPoint y: 665, distance: 26.1
click at [533, 625] on div "Mixed McClellan 32086 Tuesday PM Mixed Group In Person No Childcare Learn More" at bounding box center [691, 389] width 1383 height 778
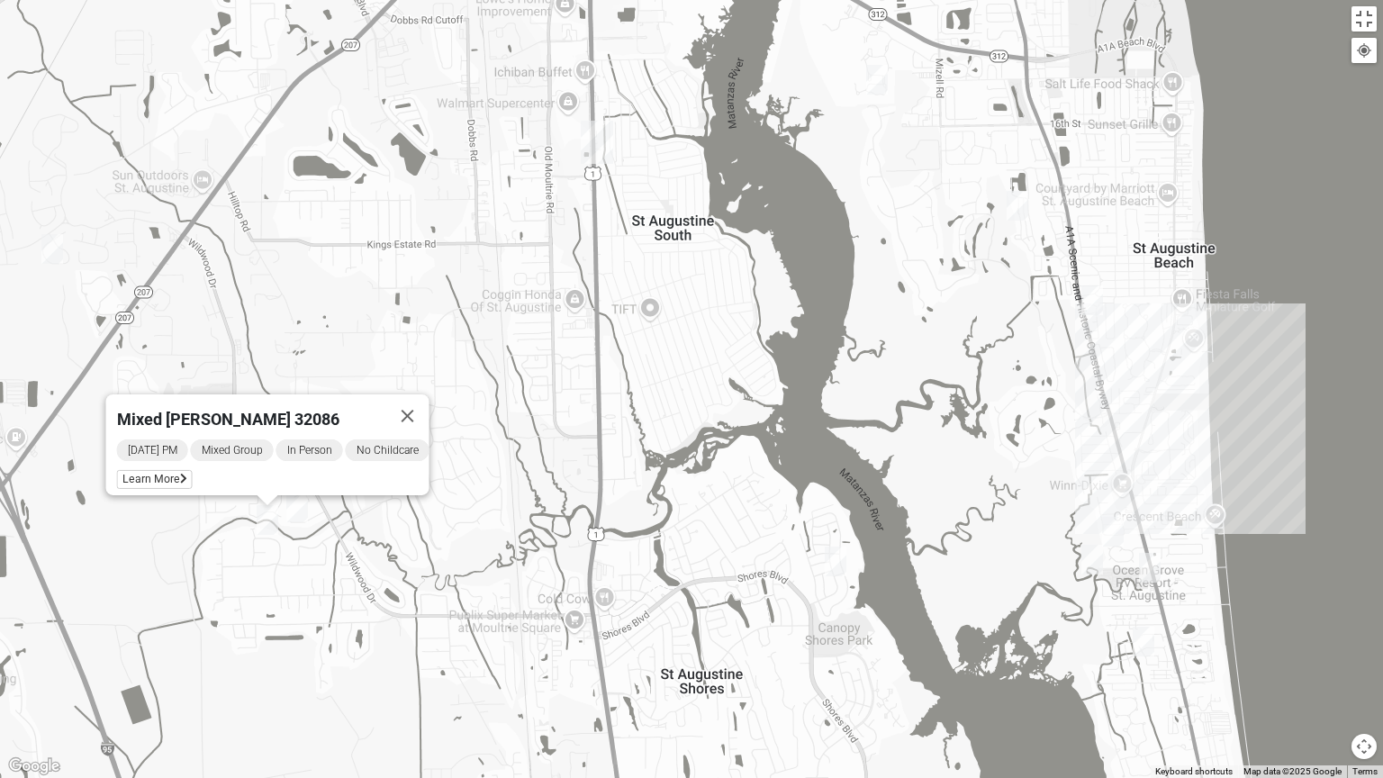
drag, startPoint x: 490, startPoint y: 569, endPoint x: 521, endPoint y: 658, distance: 94.5
click at [521, 625] on div "Mixed McClellan 32086 Tuesday PM Mixed Group In Person No Childcare Learn More" at bounding box center [691, 389] width 1383 height 778
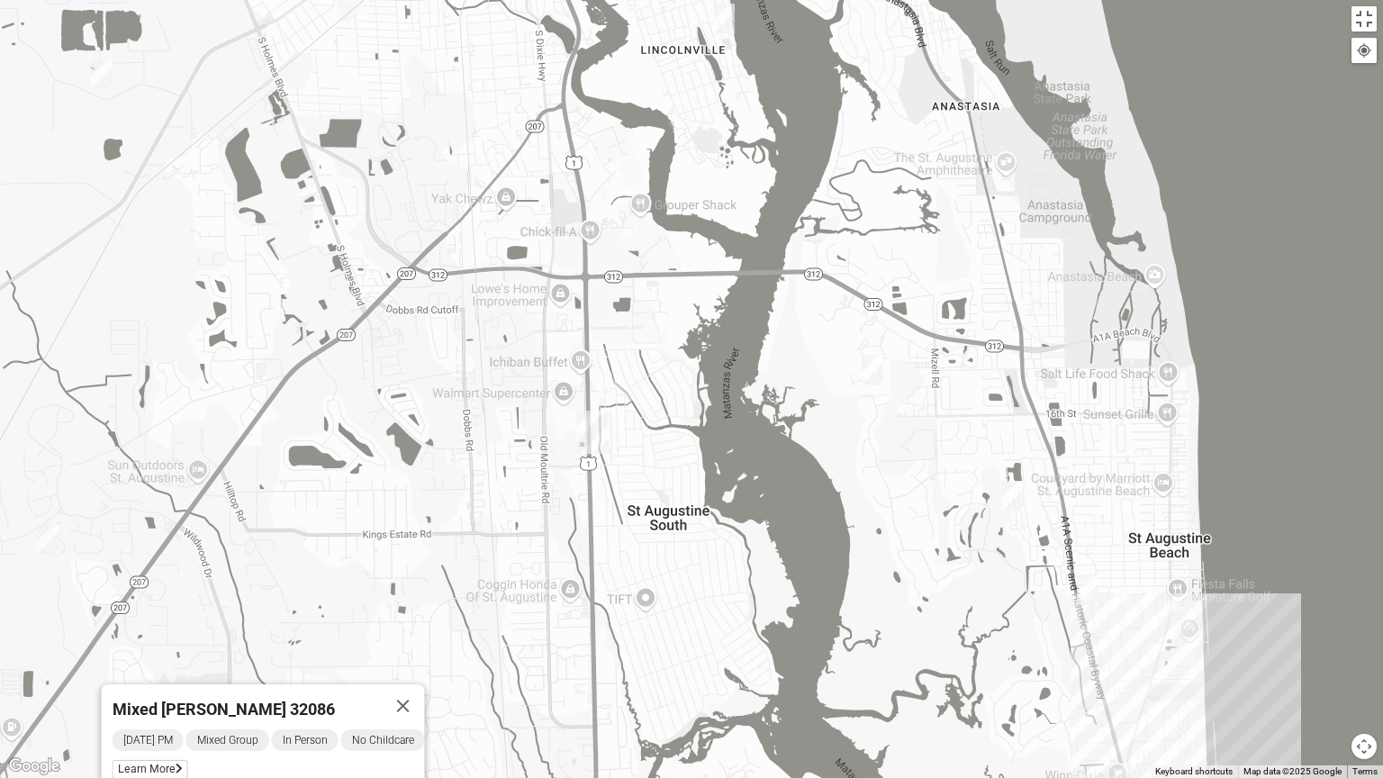
drag, startPoint x: 586, startPoint y: 238, endPoint x: 582, endPoint y: 531, distance: 293.6
click at [582, 531] on div "Mixed McClellan 32086 Tuesday PM Mixed Group In Person No Childcare Learn More" at bounding box center [691, 389] width 1383 height 778
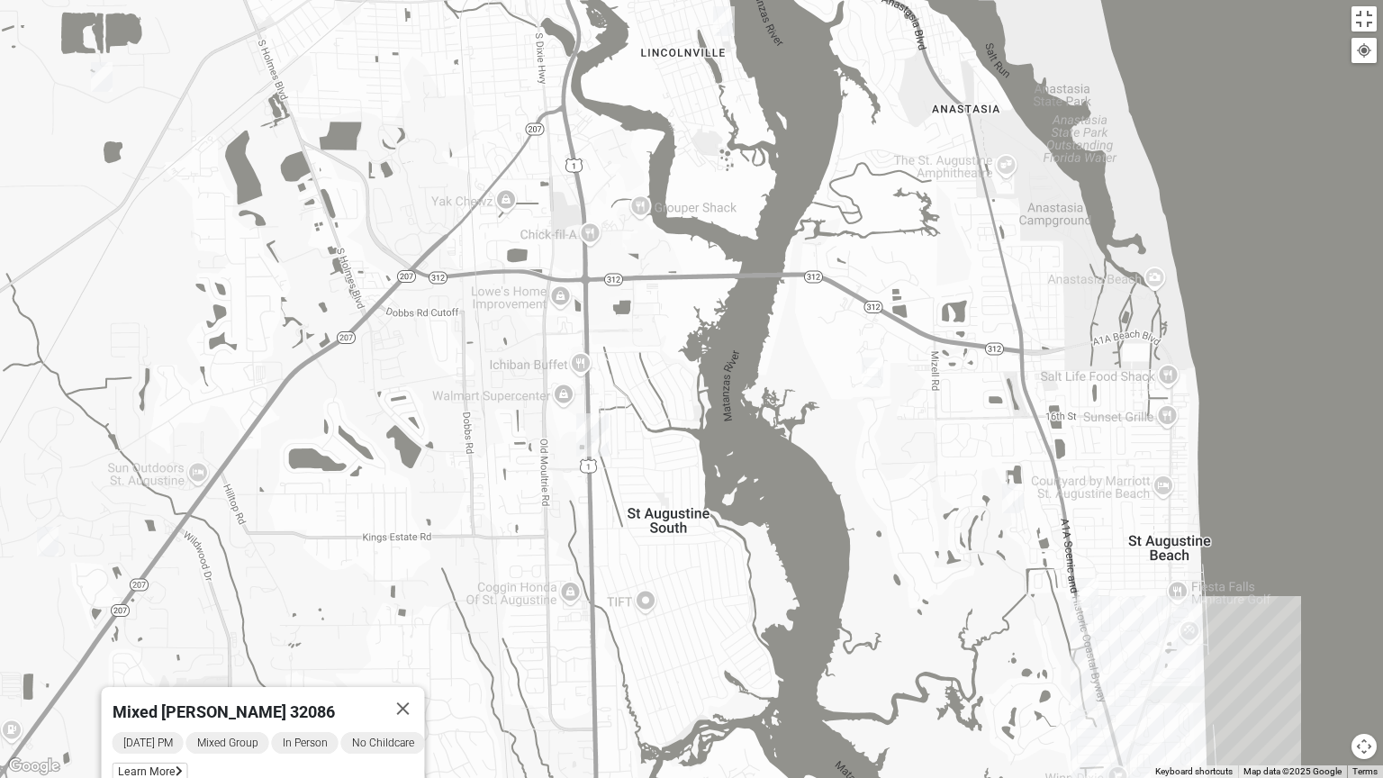
click at [872, 373] on img "1825 Mixed Lauter 32080" at bounding box center [872, 372] width 36 height 44
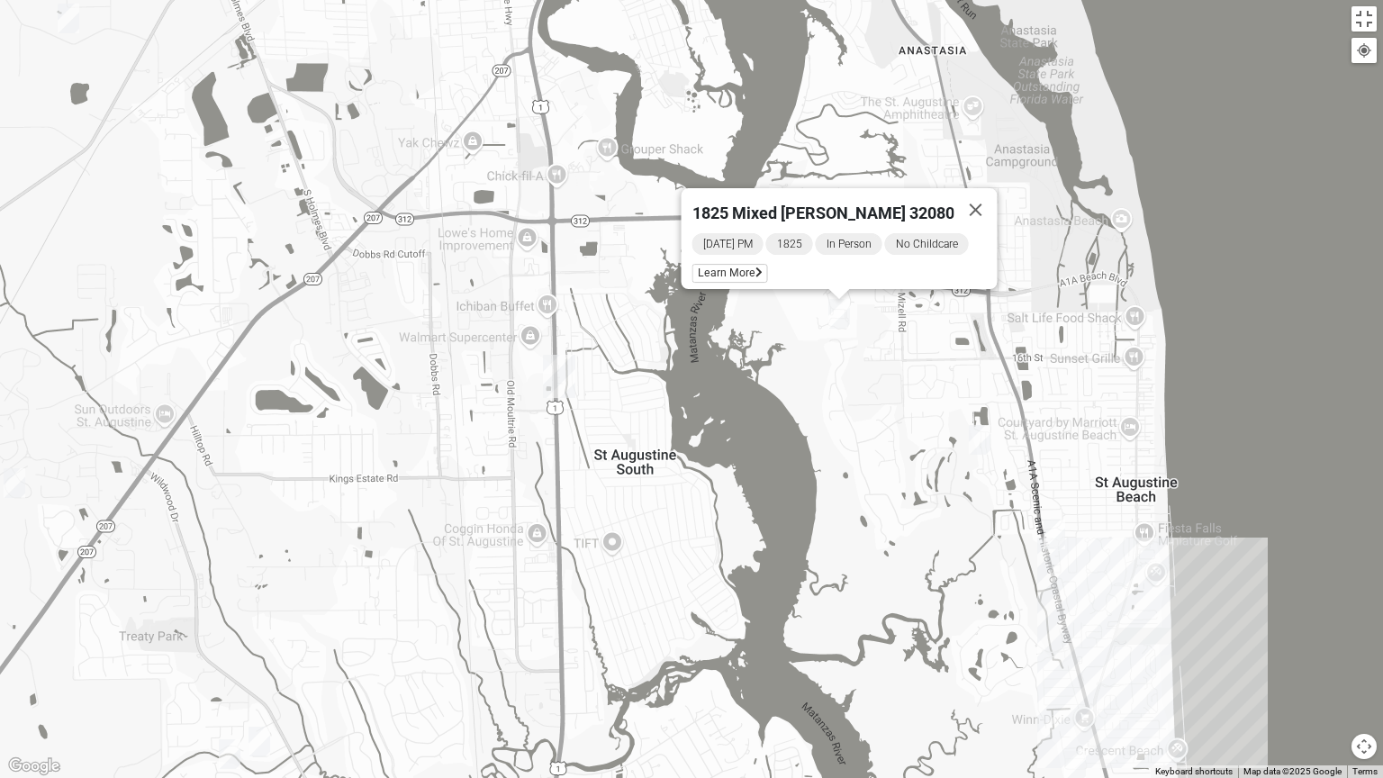
drag, startPoint x: 904, startPoint y: 444, endPoint x: 859, endPoint y: 361, distance: 94.3
click at [859, 361] on div "1825 Mixed Lauter 32080 Monday PM 1825 In Person No Childcare Learn More" at bounding box center [691, 389] width 1383 height 778
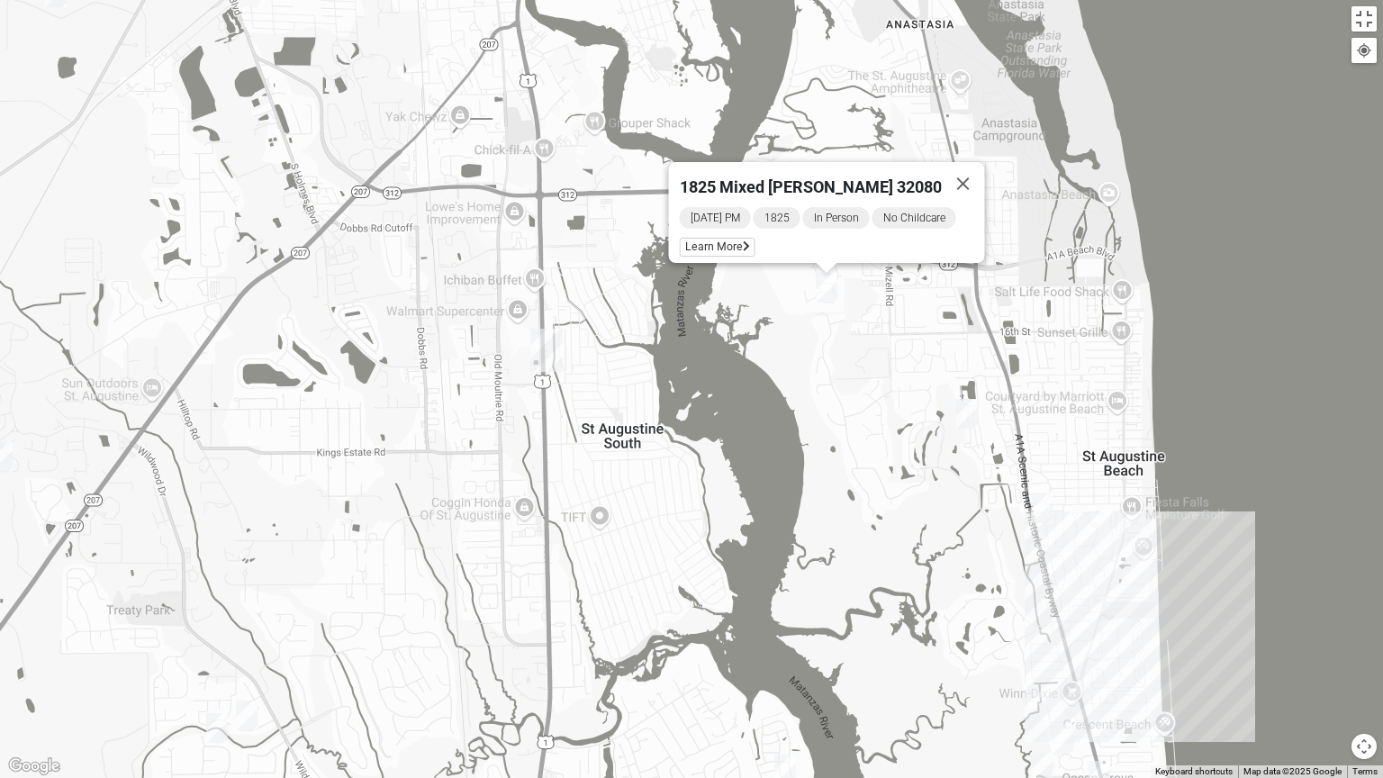
click at [981, 418] on img "Mixed Caple 32080" at bounding box center [967, 414] width 36 height 44
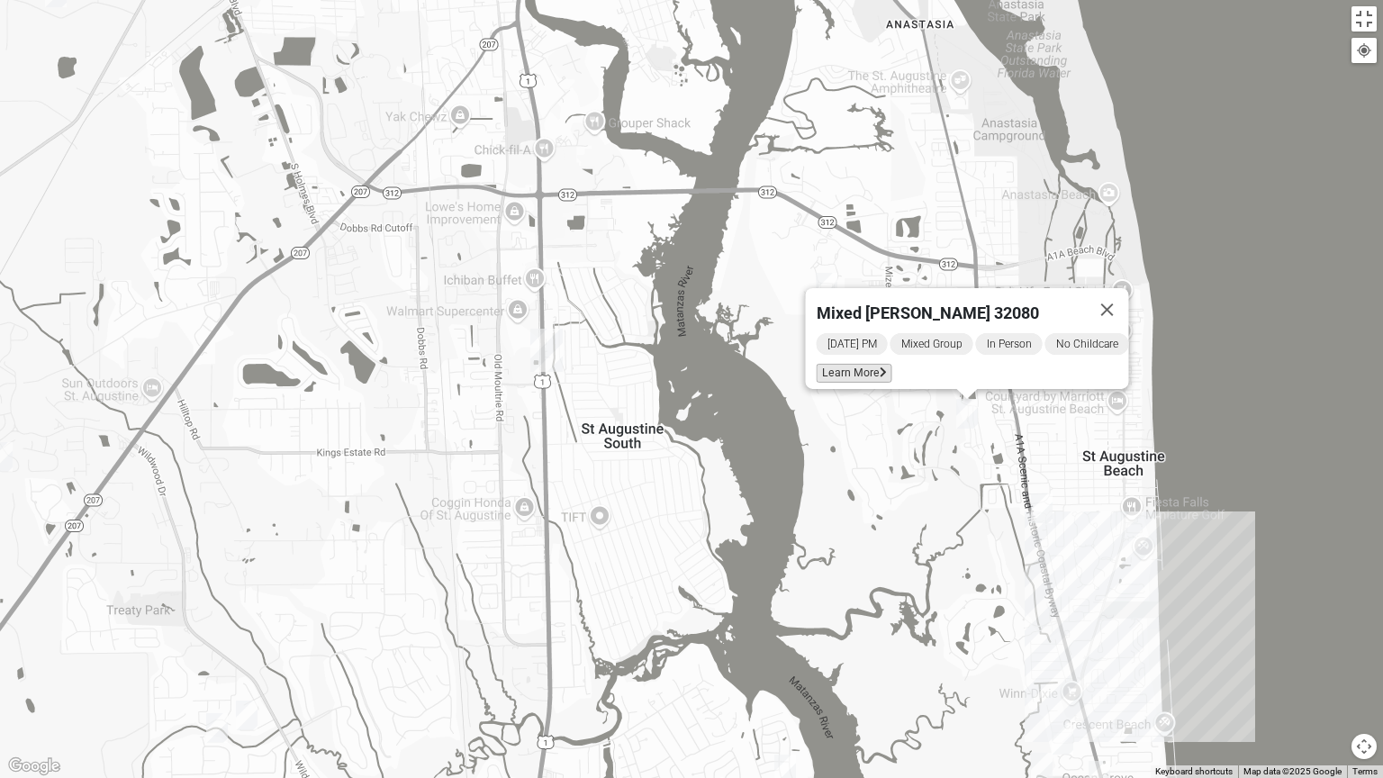
click at [844, 369] on span "Learn More" at bounding box center [855, 373] width 76 height 19
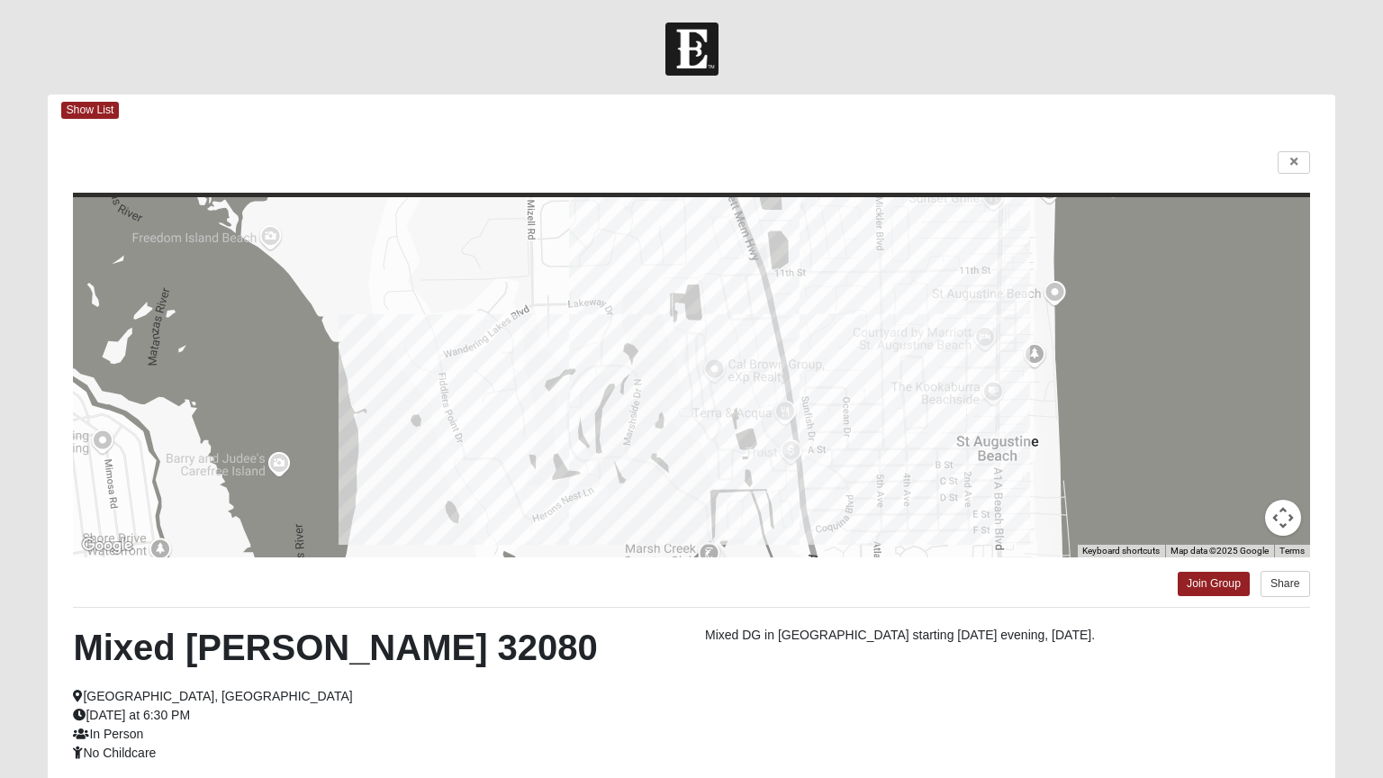
drag, startPoint x: 658, startPoint y: 592, endPoint x: 663, endPoint y: 474, distance: 118.0
click at [663, 474] on html "Log In Find A Group Error Show List Loading Groups" at bounding box center [691, 488] width 1383 height 976
click at [620, 625] on html "Log In Find A Group Error Show List Loading Groups" at bounding box center [691, 488] width 1383 height 976
click at [1283, 162] on html "Log In Find A Group Error Show List Loading Groups" at bounding box center [691, 488] width 1383 height 976
click at [1290, 164] on html "Log In Find A Group Error Show List Loading Groups" at bounding box center [691, 488] width 1383 height 976
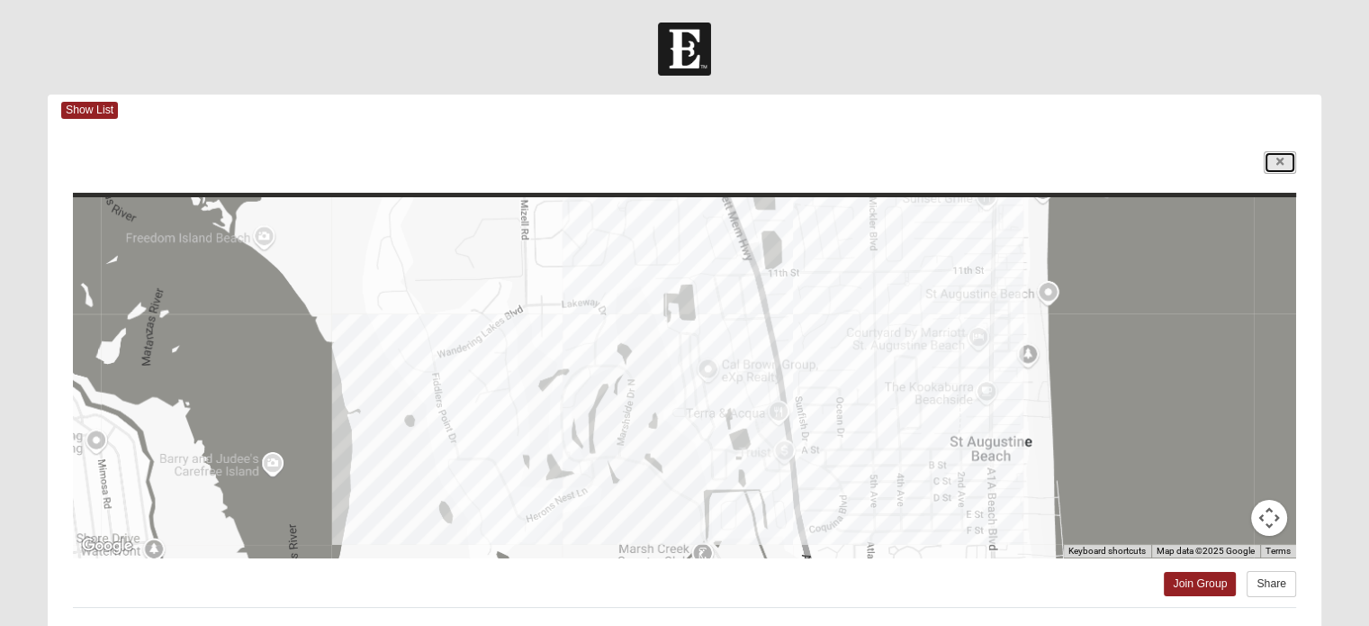
click at [1277, 162] on icon at bounding box center [1280, 162] width 7 height 11
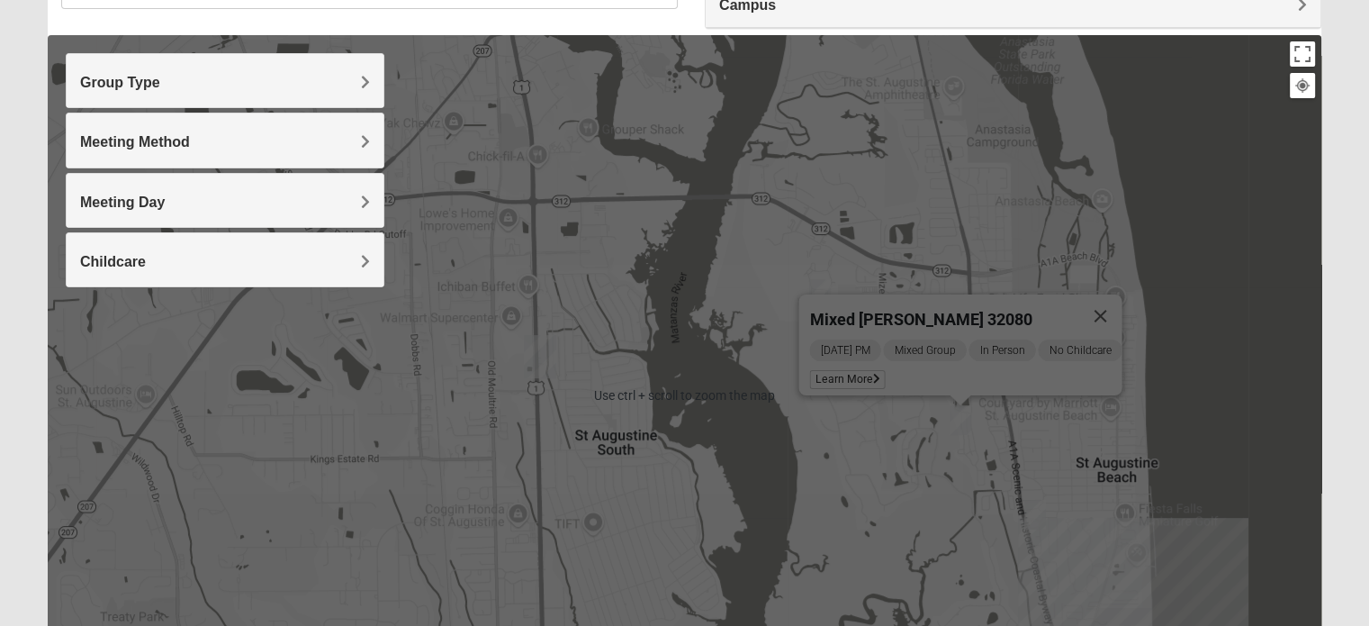
scroll to position [180, 0]
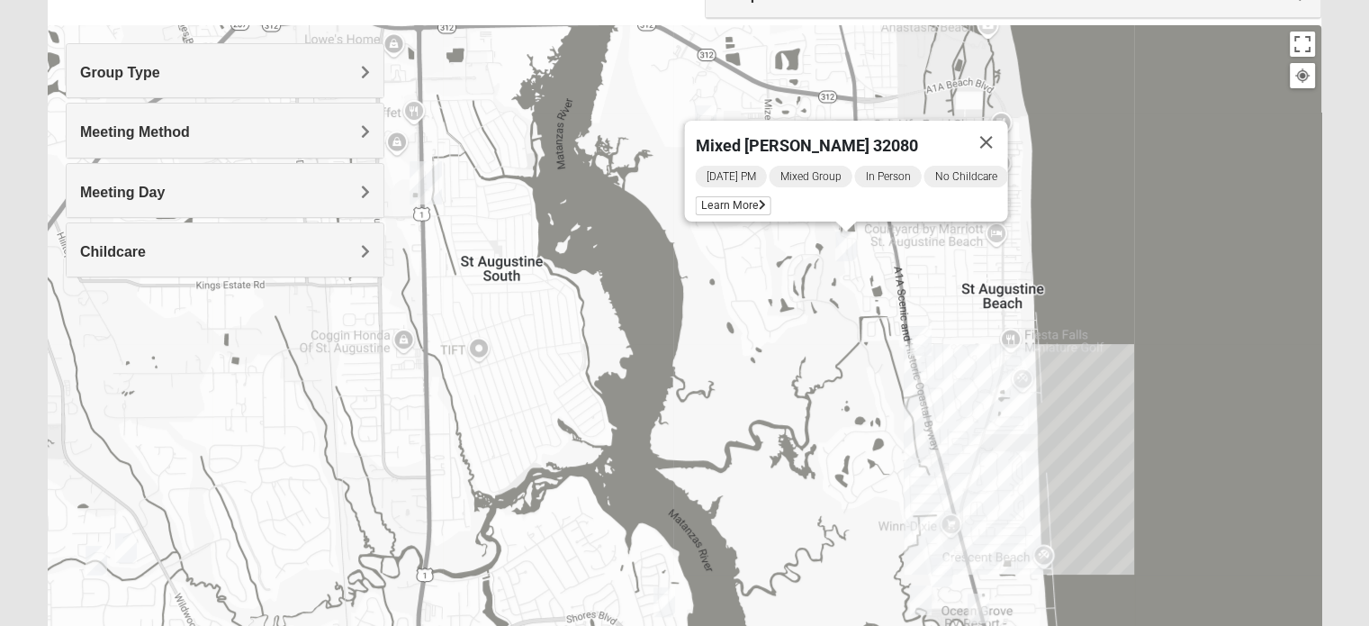
drag, startPoint x: 822, startPoint y: 435, endPoint x: 723, endPoint y: 252, distance: 207.9
click at [704, 252] on div "Mixed Caple 32080 Monday PM Mixed Group In Person No Childcare Learn More" at bounding box center [685, 385] width 1274 height 720
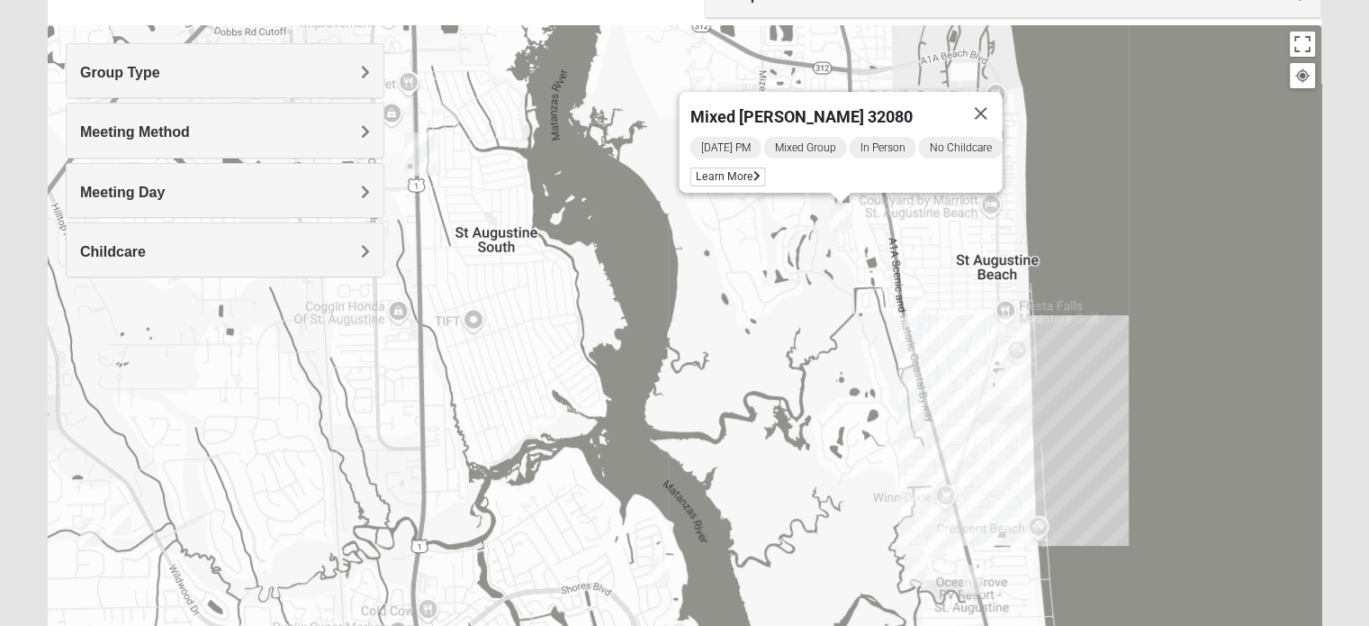
click at [929, 316] on img "Womens Cannata 32080" at bounding box center [916, 312] width 36 height 44
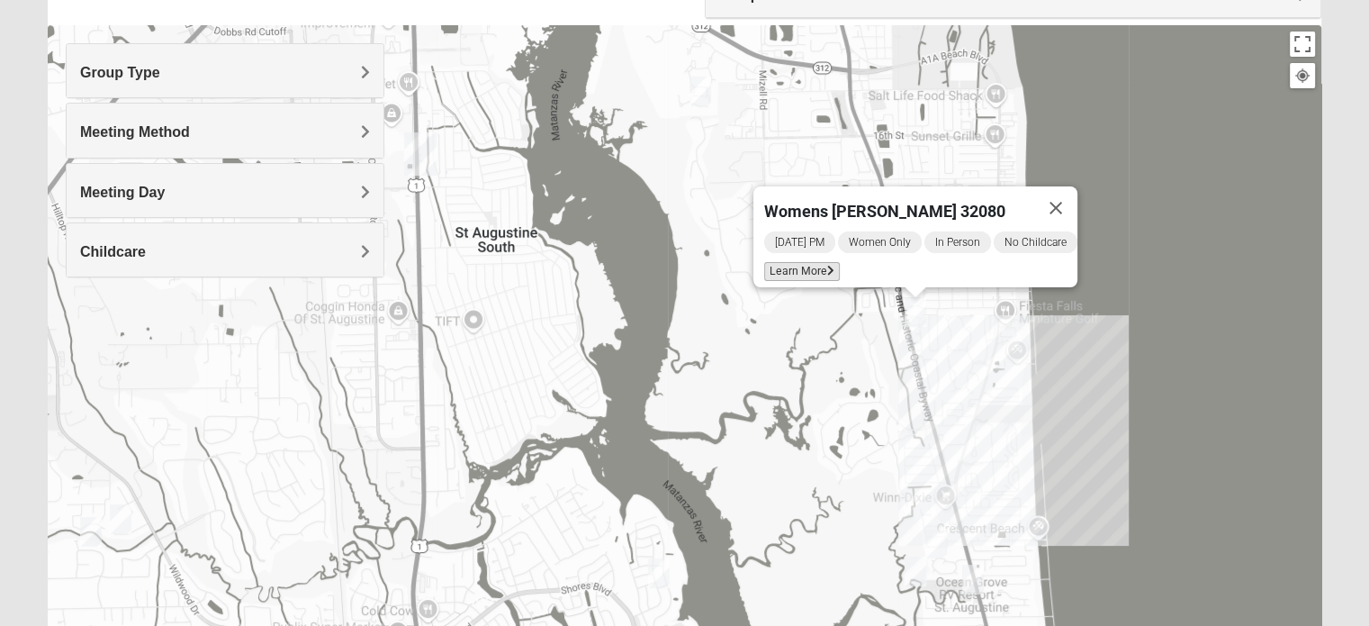
click at [827, 266] on icon at bounding box center [830, 271] width 7 height 11
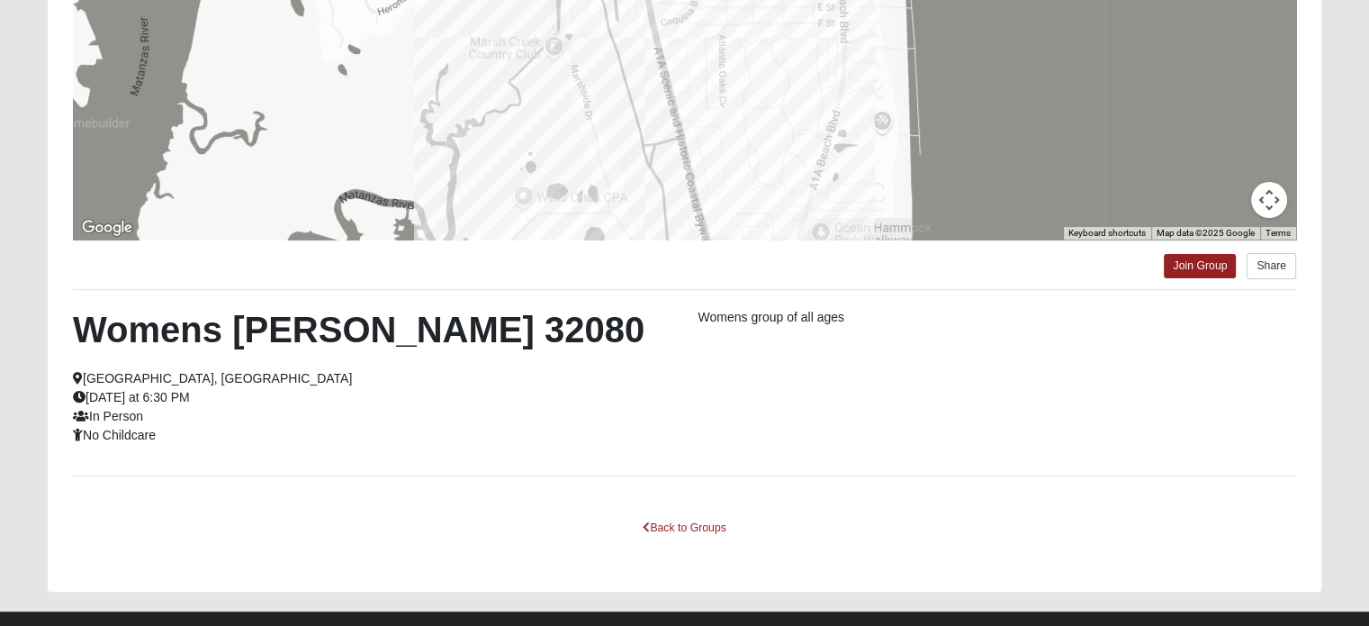
scroll to position [348, 0]
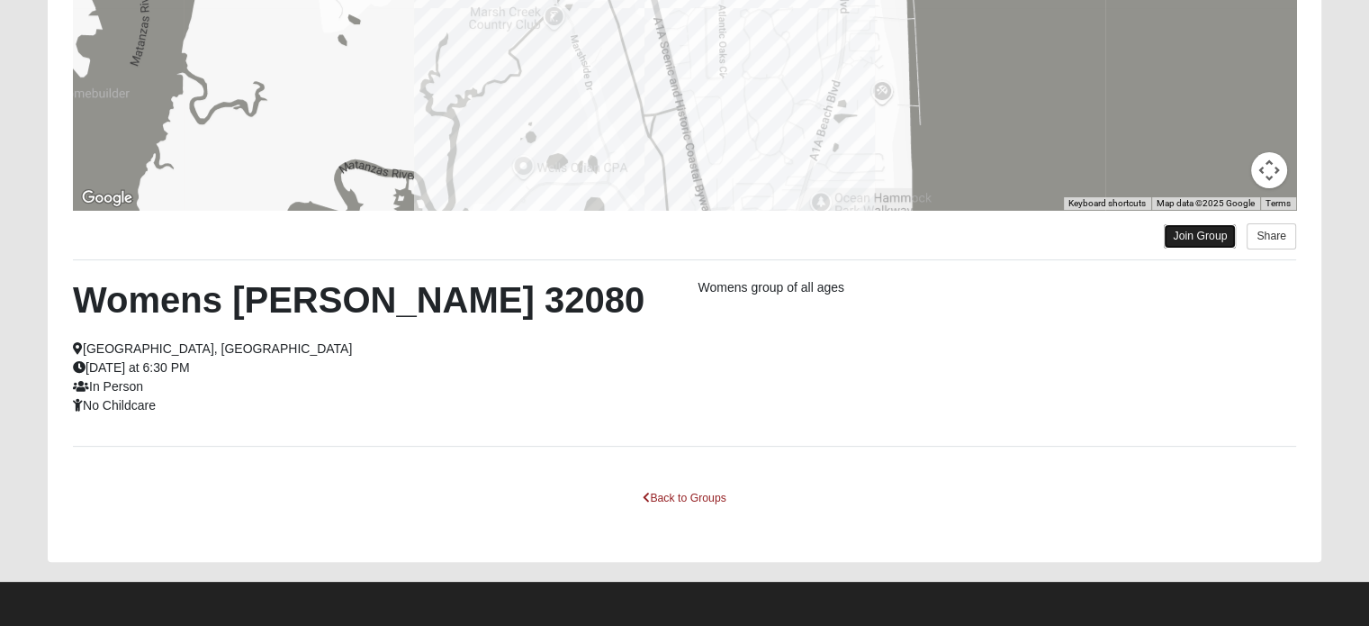
click at [1183, 233] on link "Join Group" at bounding box center [1200, 236] width 72 height 24
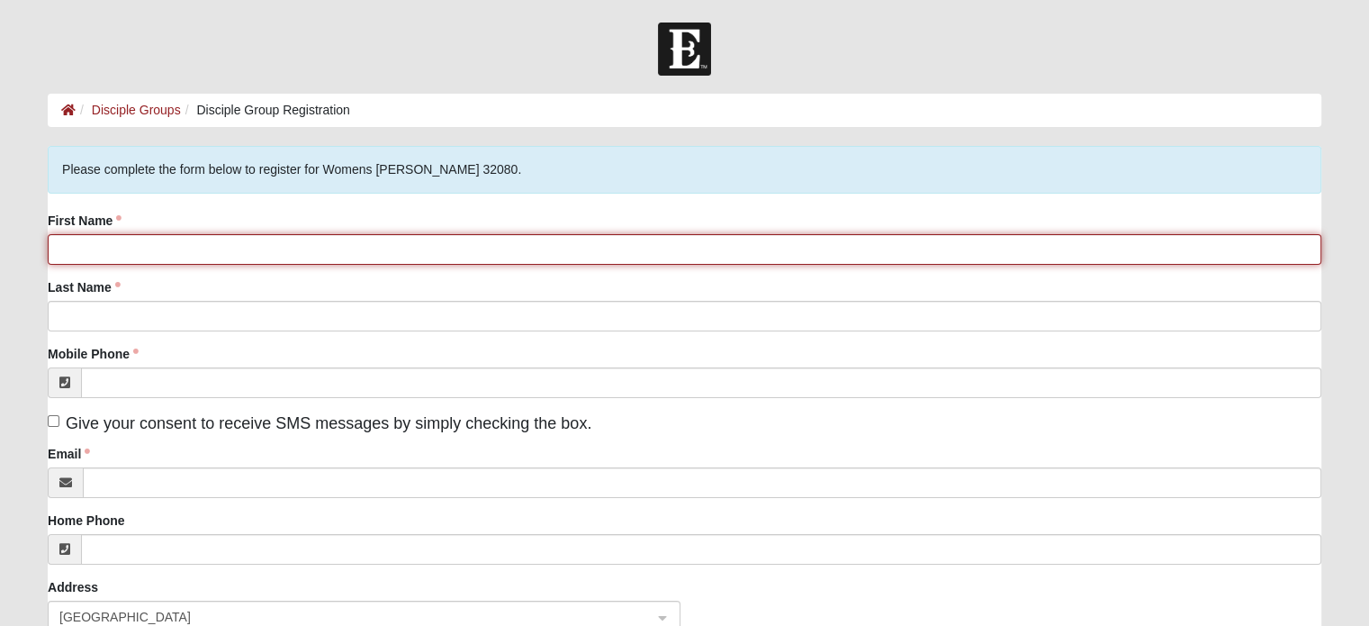
click at [292, 237] on input "First Name" at bounding box center [685, 249] width 1274 height 31
type input "[GEOGRAPHIC_DATA]"
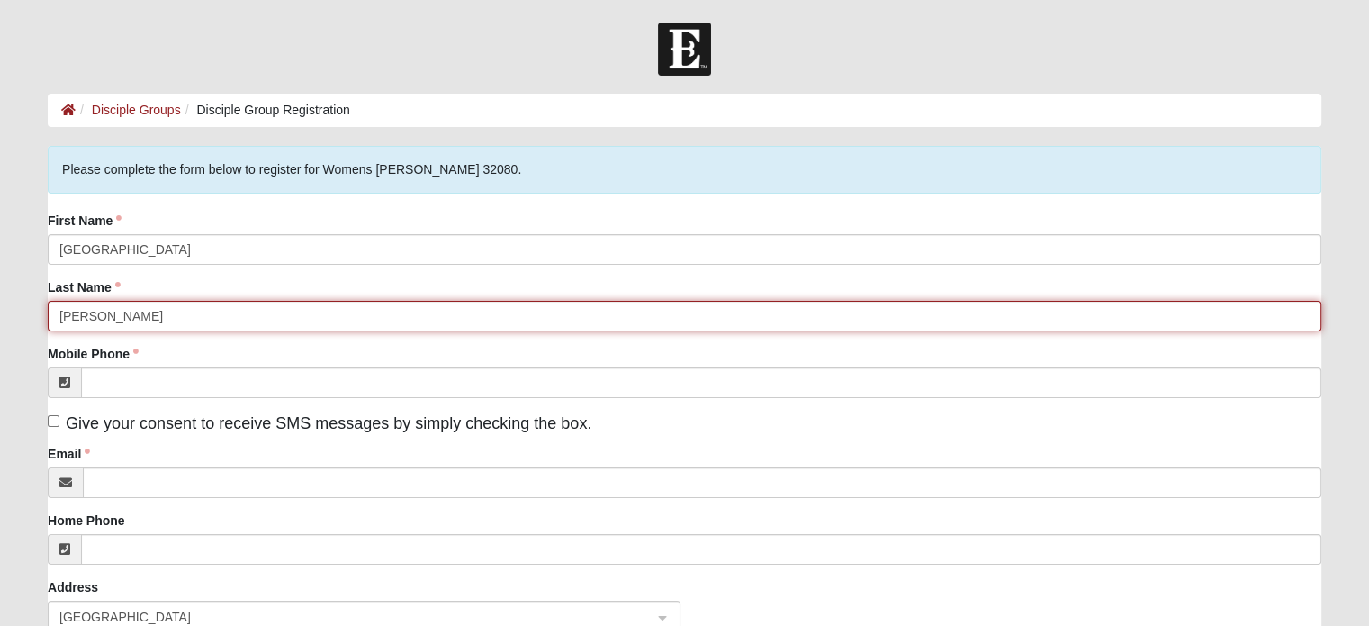
type input "[PERSON_NAME]"
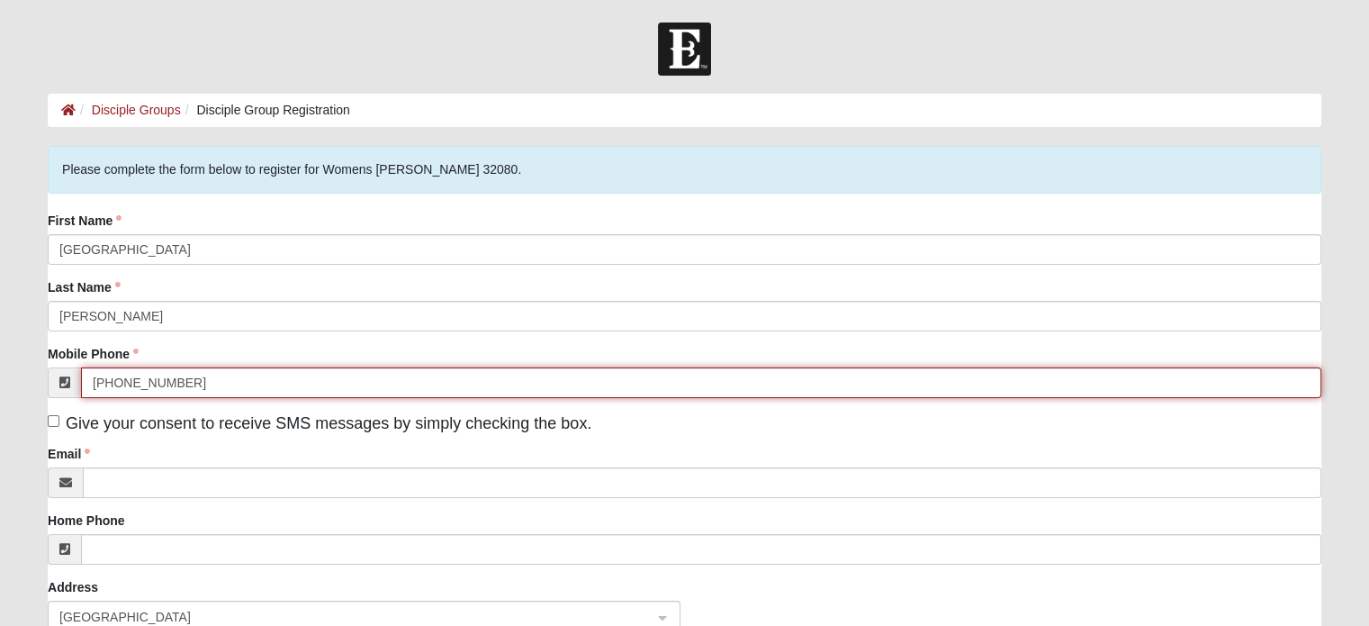
type input "[PHONE_NUMBER]"
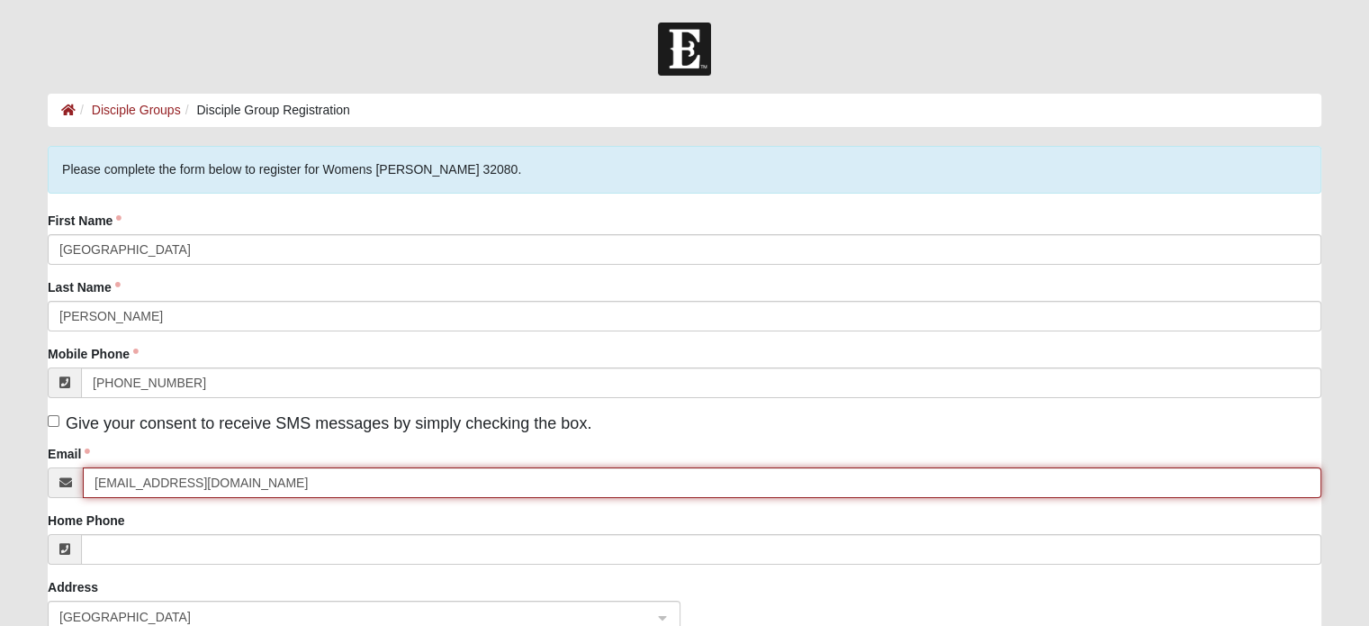
type input "[EMAIL_ADDRESS][DOMAIN_NAME]"
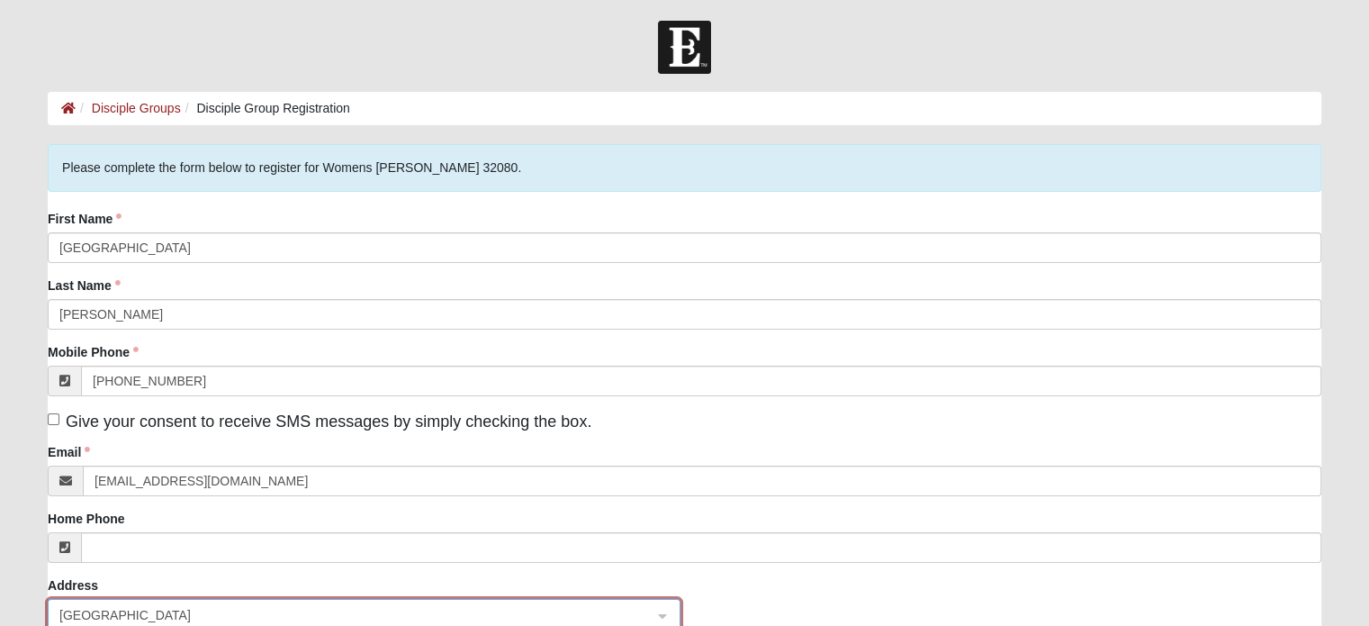
scroll to position [346, 0]
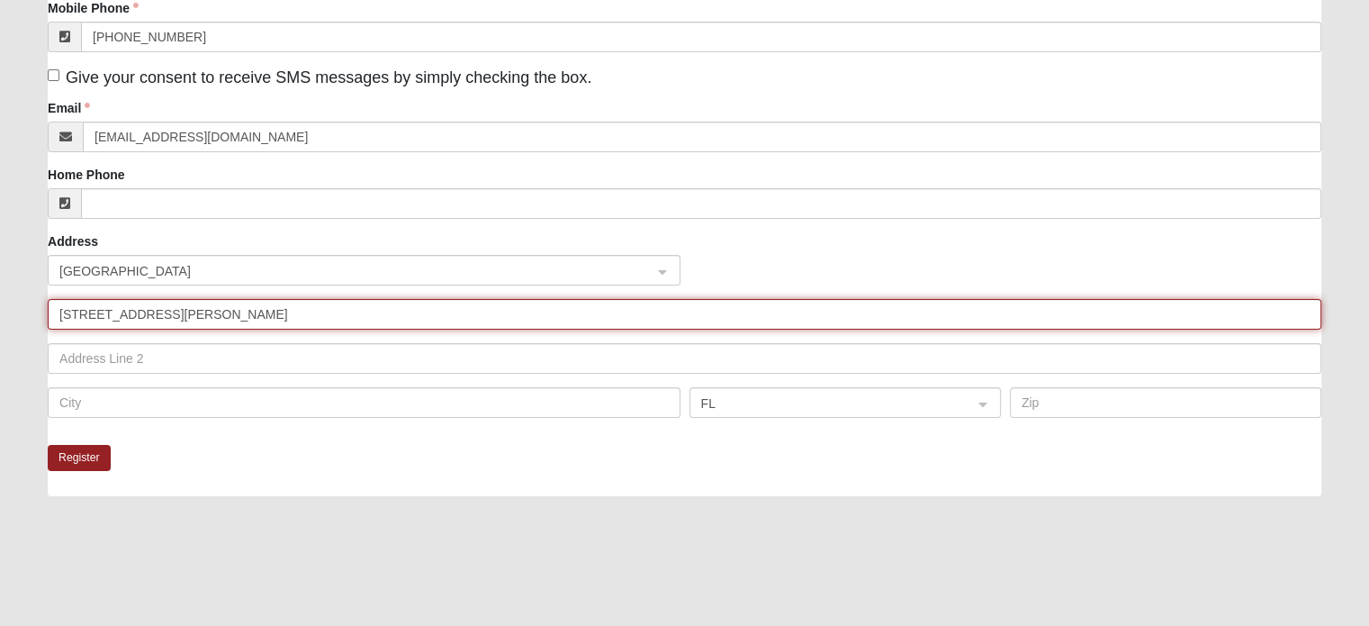
type input "[STREET_ADDRESS][PERSON_NAME]"
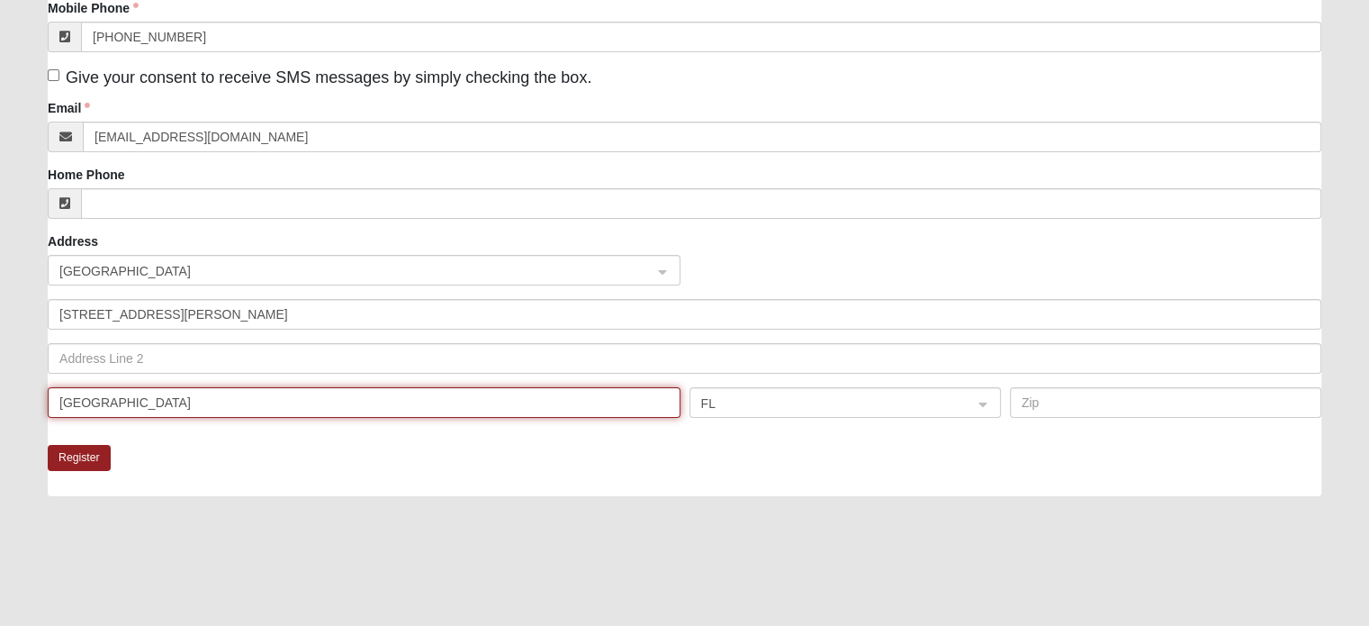
type input "[GEOGRAPHIC_DATA]"
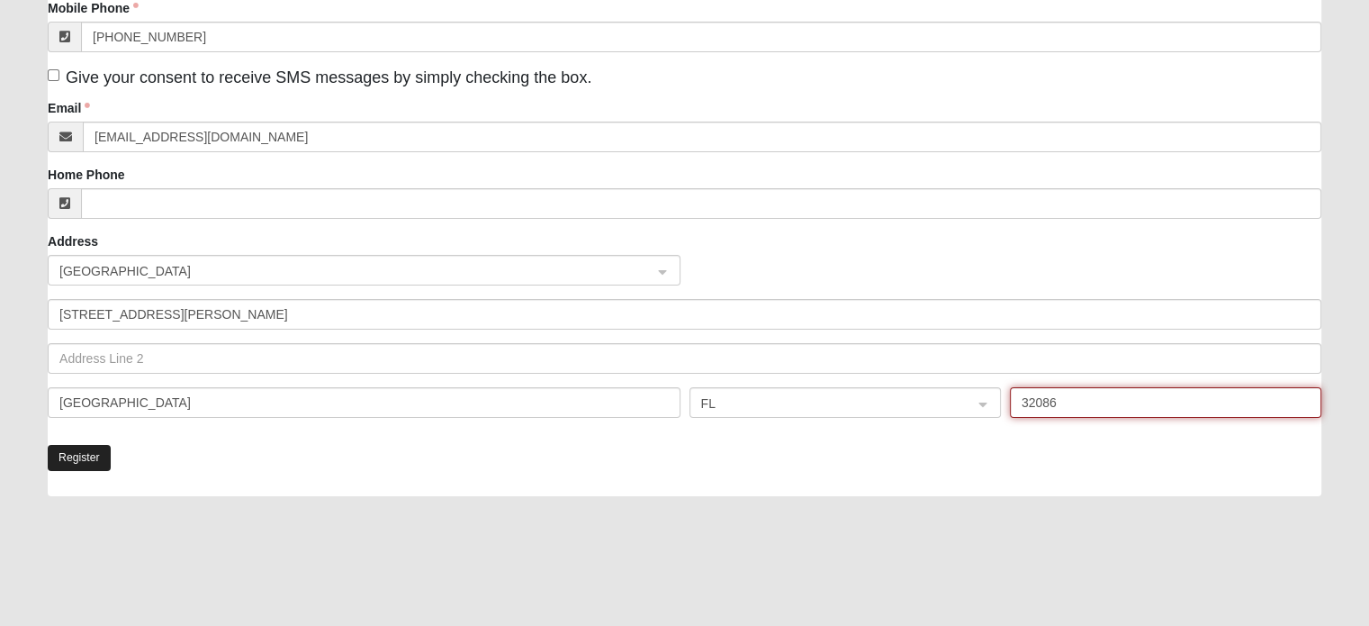
type input "32086"
click at [65, 450] on button "Register" at bounding box center [79, 458] width 63 height 26
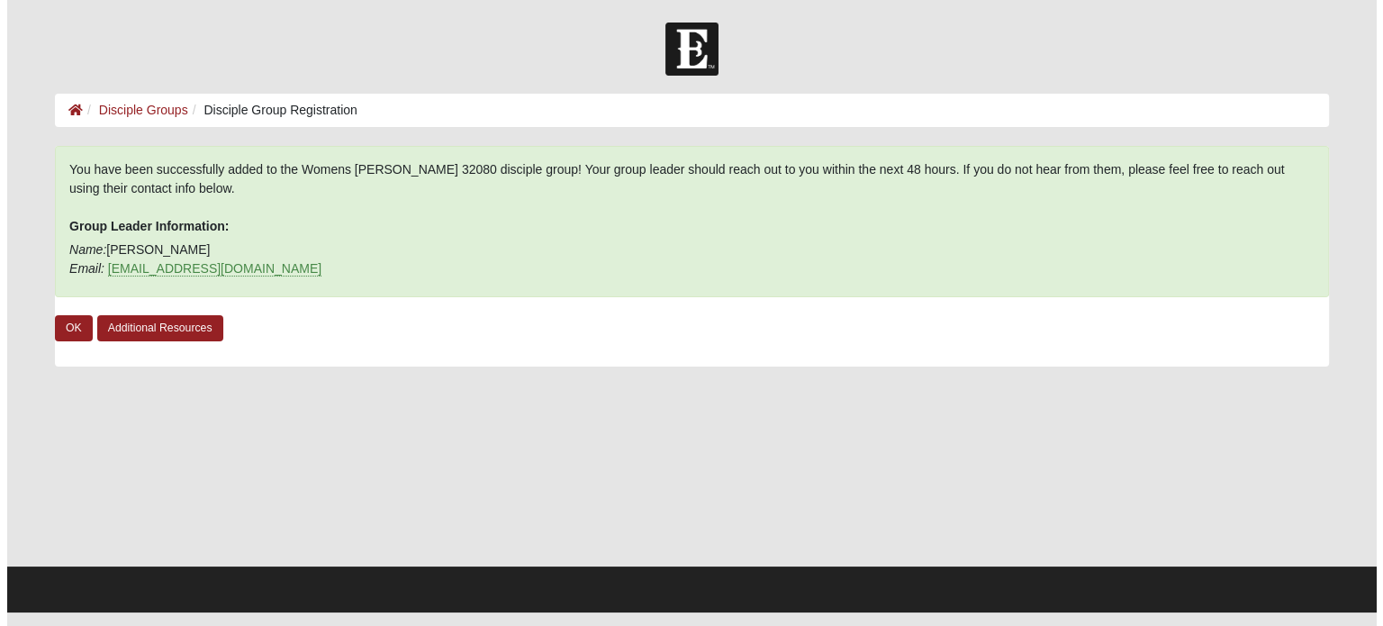
scroll to position [0, 0]
